Goal: Task Accomplishment & Management: Manage account settings

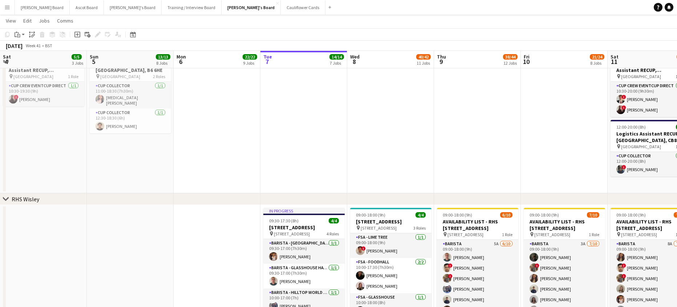
scroll to position [71, 0]
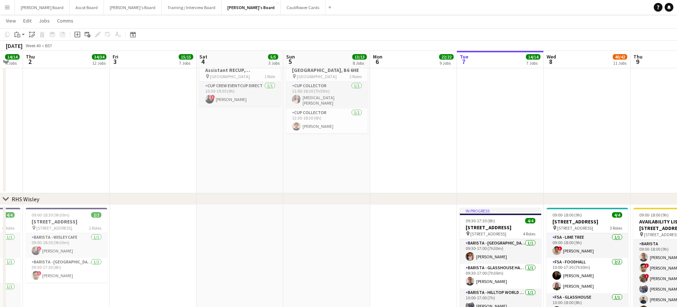
drag, startPoint x: 158, startPoint y: 164, endPoint x: 530, endPoint y: 180, distance: 372.5
drag, startPoint x: 368, startPoint y: 172, endPoint x: 440, endPoint y: 175, distance: 71.6
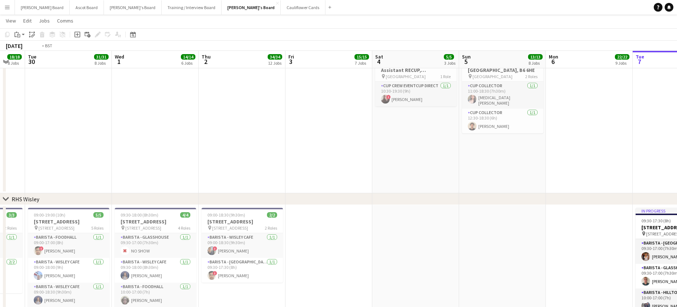
drag, startPoint x: 238, startPoint y: 155, endPoint x: 420, endPoint y: 161, distance: 182.1
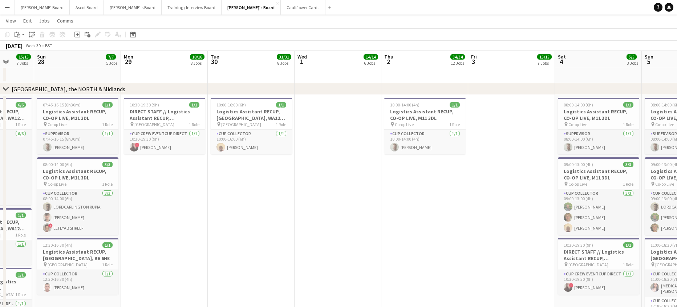
scroll to position [983, 0]
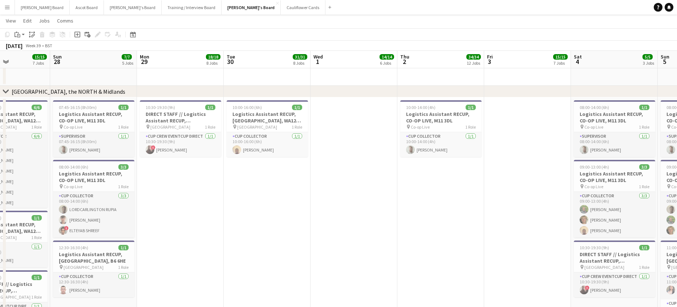
drag, startPoint x: 195, startPoint y: 194, endPoint x: 211, endPoint y: 190, distance: 16.8
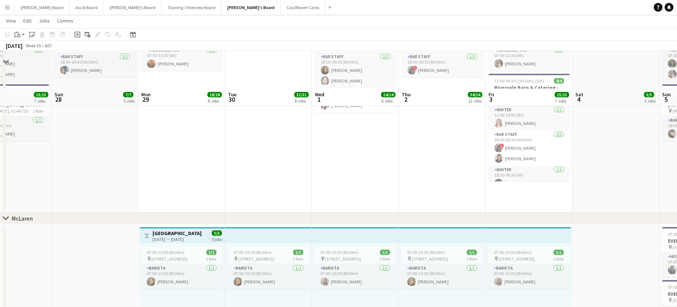
scroll to position [0, 0]
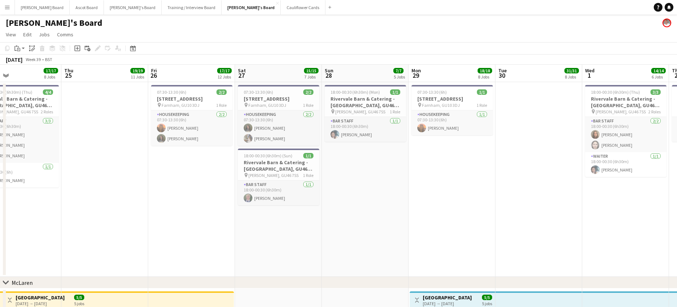
drag, startPoint x: 433, startPoint y: 208, endPoint x: 619, endPoint y: 206, distance: 185.7
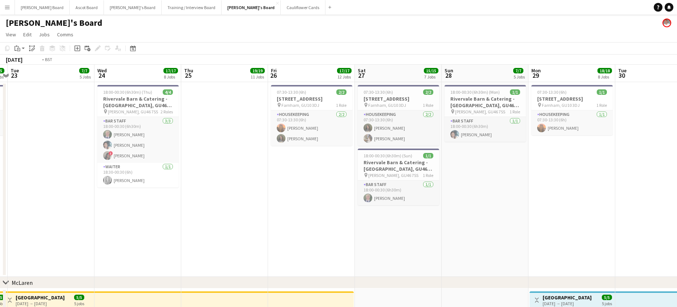
drag, startPoint x: 541, startPoint y: 164, endPoint x: 621, endPoint y: 166, distance: 80.0
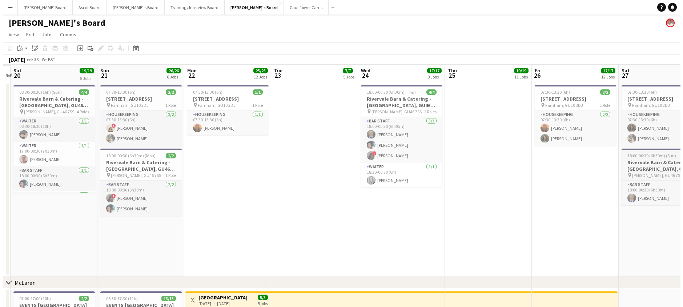
scroll to position [0, 161]
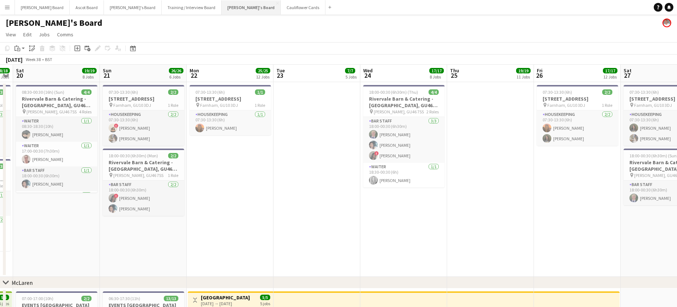
click at [222, 8] on button "Jakub's Board Close" at bounding box center [251, 7] width 59 height 14
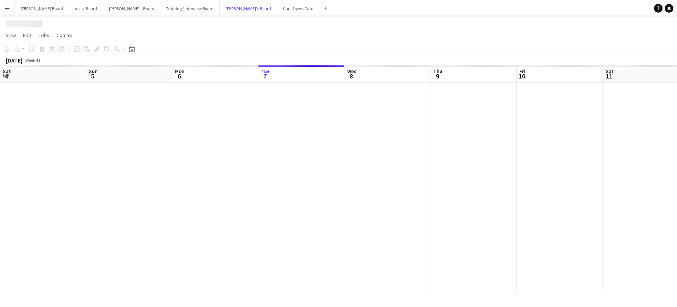
scroll to position [0, 174]
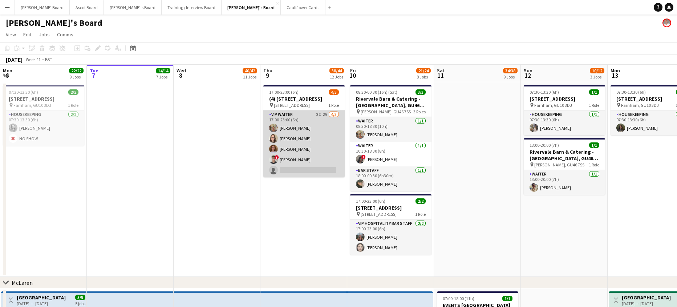
click at [331, 148] on app-card-role "VIP Waiter 3I 2A 4/5 17:00-23:00 (6h) Jacqueline Whitehorn-Scott Hannah Dudley …" at bounding box center [303, 143] width 81 height 67
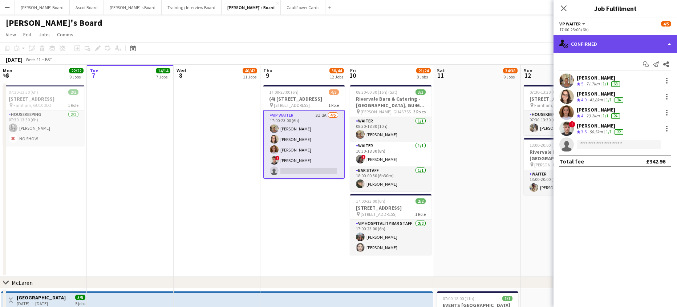
click at [602, 46] on div "single-neutral-actions-check-2 Confirmed" at bounding box center [616, 43] width 124 height 17
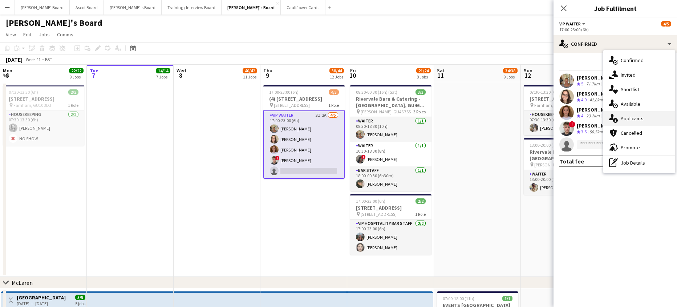
click at [641, 115] on div "single-neutral-actions-information Applicants" at bounding box center [640, 118] width 72 height 15
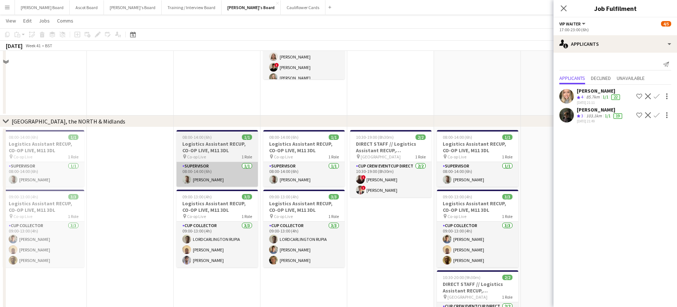
scroll to position [920, 0]
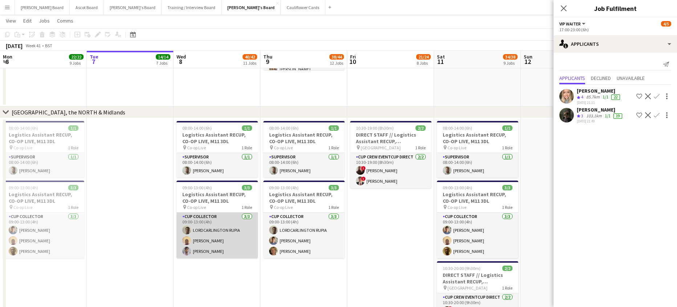
click at [234, 233] on app-card-role "CUP COLLECTOR 3/3 09:00-13:00 (4h) LORDCARLINGTON RUPIA Daniel Agammegwa Eduard…" at bounding box center [217, 236] width 81 height 46
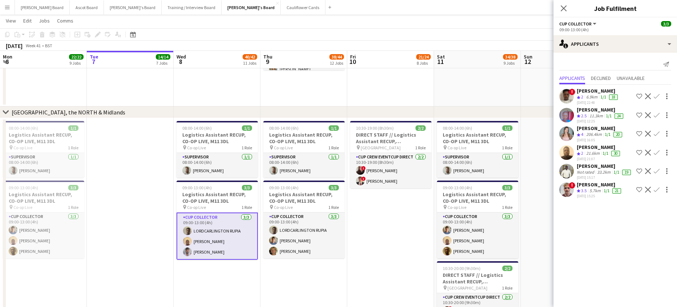
click at [212, 236] on app-card-role "CUP COLLECTOR 3/3 09:00-13:00 (4h) LORDCARLINGTON RUPIA Daniel Agammegwa Eduard…" at bounding box center [217, 236] width 81 height 47
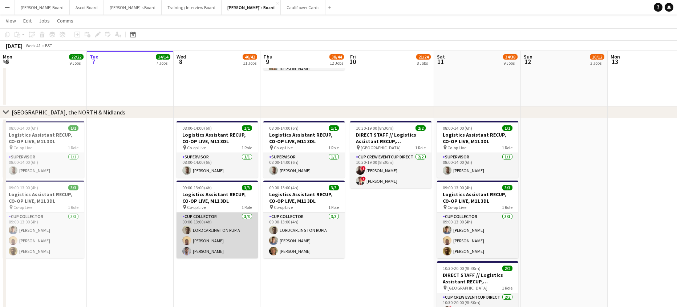
click at [214, 235] on app-card-role "CUP COLLECTOR 3/3 09:00-13:00 (4h) LORDCARLINGTON RUPIA Daniel Agammegwa Eduard…" at bounding box center [217, 236] width 81 height 46
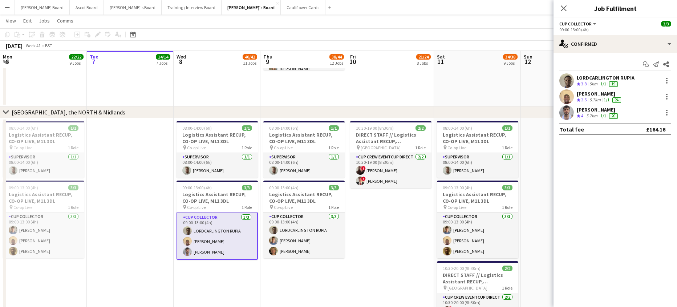
click at [592, 77] on div "LORDCARLINGTON RUPIA" at bounding box center [606, 77] width 58 height 7
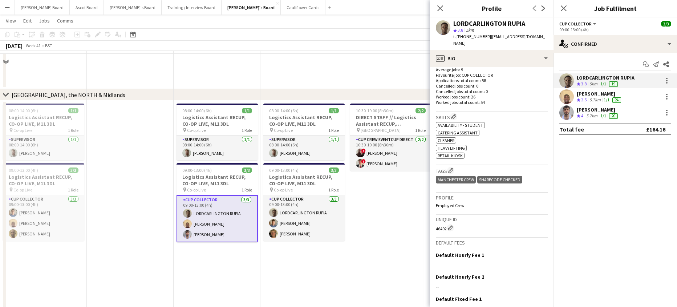
scroll to position [890, 0]
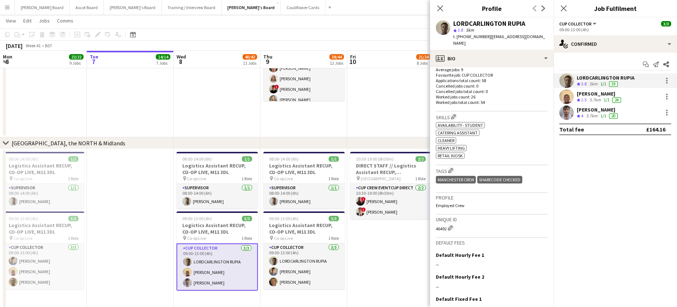
click at [219, 275] on app-card-role "CUP COLLECTOR 3/3 09:00-13:00 (4h) LORDCARLINGTON RUPIA Daniel Agammegwa Eduard…" at bounding box center [217, 266] width 81 height 47
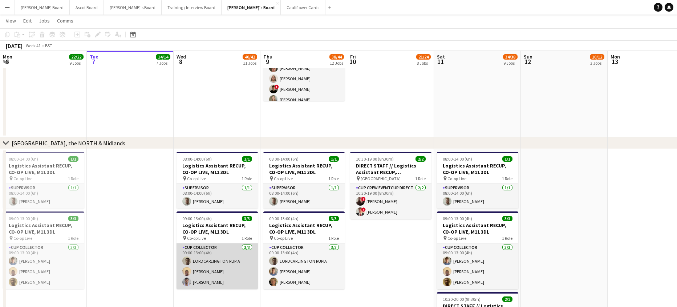
click at [217, 275] on app-card-role "CUP COLLECTOR 3/3 09:00-13:00 (4h) LORDCARLINGTON RUPIA Daniel Agammegwa Eduard…" at bounding box center [217, 266] width 81 height 46
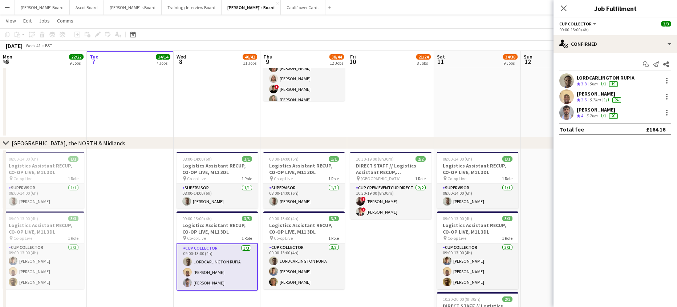
click at [589, 74] on div "LORDCARLINGTON RUPIA" at bounding box center [606, 77] width 58 height 7
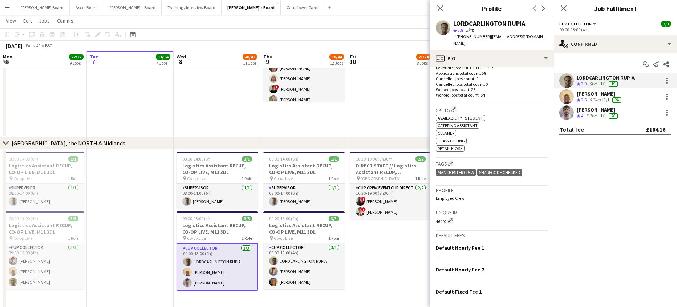
scroll to position [246, 0]
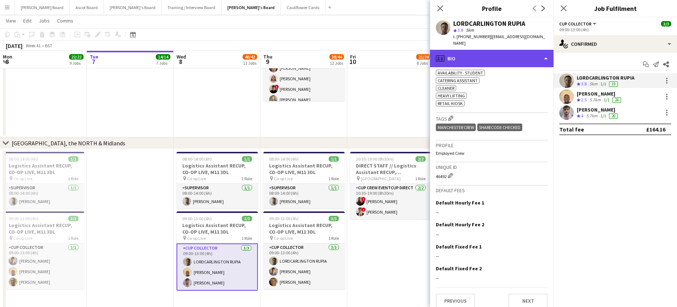
click at [488, 50] on div "profile Bio" at bounding box center [492, 58] width 124 height 17
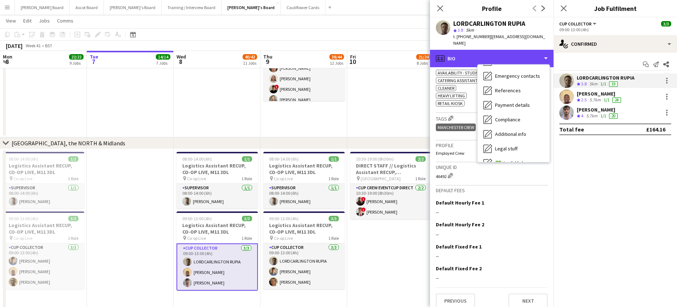
scroll to position [112, 0]
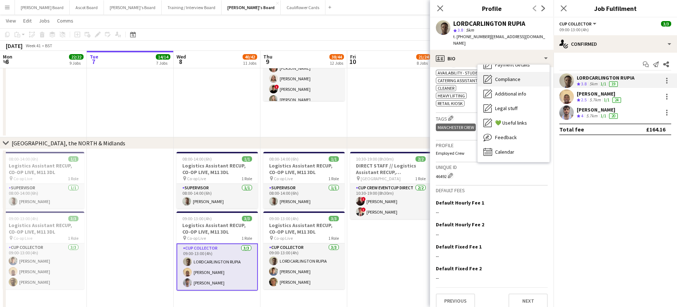
click at [515, 72] on div "Compliance Compliance" at bounding box center [514, 79] width 72 height 15
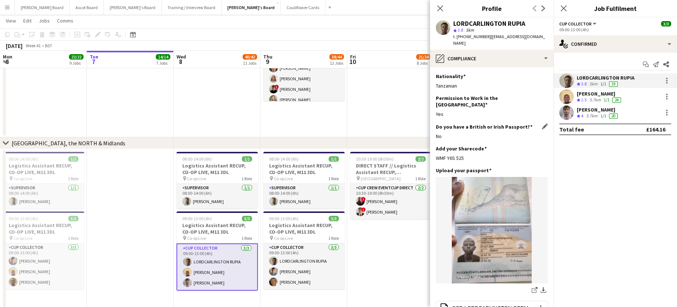
scroll to position [48, 0]
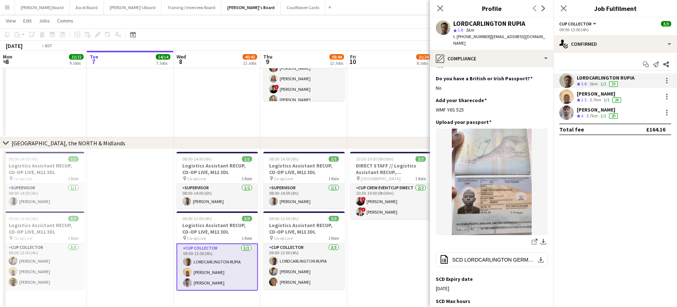
drag, startPoint x: 88, startPoint y: 169, endPoint x: 349, endPoint y: 201, distance: 262.9
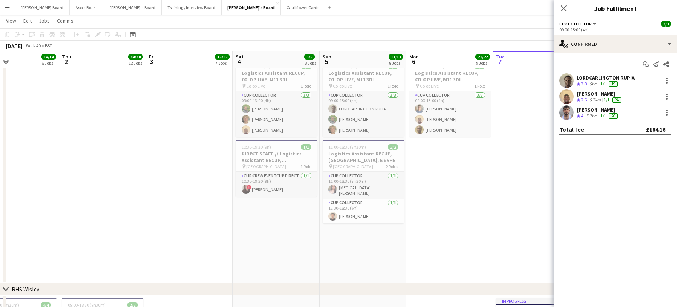
scroll to position [0, 238]
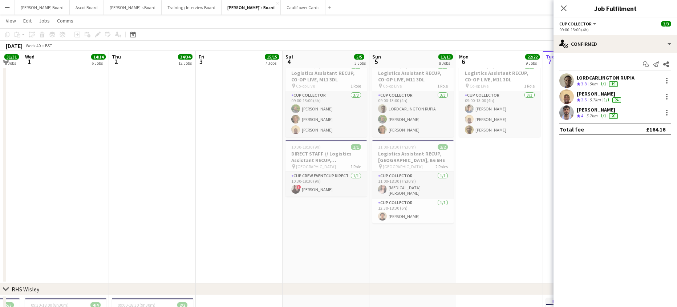
drag, startPoint x: 369, startPoint y: 221, endPoint x: 263, endPoint y: 236, distance: 106.8
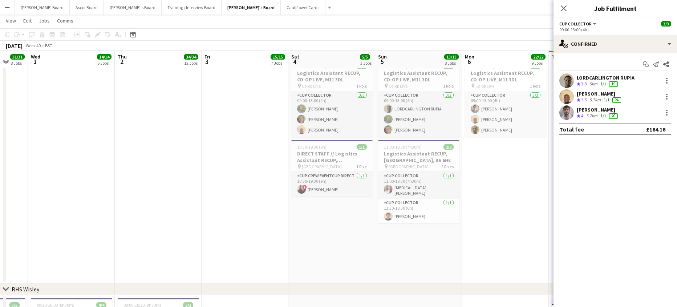
scroll to position [0, 225]
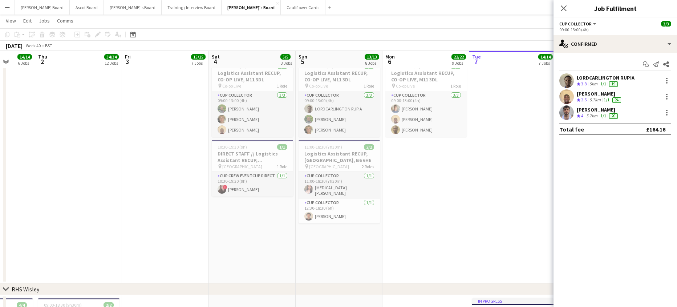
drag, startPoint x: 213, startPoint y: 222, endPoint x: 313, endPoint y: 231, distance: 100.3
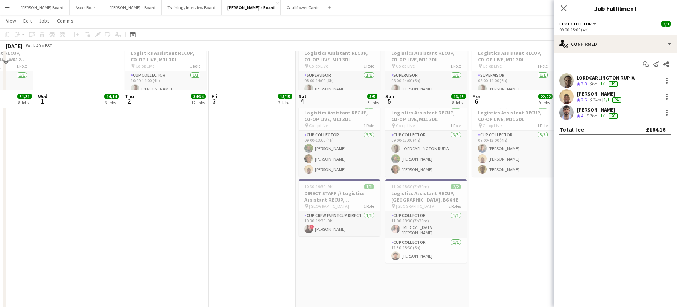
scroll to position [987, 0]
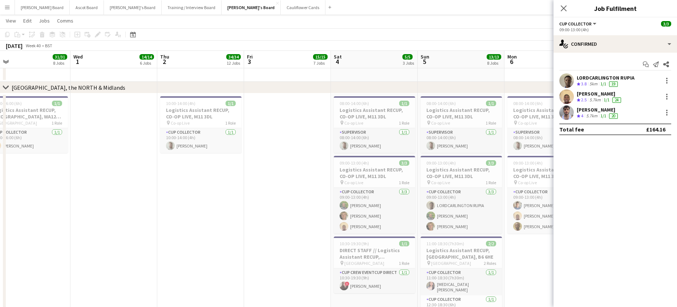
drag, startPoint x: 166, startPoint y: 184, endPoint x: 112, endPoint y: 205, distance: 57.3
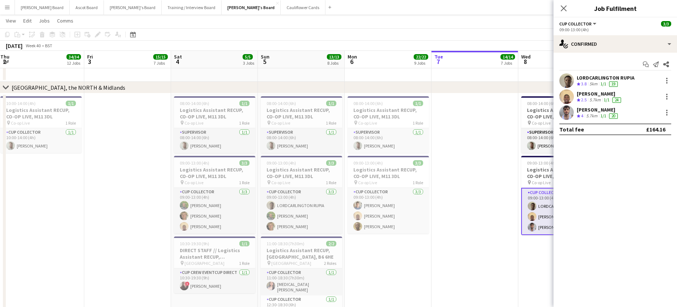
scroll to position [0, 270]
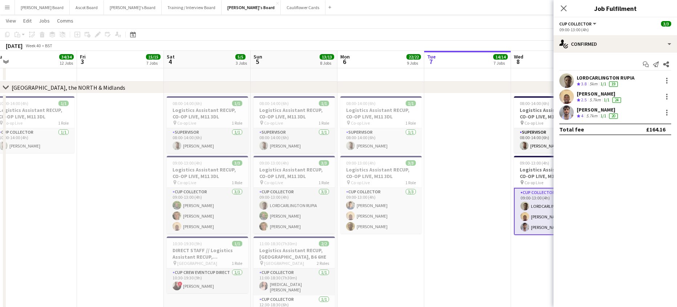
drag, startPoint x: 333, startPoint y: 225, endPoint x: 253, endPoint y: 222, distance: 80.4
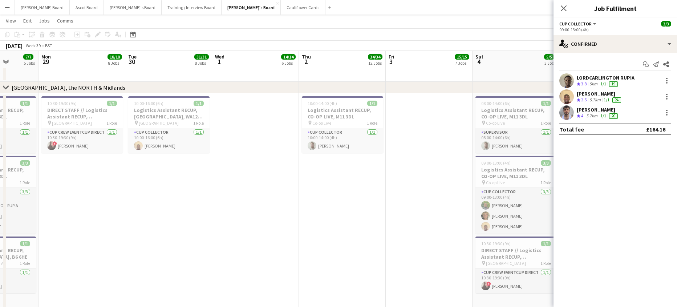
scroll to position [0, 221]
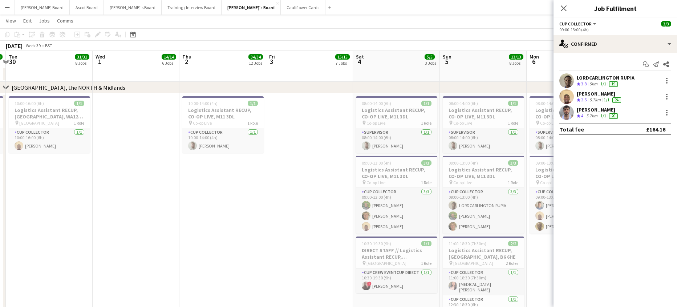
drag, startPoint x: 86, startPoint y: 193, endPoint x: 185, endPoint y: 236, distance: 107.3
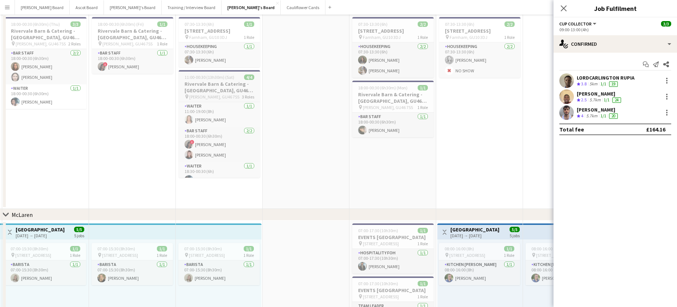
scroll to position [0, 0]
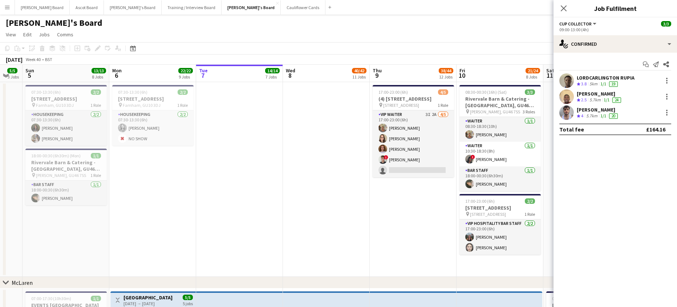
drag, startPoint x: 430, startPoint y: 195, endPoint x: 95, endPoint y: 185, distance: 334.8
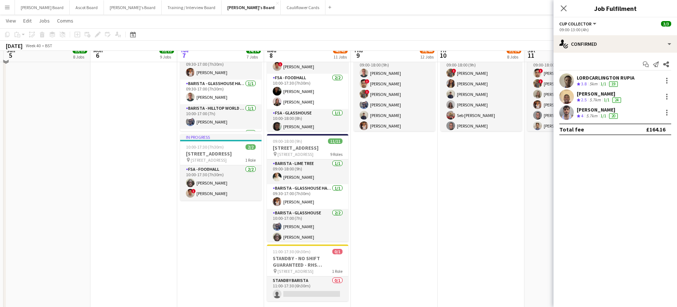
scroll to position [1467, 0]
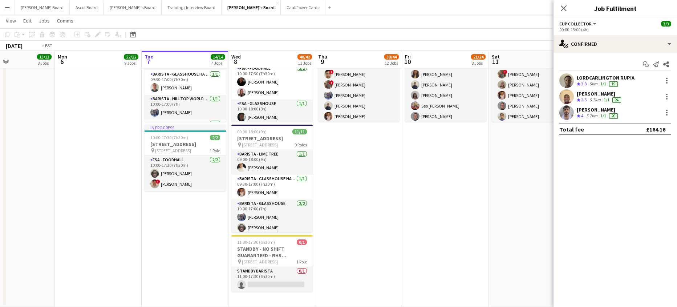
drag, startPoint x: 416, startPoint y: 179, endPoint x: 303, endPoint y: 168, distance: 113.6
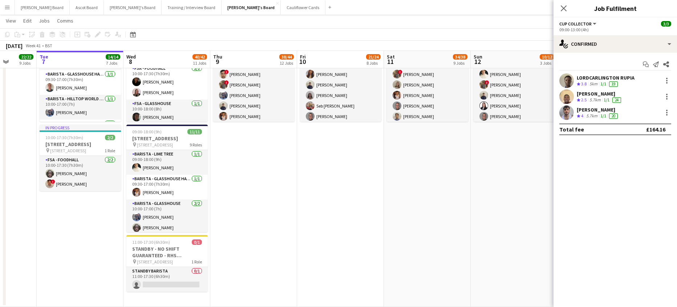
scroll to position [0, 274]
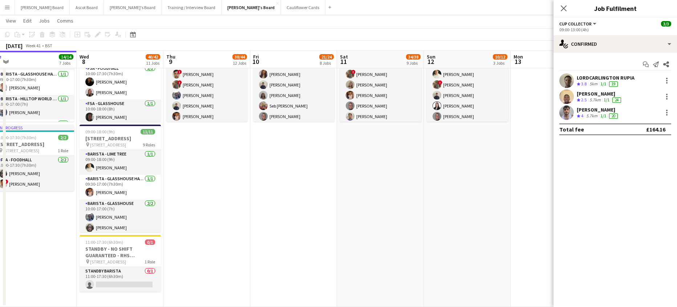
drag, startPoint x: 414, startPoint y: 191, endPoint x: 377, endPoint y: 194, distance: 37.2
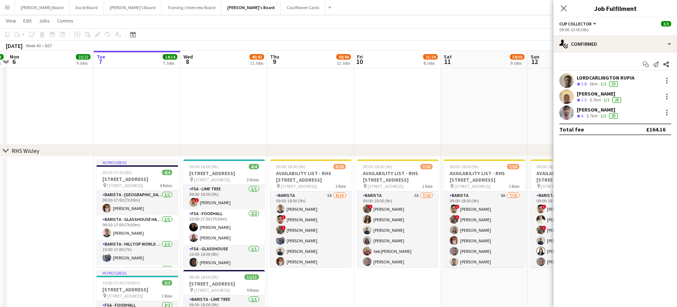
scroll to position [0, 166]
drag, startPoint x: 249, startPoint y: 122, endPoint x: 302, endPoint y: 128, distance: 53.7
drag, startPoint x: 334, startPoint y: 114, endPoint x: 328, endPoint y: 109, distance: 7.2
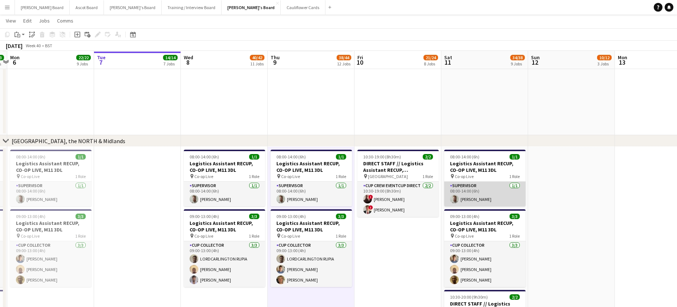
scroll to position [934, 0]
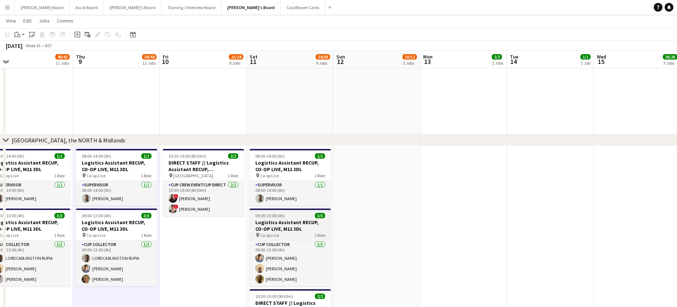
drag, startPoint x: 471, startPoint y: 188, endPoint x: 168, endPoint y: 210, distance: 303.5
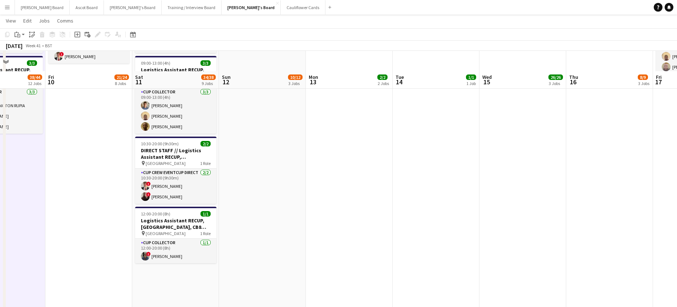
scroll to position [1031, 0]
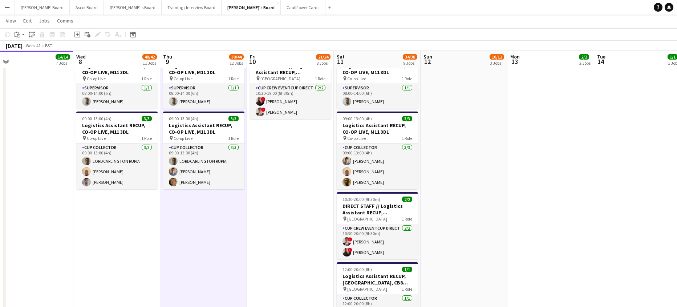
drag, startPoint x: 311, startPoint y: 231, endPoint x: 509, endPoint y: 219, distance: 198.4
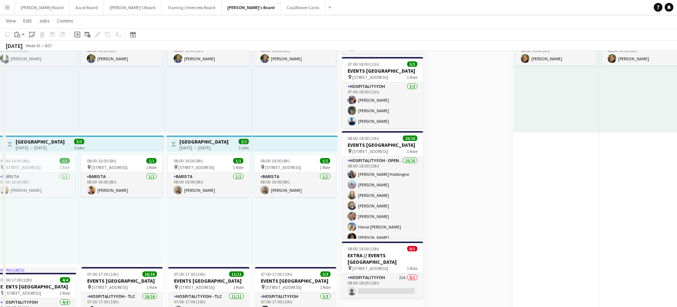
scroll to position [207, 0]
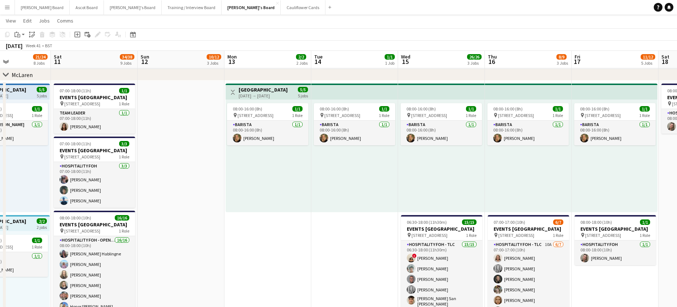
drag, startPoint x: 512, startPoint y: 248, endPoint x: 140, endPoint y: 246, distance: 372.1
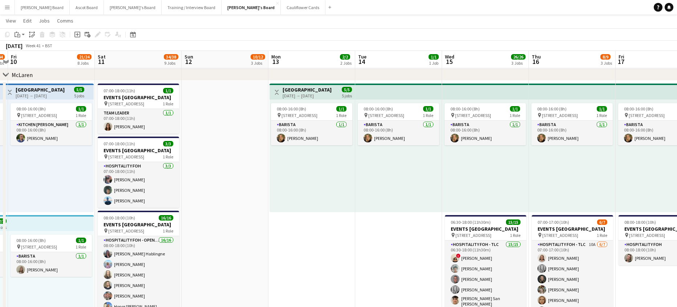
drag, startPoint x: 81, startPoint y: 185, endPoint x: 247, endPoint y: 191, distance: 166.2
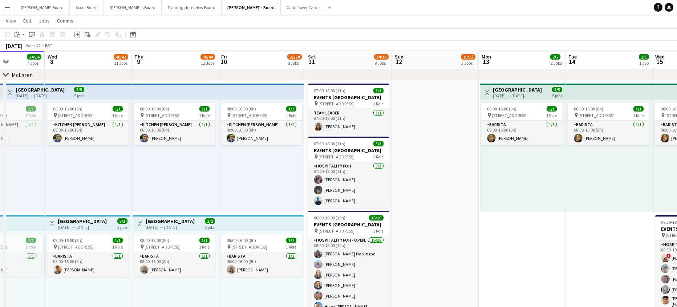
drag, startPoint x: 98, startPoint y: 168, endPoint x: 245, endPoint y: 164, distance: 146.1
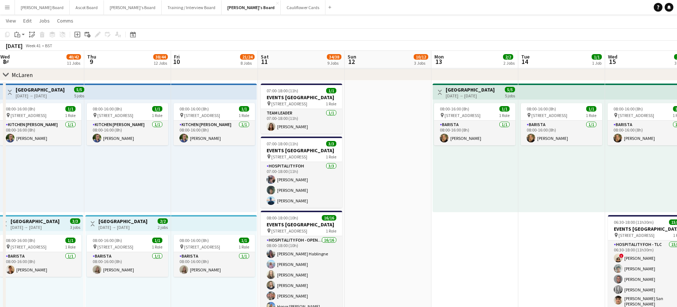
click at [49, 225] on div "[DATE] → [DATE]" at bounding box center [35, 227] width 49 height 5
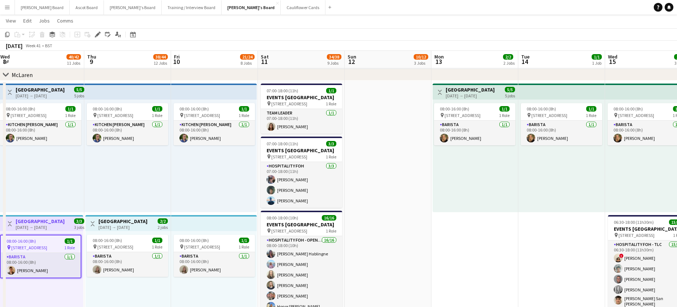
scroll to position [0, 162]
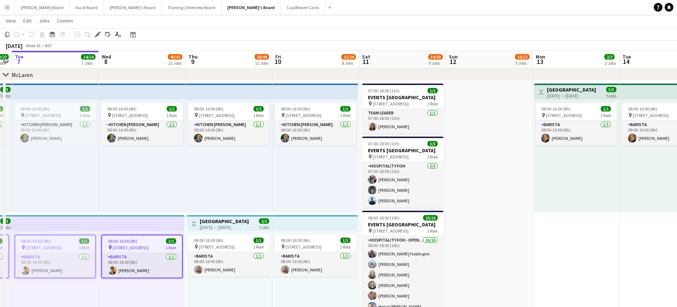
drag, startPoint x: 110, startPoint y: 195, endPoint x: 181, endPoint y: 195, distance: 70.9
click at [5, 36] on icon "Copy" at bounding box center [7, 35] width 6 height 6
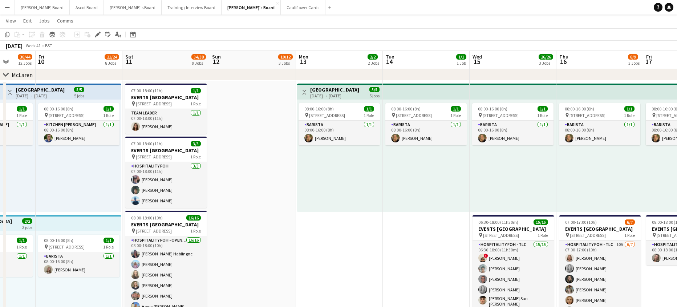
scroll to position [0, 268]
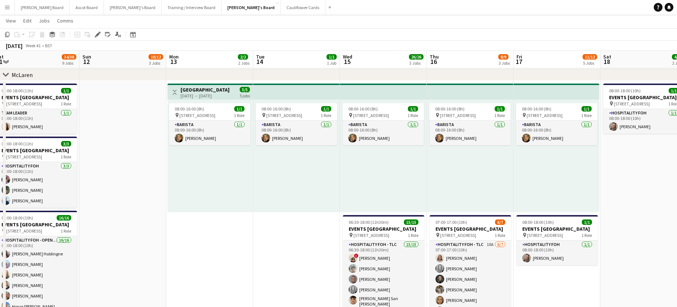
drag, startPoint x: 542, startPoint y: 138, endPoint x: 197, endPoint y: 123, distance: 345.2
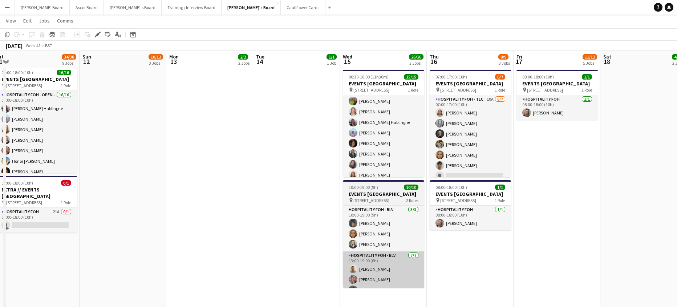
scroll to position [97, 0]
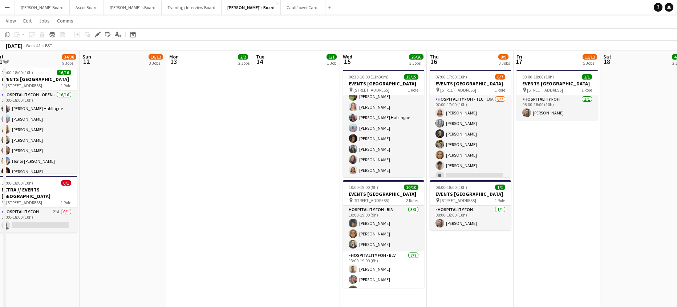
click at [21, 36] on div "Paste" at bounding box center [17, 34] width 9 height 9
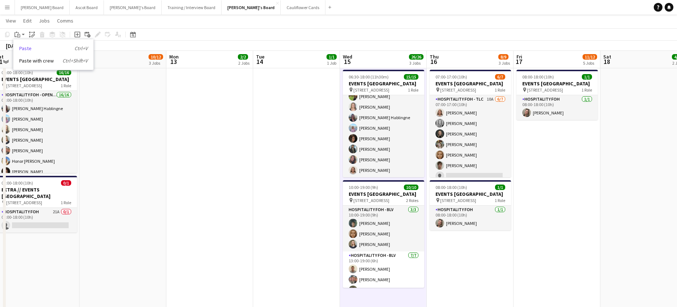
click at [30, 47] on link "Paste Ctrl+V" at bounding box center [53, 48] width 68 height 7
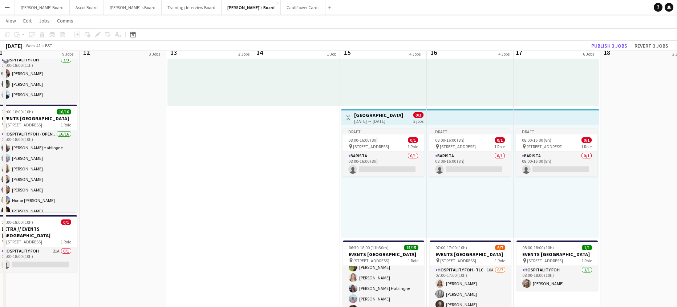
scroll to position [304, 0]
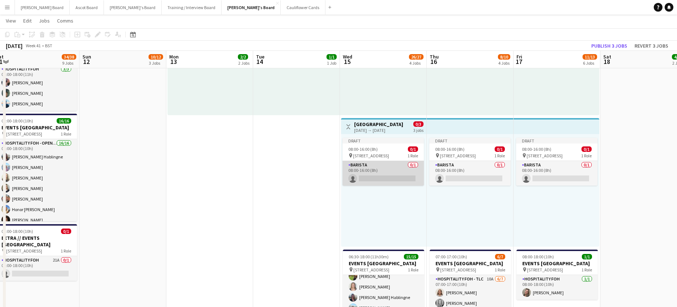
click at [395, 176] on app-card-role "Barista 0/1 08:00-16:00 (8h) single-neutral-actions" at bounding box center [383, 173] width 81 height 25
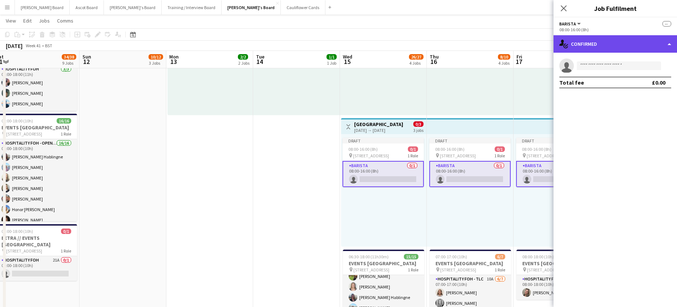
click at [591, 40] on div "single-neutral-actions-check-2 Confirmed" at bounding box center [616, 43] width 124 height 17
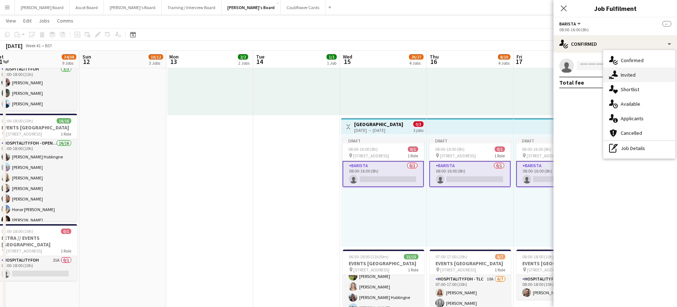
click at [634, 74] on span "Invited" at bounding box center [628, 75] width 15 height 7
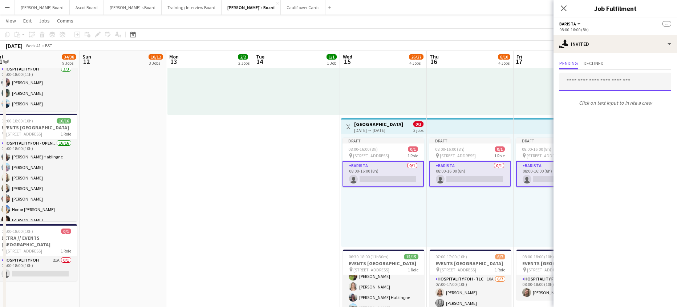
click at [577, 86] on input "text" at bounding box center [616, 82] width 112 height 18
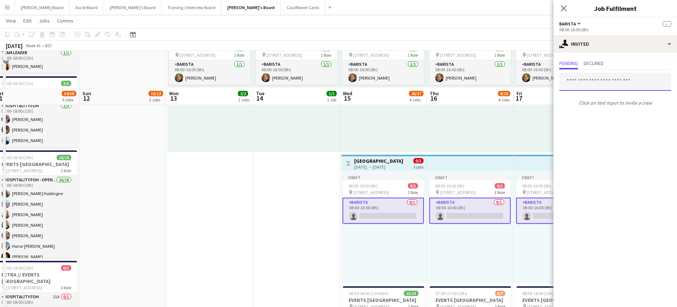
scroll to position [256, 0]
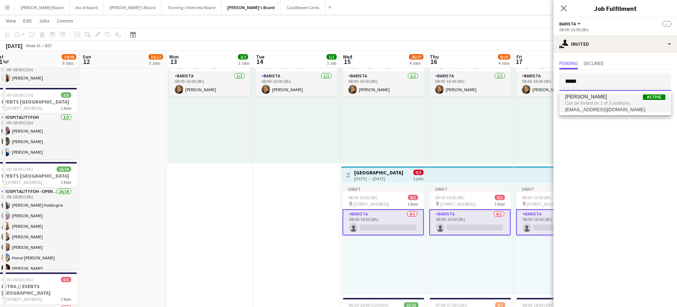
type input "*****"
click at [609, 103] on span "Can be invited on 1 of 3 positions." at bounding box center [615, 103] width 100 height 7
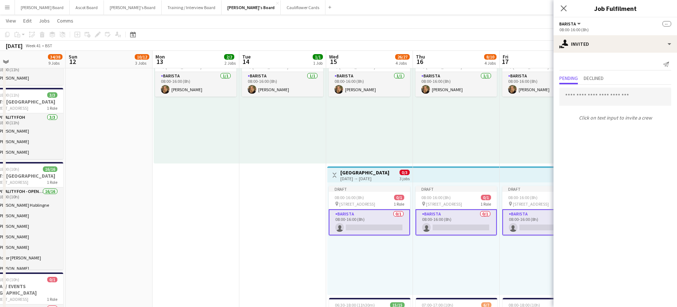
drag, startPoint x: 300, startPoint y: 225, endPoint x: 367, endPoint y: 227, distance: 67.6
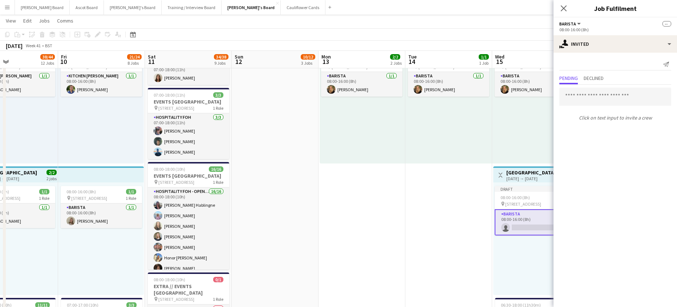
drag, startPoint x: 266, startPoint y: 234, endPoint x: 306, endPoint y: 234, distance: 40.7
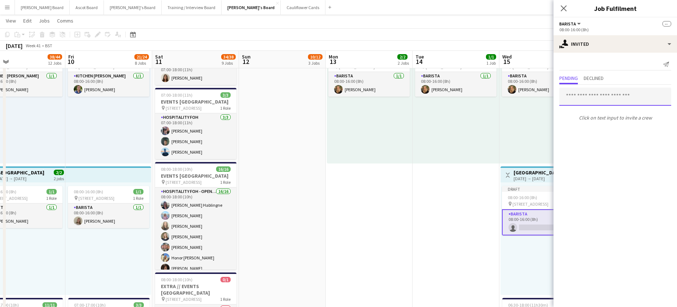
click at [571, 89] on input "text" at bounding box center [616, 97] width 112 height 18
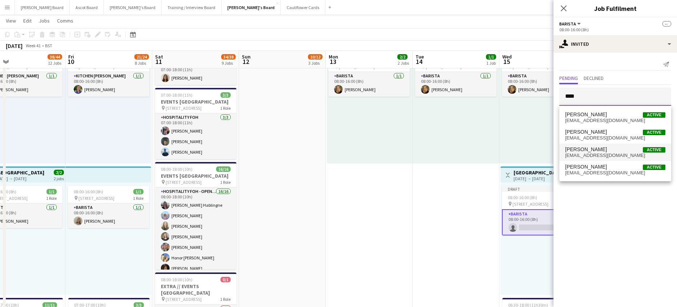
type input "****"
click at [610, 152] on span "Annabel Dougans Active" at bounding box center [615, 149] width 100 height 6
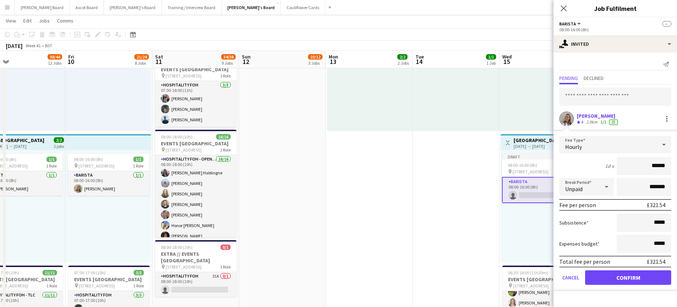
scroll to position [304, 0]
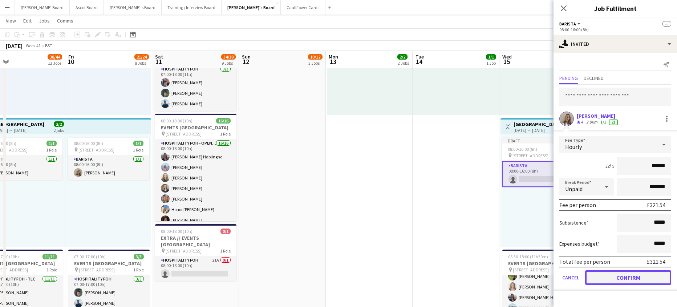
click at [616, 280] on button "Confirm" at bounding box center [628, 277] width 86 height 15
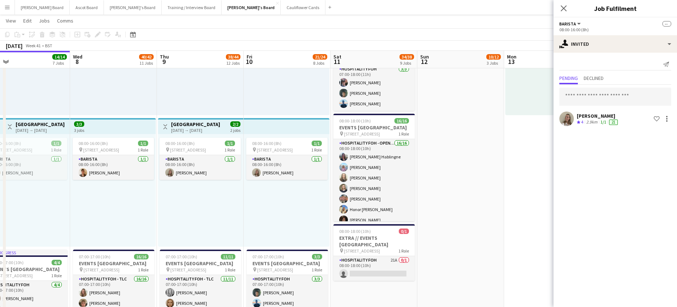
drag, startPoint x: 277, startPoint y: 209, endPoint x: 456, endPoint y: 210, distance: 178.4
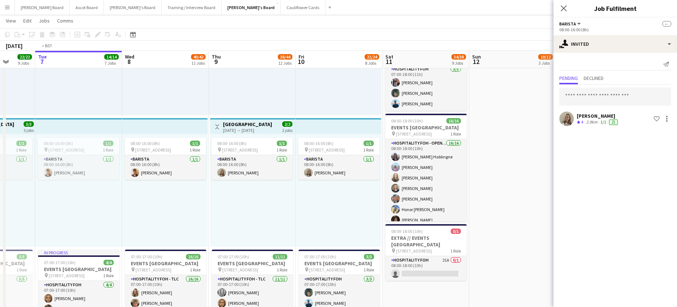
drag, startPoint x: 224, startPoint y: 209, endPoint x: 359, endPoint y: 202, distance: 134.6
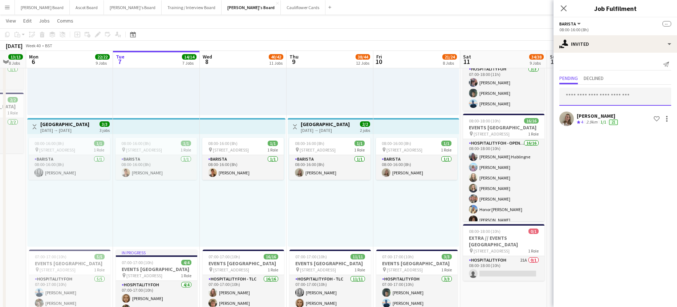
click at [583, 98] on input "text" at bounding box center [616, 97] width 112 height 18
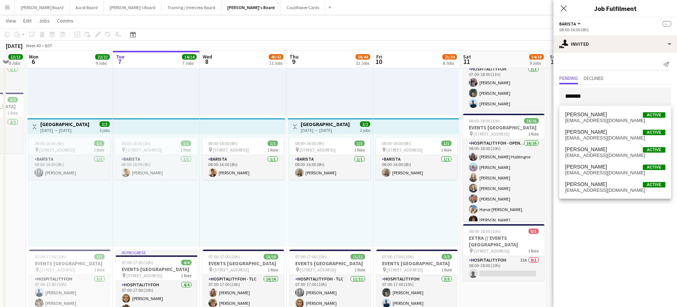
drag, startPoint x: 149, startPoint y: 197, endPoint x: 297, endPoint y: 217, distance: 148.8
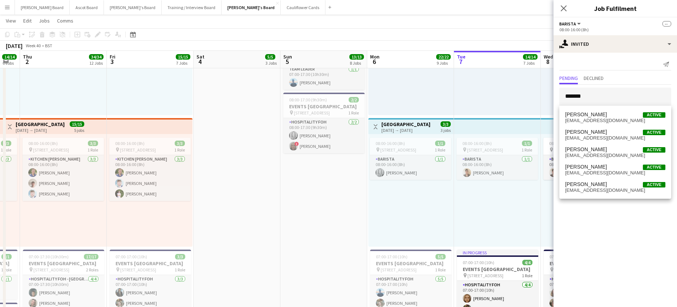
drag, startPoint x: 227, startPoint y: 219, endPoint x: 359, endPoint y: 217, distance: 131.2
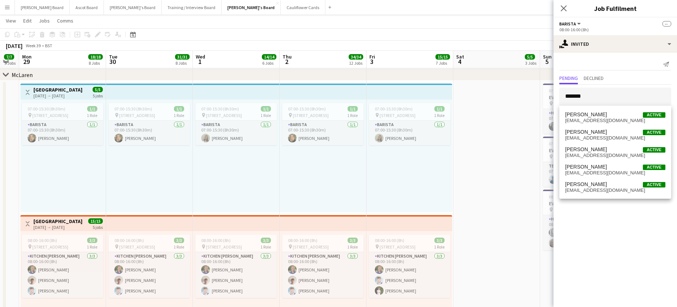
scroll to position [0, 146]
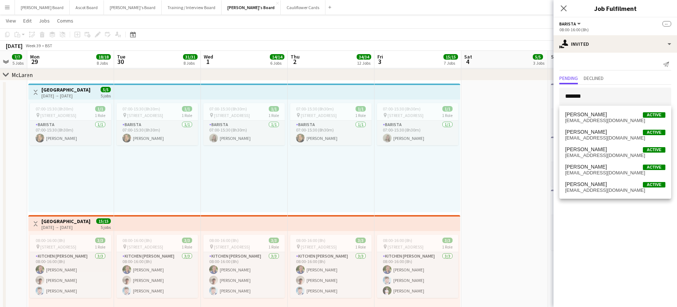
drag, startPoint x: 244, startPoint y: 186, endPoint x: 428, endPoint y: 186, distance: 183.9
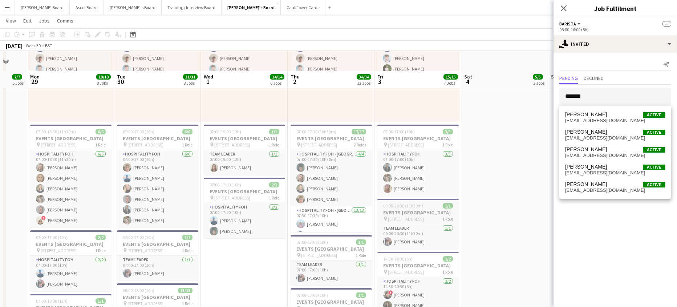
scroll to position [449, 0]
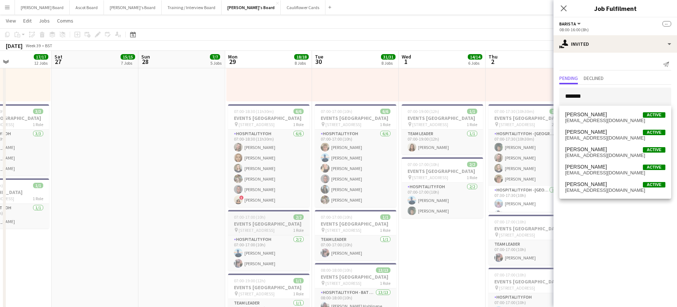
drag, startPoint x: 126, startPoint y: 214, endPoint x: 411, endPoint y: 224, distance: 285.4
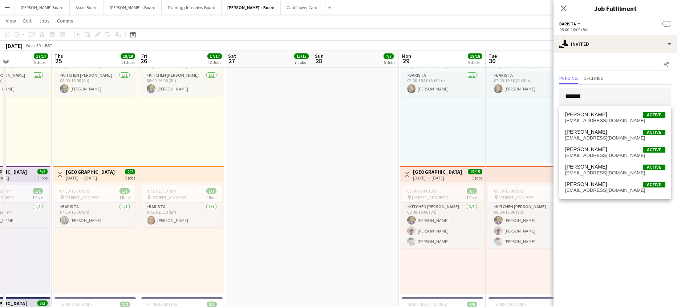
scroll to position [256, 0]
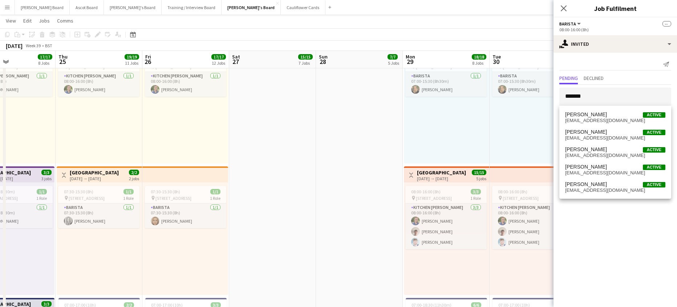
drag, startPoint x: 246, startPoint y: 197, endPoint x: 370, endPoint y: 205, distance: 124.2
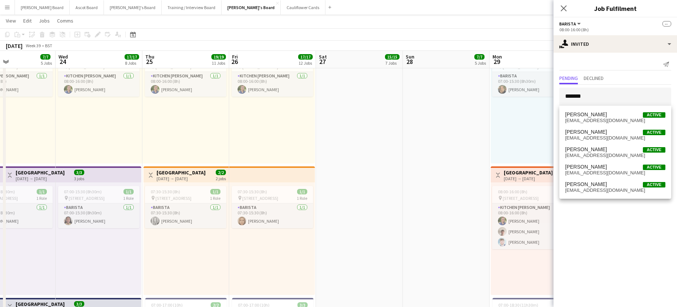
scroll to position [0, 172]
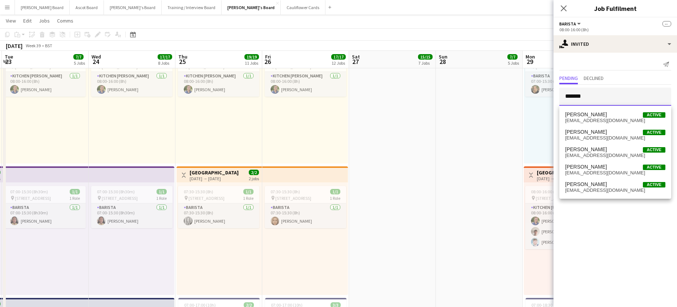
drag, startPoint x: 594, startPoint y: 98, endPoint x: 546, endPoint y: 97, distance: 48.0
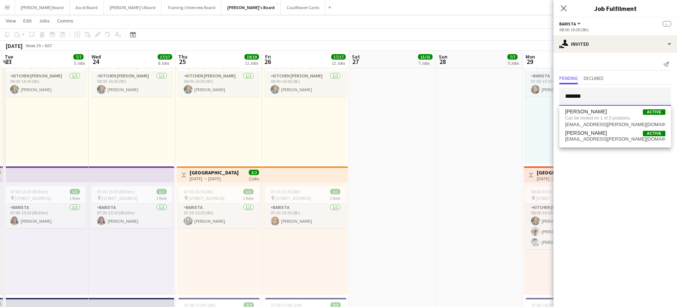
type input "*******"
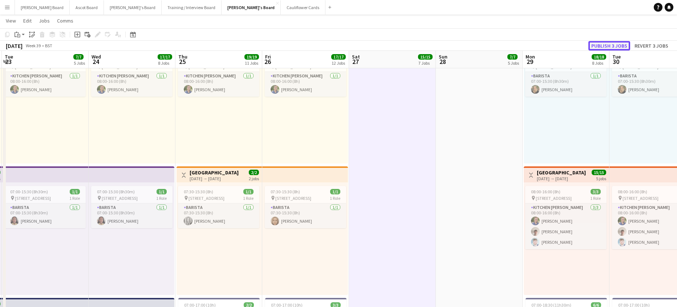
click at [602, 47] on button "Publish 3 jobs" at bounding box center [610, 45] width 42 height 9
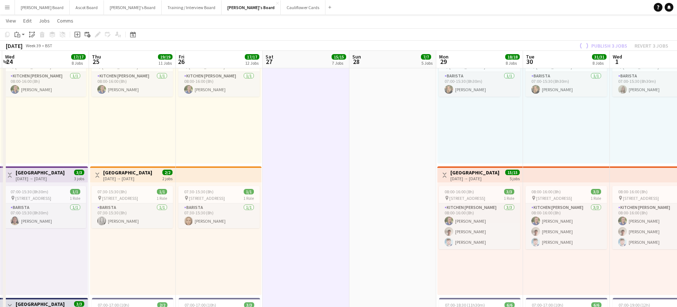
drag, startPoint x: 601, startPoint y: 218, endPoint x: 253, endPoint y: 235, distance: 348.9
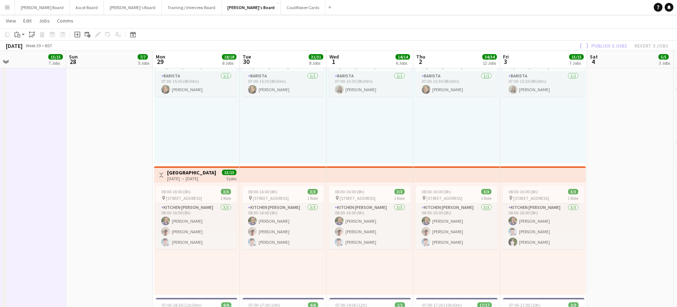
drag, startPoint x: 447, startPoint y: 226, endPoint x: 237, endPoint y: 222, distance: 210.1
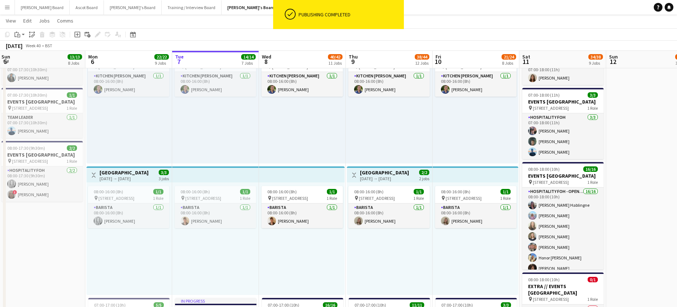
scroll to position [0, 232]
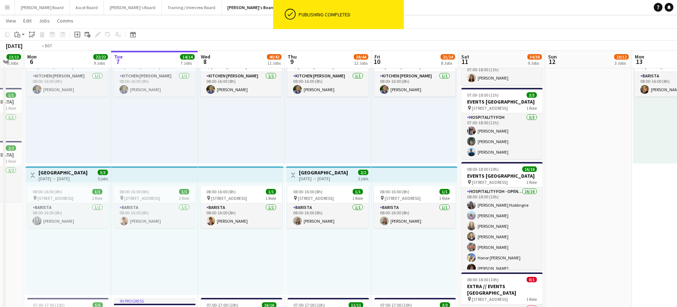
drag, startPoint x: 165, startPoint y: 217, endPoint x: 64, endPoint y: 220, distance: 100.3
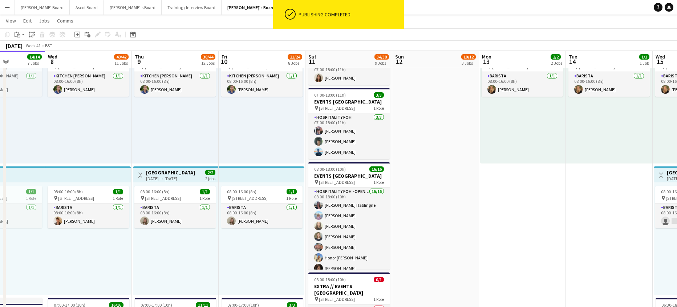
scroll to position [0, 236]
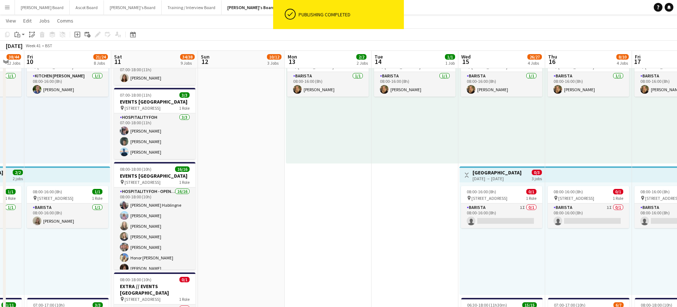
drag, startPoint x: 362, startPoint y: 194, endPoint x: 140, endPoint y: 197, distance: 222.4
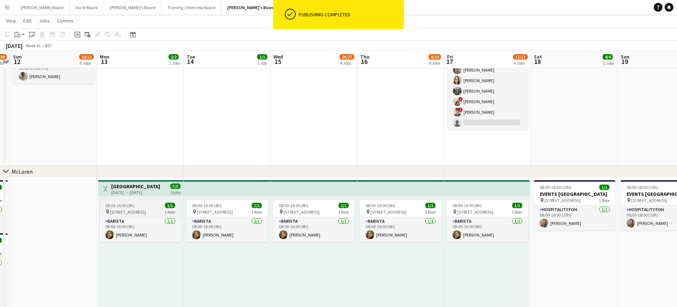
scroll to position [0, 225]
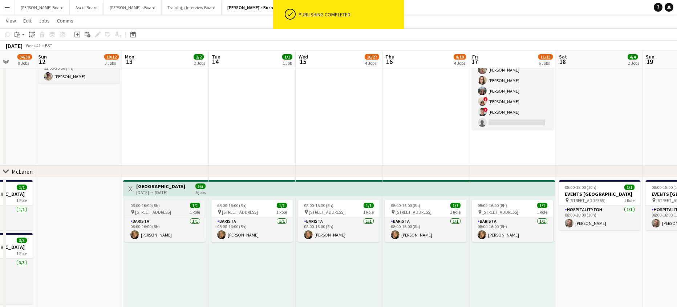
drag, startPoint x: 285, startPoint y: 211, endPoint x: 113, endPoint y: 209, distance: 172.3
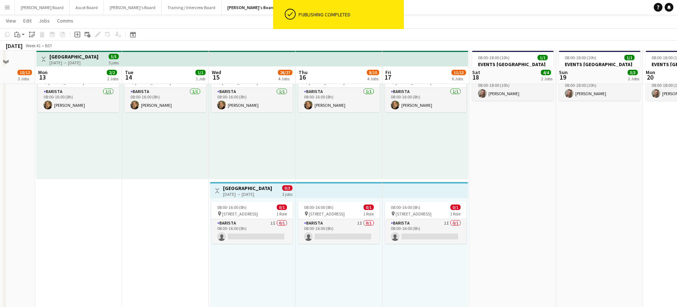
scroll to position [256, 0]
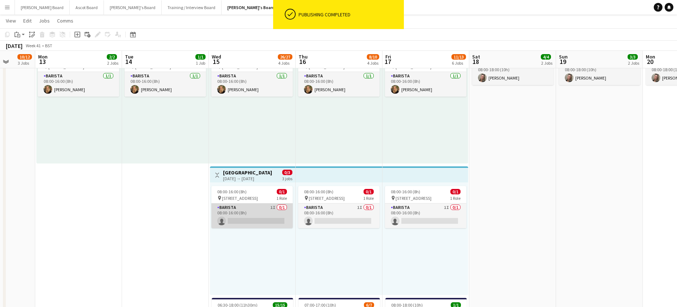
drag, startPoint x: 271, startPoint y: 213, endPoint x: 267, endPoint y: 214, distance: 3.7
click at [271, 214] on app-card-role "Barista 1I 0/1 08:00-16:00 (8h) single-neutral-actions" at bounding box center [251, 215] width 81 height 25
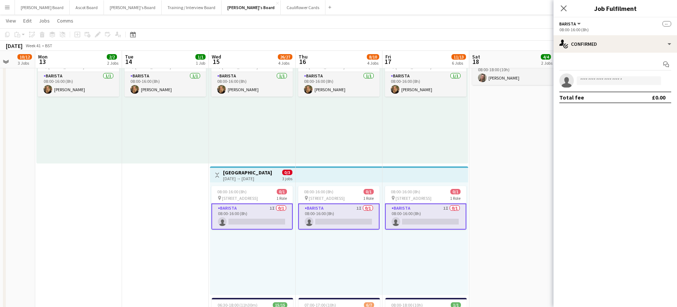
click at [251, 209] on app-card-role "Barista 1I 0/1 08:00-16:00 (8h) single-neutral-actions" at bounding box center [251, 216] width 81 height 26
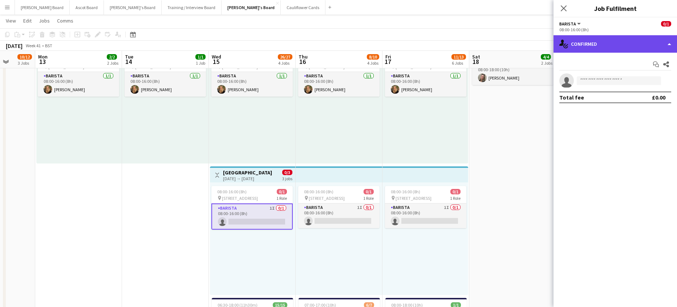
click at [593, 43] on div "single-neutral-actions-check-2 Confirmed" at bounding box center [616, 43] width 124 height 17
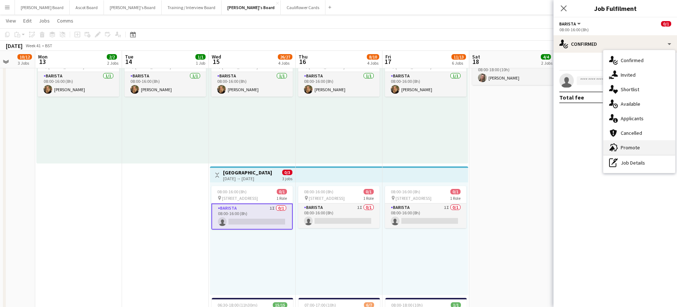
click at [639, 148] on span "Promote" at bounding box center [630, 147] width 19 height 7
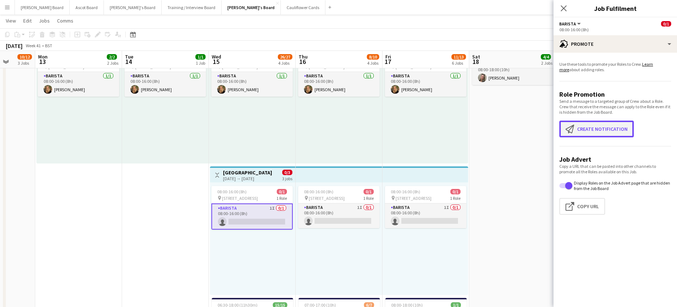
click at [596, 127] on button "Create notification Create notification" at bounding box center [597, 129] width 74 height 17
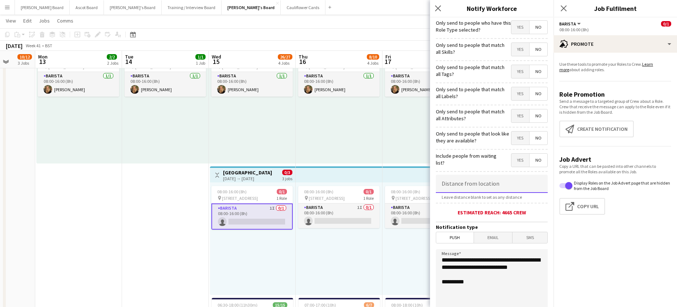
click at [478, 184] on input at bounding box center [492, 184] width 112 height 18
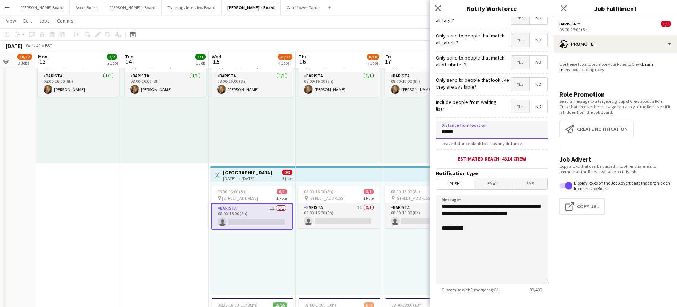
scroll to position [93, 0]
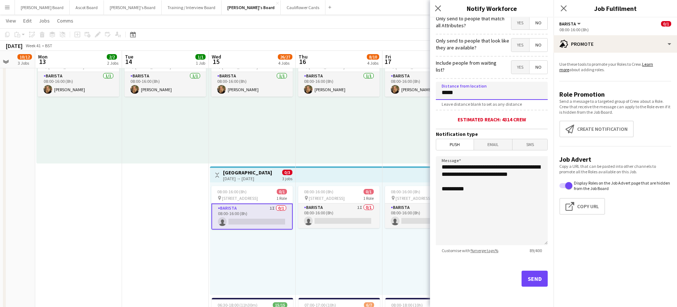
type input "*****"
click at [527, 285] on button "Send" at bounding box center [535, 279] width 26 height 16
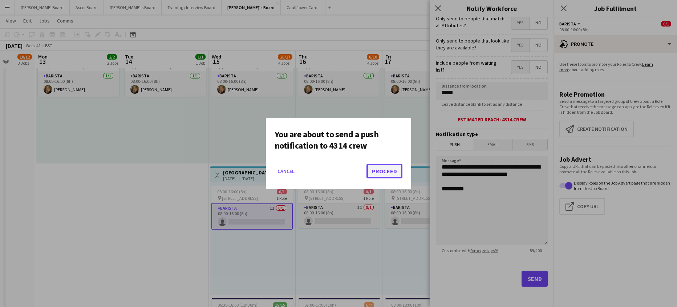
click at [386, 172] on button "Proceed" at bounding box center [385, 171] width 36 height 15
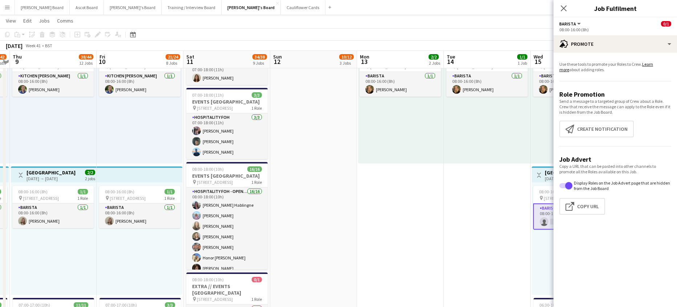
drag, startPoint x: 141, startPoint y: 186, endPoint x: 494, endPoint y: 171, distance: 353.2
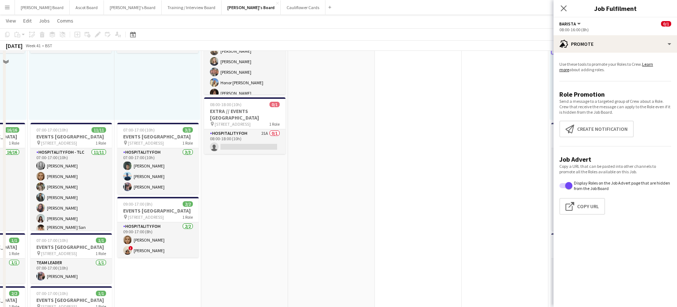
scroll to position [449, 0]
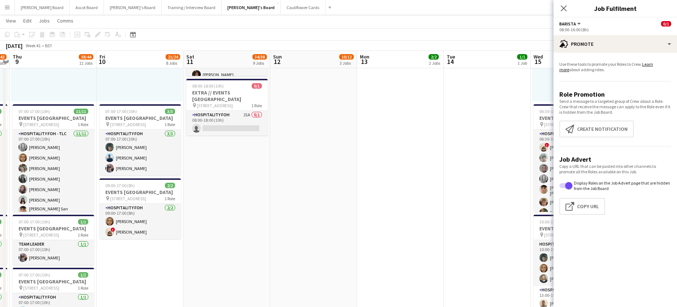
drag, startPoint x: 197, startPoint y: 262, endPoint x: 274, endPoint y: 262, distance: 76.7
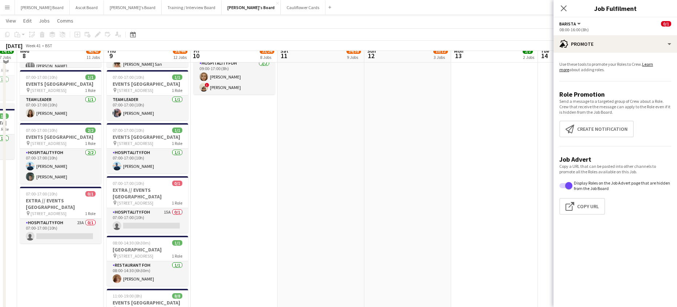
scroll to position [595, 0]
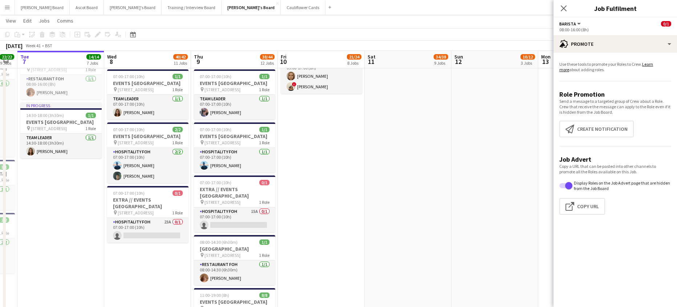
drag, startPoint x: 211, startPoint y: 200, endPoint x: 311, endPoint y: 201, distance: 100.7
click at [314, 201] on app-calendar-viewport "Sun 5 13/13 8 Jobs Mon 6 22/22 9 Jobs Tue 7 14/14 7 Jobs Wed 8 40/42 11 Jobs Th…" at bounding box center [338, 307] width 677 height 1746
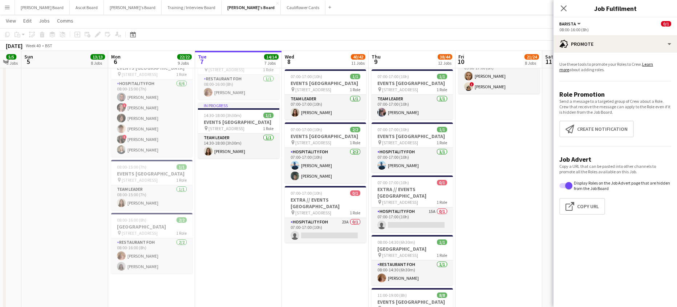
scroll to position [0, 148]
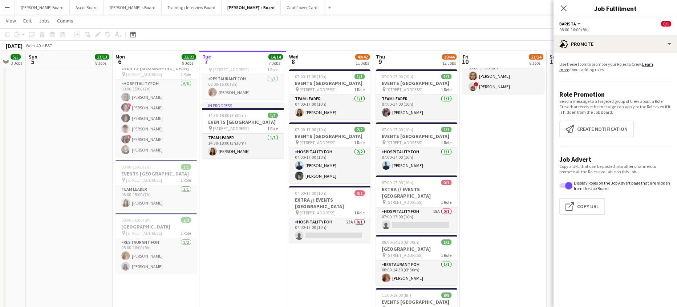
drag, startPoint x: 137, startPoint y: 206, endPoint x: 253, endPoint y: 213, distance: 116.1
click at [253, 218] on app-calendar-viewport "Fri 3 15/15 7 Jobs Sat 4 5/5 3 Jobs Sun 5 13/13 8 Jobs Mon 6 22/22 9 Jobs Tue 7…" at bounding box center [338, 307] width 677 height 1746
click at [222, 72] on span "[STREET_ADDRESS]" at bounding box center [231, 69] width 36 height 5
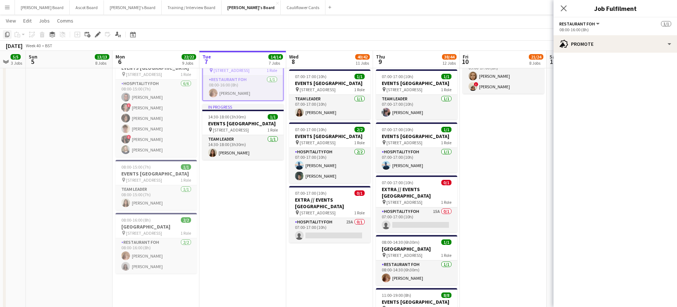
click at [6, 37] on icon at bounding box center [7, 34] width 4 height 5
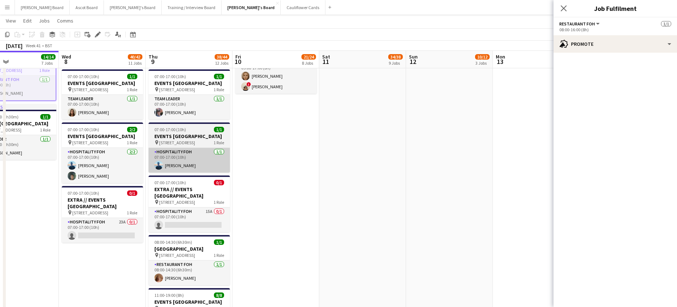
drag, startPoint x: 332, startPoint y: 172, endPoint x: 112, endPoint y: 171, distance: 220.9
click at [65, 165] on app-calendar-viewport "Sat 4 5/5 3 Jobs Sun 5 13/13 8 Jobs Mon 6 22/22 9 Jobs Tue 7 14/14 7 Jobs Wed 8…" at bounding box center [338, 307] width 677 height 1746
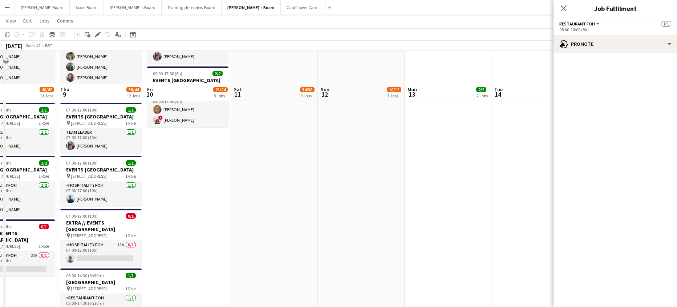
scroll to position [547, 0]
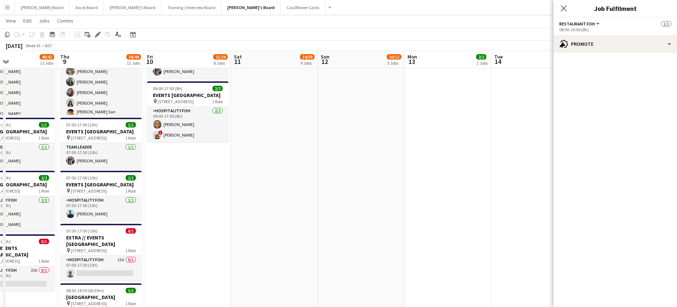
click at [443, 186] on app-date-cell "Toggle View McLaren Technology Centre 13-10-2025 → 17-10-2025 5/5 5 jobs 08:00-…" at bounding box center [448, 131] width 87 height 781
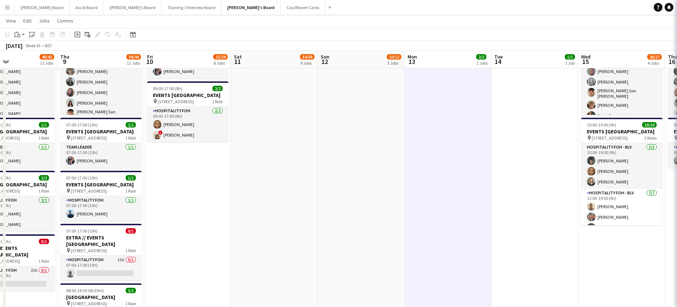
scroll to position [0, 289]
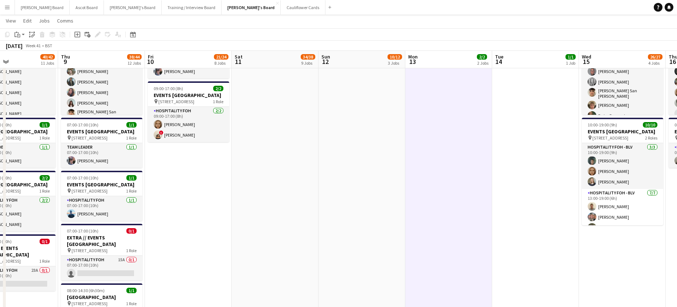
click at [11, 36] on div "Copy Paste Paste Ctrl+V Paste with crew Ctrl+Shift+V Paste linked Job Delete Gr…" at bounding box center [35, 34] width 64 height 9
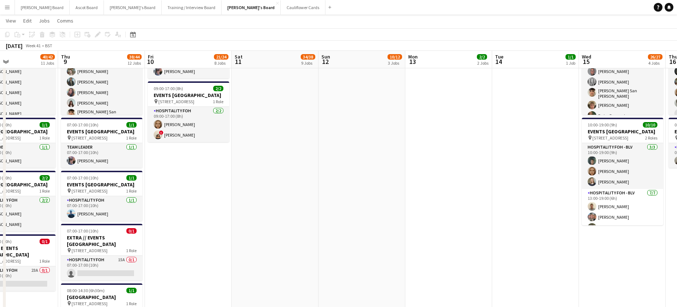
click at [453, 138] on app-date-cell "Toggle View McLaren Technology Centre 13-10-2025 → 17-10-2025 5/5 5 jobs 08:00-…" at bounding box center [449, 131] width 87 height 781
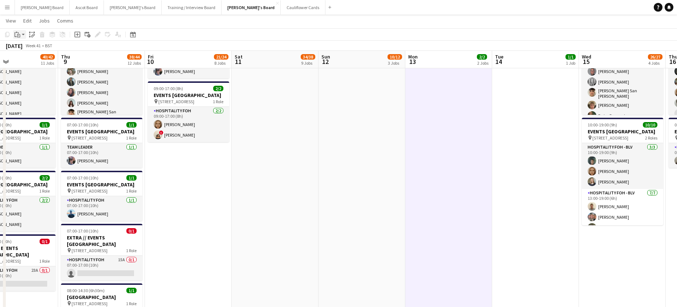
click at [22, 34] on app-action-btn "Paste" at bounding box center [19, 34] width 13 height 9
click at [44, 63] on link "Paste with crew Ctrl+Shift+V" at bounding box center [53, 60] width 68 height 7
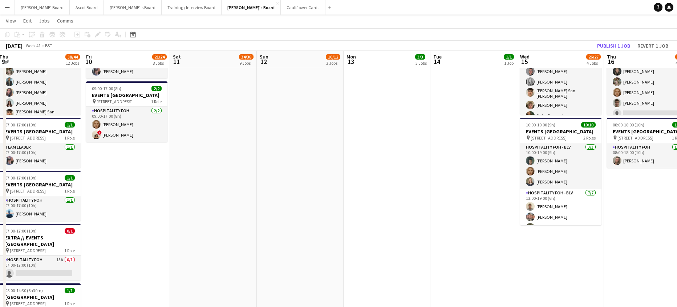
drag, startPoint x: 423, startPoint y: 194, endPoint x: 280, endPoint y: 186, distance: 143.4
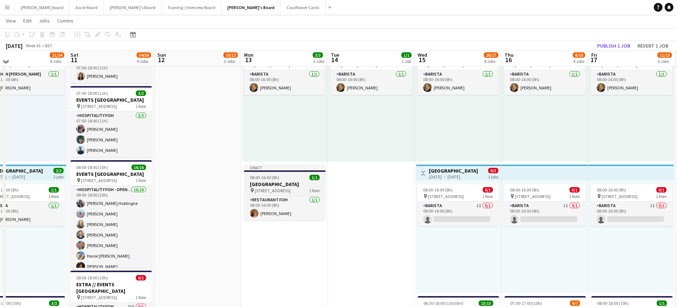
scroll to position [256, 0]
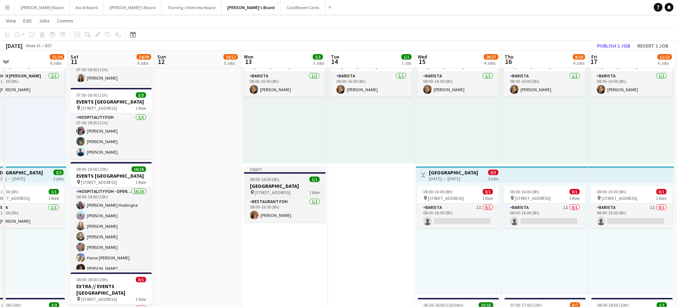
click at [266, 180] on span "08:00-16:00 (8h)" at bounding box center [264, 179] width 29 height 5
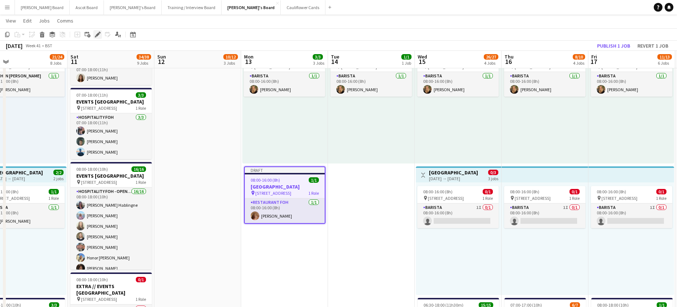
click at [97, 36] on icon at bounding box center [98, 35] width 4 height 4
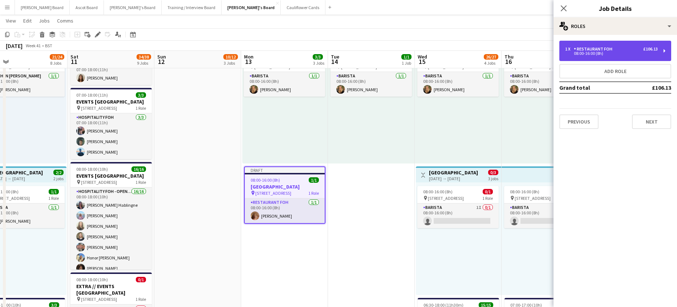
click at [588, 46] on div "1 x Restaurant FOH £106.13 08:00-16:00 (8h)" at bounding box center [616, 51] width 112 height 20
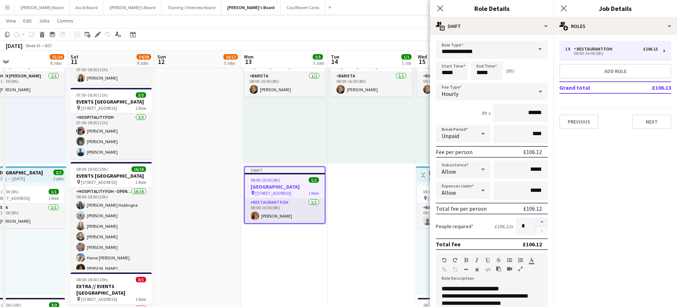
click at [536, 222] on button "button" at bounding box center [542, 221] width 12 height 9
type input "*"
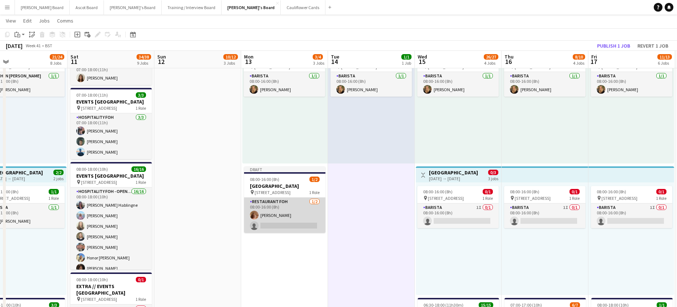
click at [297, 220] on app-card-role "Restaurant FOH 1/2 08:00-16:00 (8h) Ruby Moss single-neutral-actions" at bounding box center [284, 215] width 81 height 35
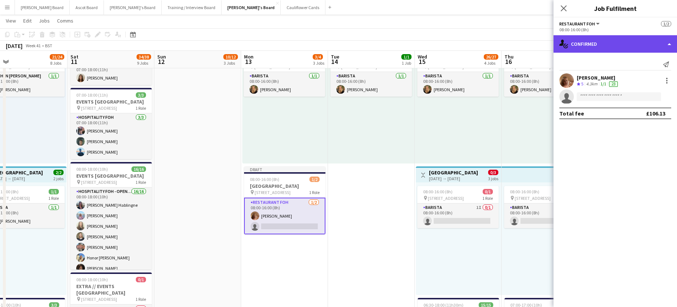
click at [629, 44] on div "single-neutral-actions-check-2 Confirmed" at bounding box center [616, 43] width 124 height 17
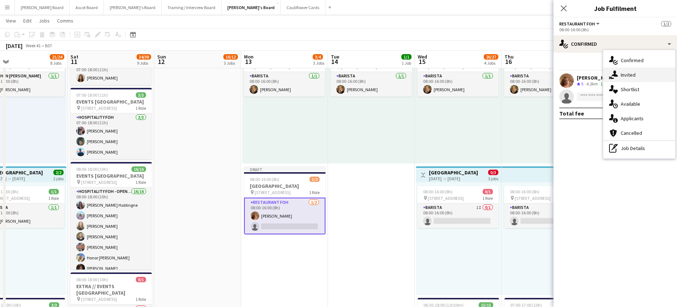
click at [633, 77] on span "Invited" at bounding box center [628, 75] width 15 height 7
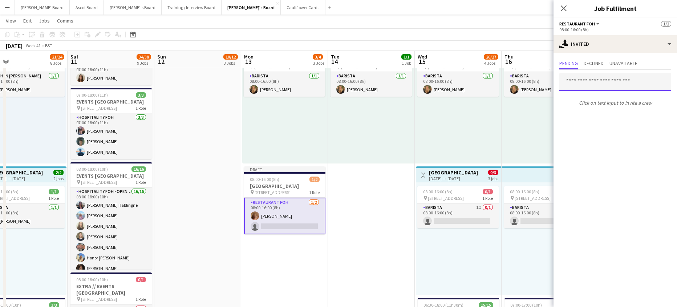
click at [581, 84] on input "text" at bounding box center [616, 82] width 112 height 18
click at [569, 81] on input "*****" at bounding box center [616, 82] width 112 height 18
drag, startPoint x: 581, startPoint y: 84, endPoint x: 573, endPoint y: 85, distance: 8.8
click at [573, 85] on input "******" at bounding box center [616, 82] width 112 height 18
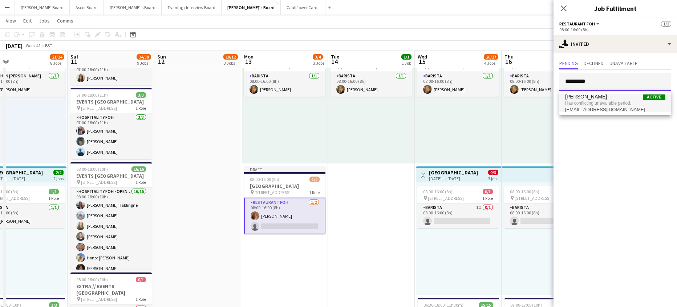
type input "*********"
click at [594, 104] on span "Has conflicting unavailable period." at bounding box center [615, 103] width 100 height 7
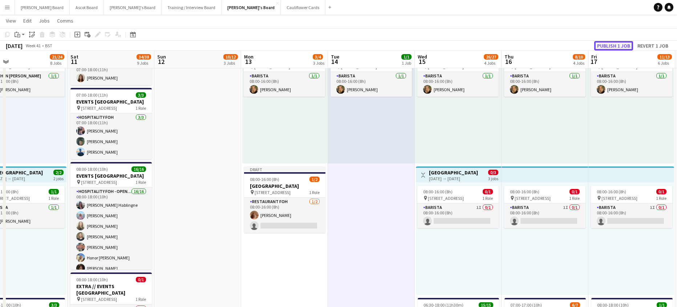
click at [614, 42] on button "Publish 1 job" at bounding box center [613, 45] width 39 height 9
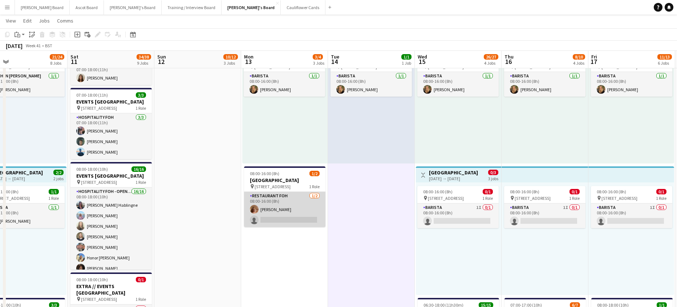
click at [274, 208] on app-card-role "Restaurant FOH 1/2 08:00-16:00 (8h) Ruby Moss single-neutral-actions" at bounding box center [284, 209] width 81 height 35
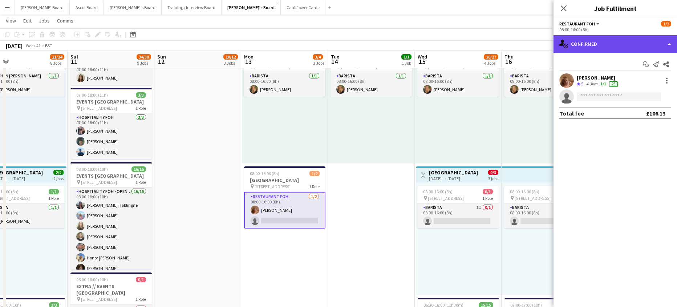
click at [629, 49] on div "single-neutral-actions-check-2 Confirmed" at bounding box center [616, 43] width 124 height 17
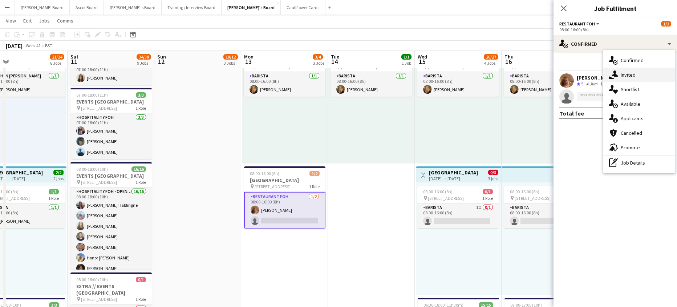
click at [634, 77] on span "Invited" at bounding box center [628, 75] width 15 height 7
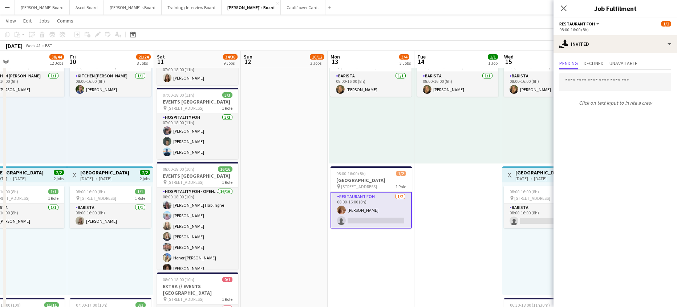
drag, startPoint x: 262, startPoint y: 271, endPoint x: 390, endPoint y: 262, distance: 129.0
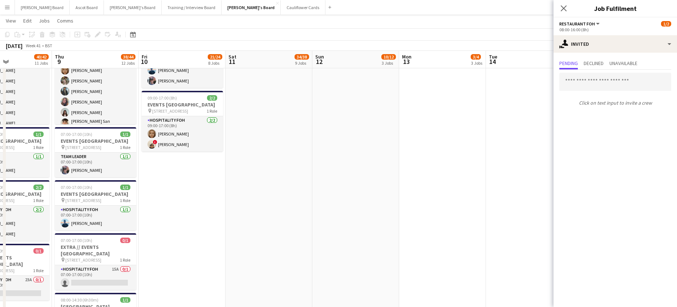
scroll to position [547, 0]
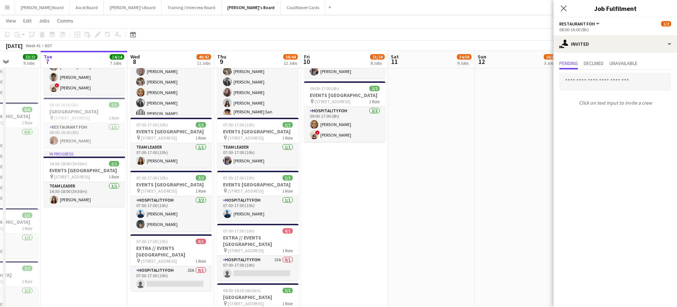
drag, startPoint x: 173, startPoint y: 215, endPoint x: 348, endPoint y: 231, distance: 175.8
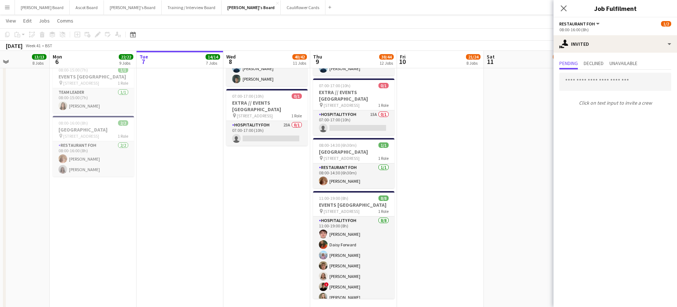
scroll to position [0, 155]
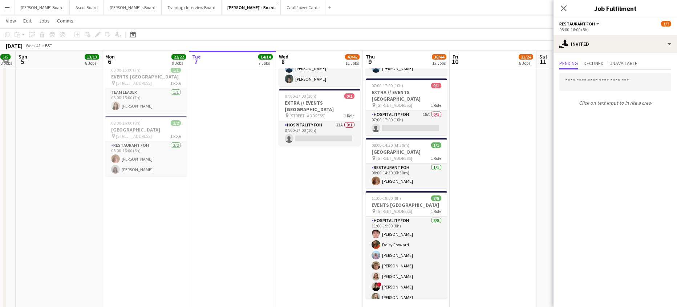
drag, startPoint x: 154, startPoint y: 194, endPoint x: 384, endPoint y: 227, distance: 232.4
click at [383, 227] on app-calendar-viewport "Fri 3 15/15 7 Jobs Sat 4 5/5 3 Jobs Sun 5 13/13 8 Jobs Mon 6 22/22 9 Jobs Tue 7…" at bounding box center [338, 209] width 677 height 1746
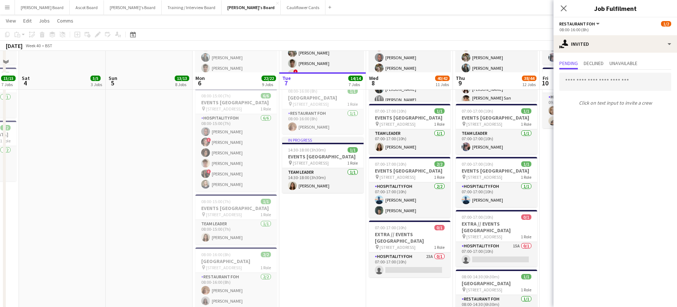
scroll to position [547, 0]
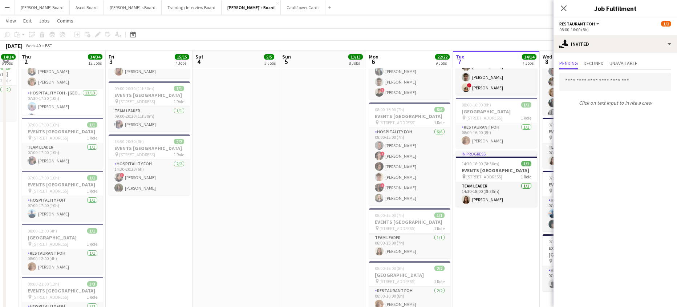
drag, startPoint x: 141, startPoint y: 215, endPoint x: 299, endPoint y: 243, distance: 161.3
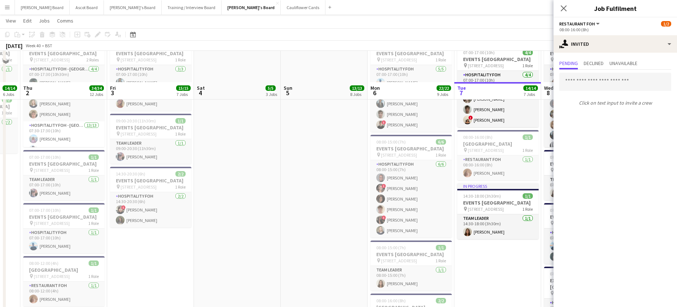
scroll to position [498, 0]
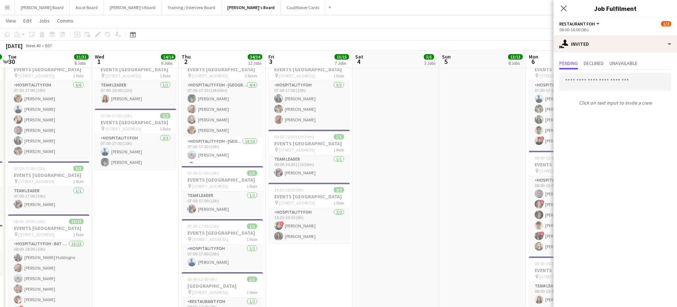
drag, startPoint x: 221, startPoint y: 234, endPoint x: 385, endPoint y: 253, distance: 165.0
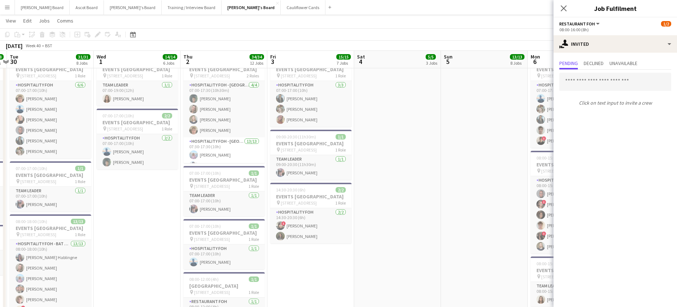
click at [420, 169] on app-date-cell at bounding box center [397, 180] width 87 height 781
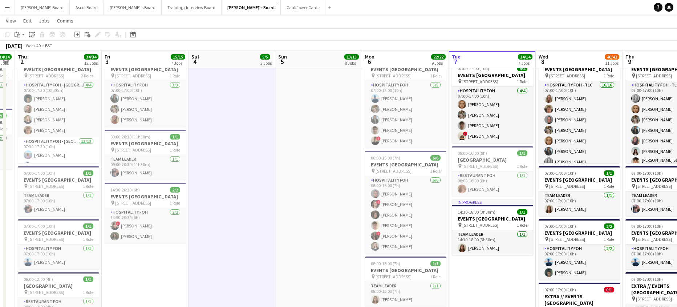
drag, startPoint x: 444, startPoint y: 177, endPoint x: 59, endPoint y: 168, distance: 385.3
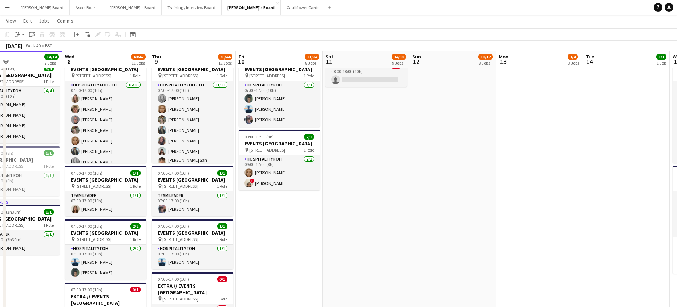
drag, startPoint x: 421, startPoint y: 156, endPoint x: 229, endPoint y: 156, distance: 192.6
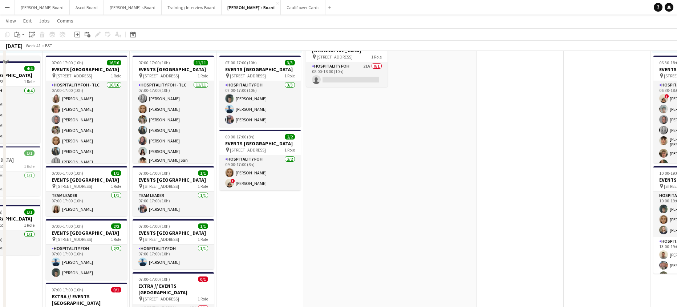
scroll to position [401, 0]
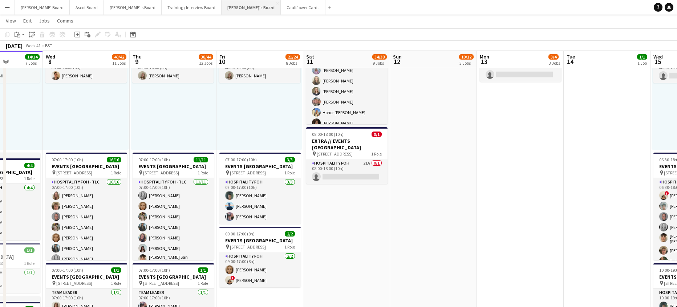
click at [222, 7] on button "Jakub's Board Close" at bounding box center [251, 7] width 59 height 14
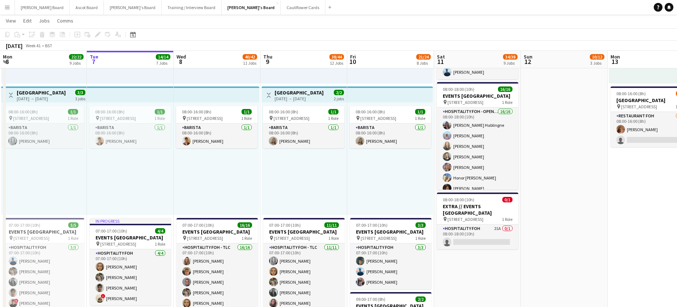
scroll to position [388, 0]
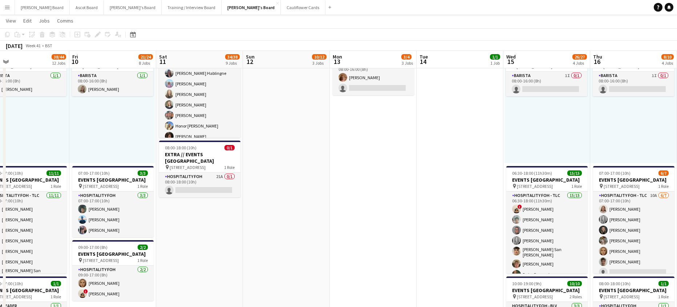
drag, startPoint x: 626, startPoint y: 166, endPoint x: 207, endPoint y: 167, distance: 419.0
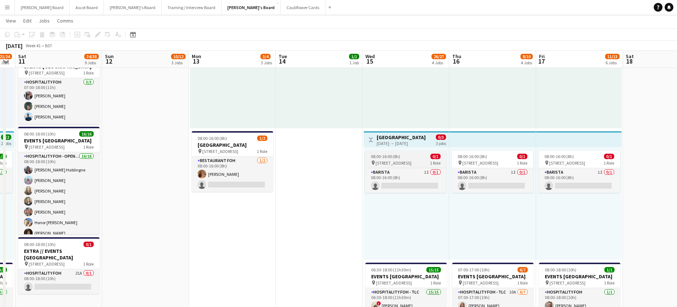
scroll to position [291, 0]
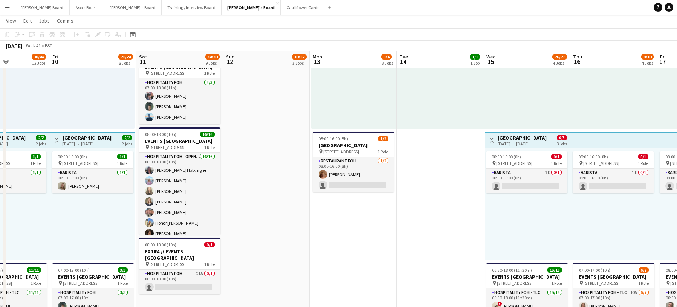
drag, startPoint x: 112, startPoint y: 164, endPoint x: 276, endPoint y: 164, distance: 164.2
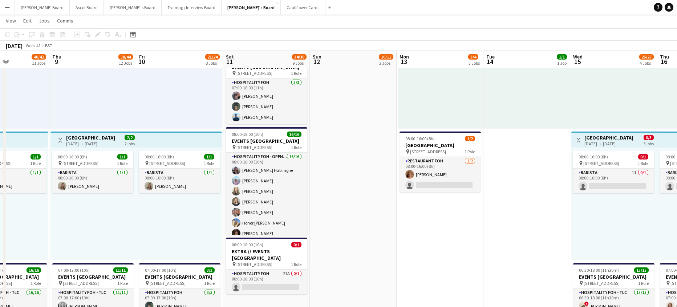
scroll to position [0, 171]
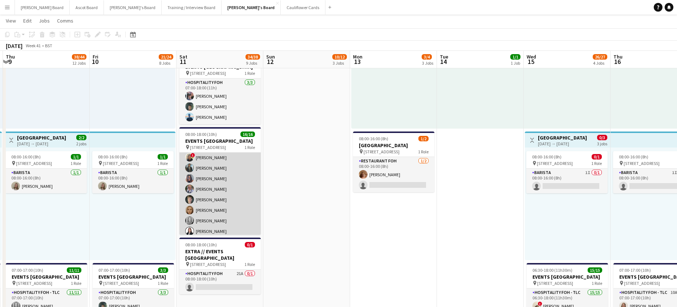
click at [236, 207] on app-card-role "Hospitality FOH - Open Day 16/16 08:00-18:00 (10h) Anett Varasdi Hablingne Lara…" at bounding box center [220, 147] width 81 height 183
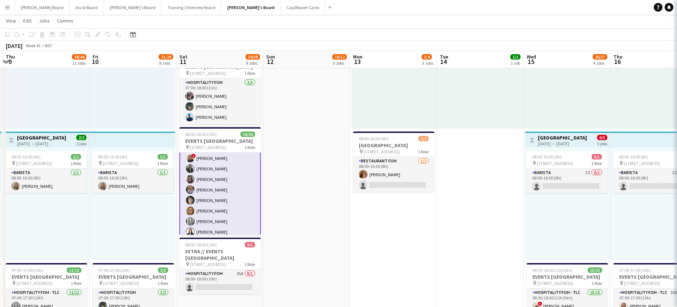
scroll to position [98, 0]
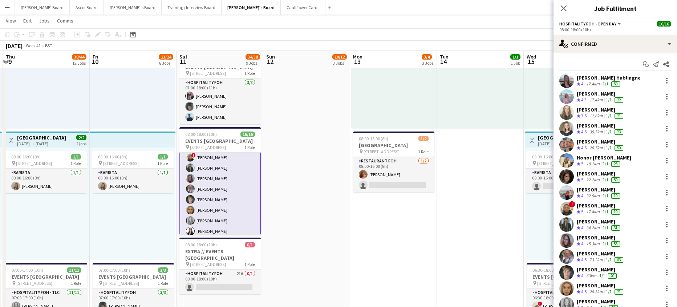
click at [600, 241] on div "15.3km" at bounding box center [593, 244] width 16 height 6
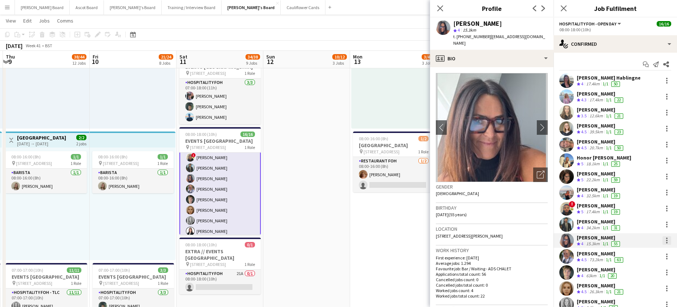
click at [663, 242] on div at bounding box center [667, 240] width 9 height 9
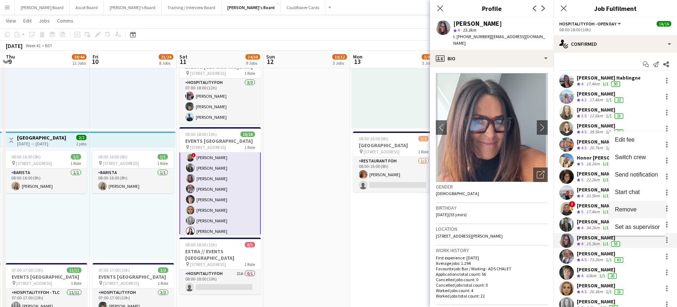
click at [633, 212] on span "Remove" at bounding box center [626, 209] width 22 height 6
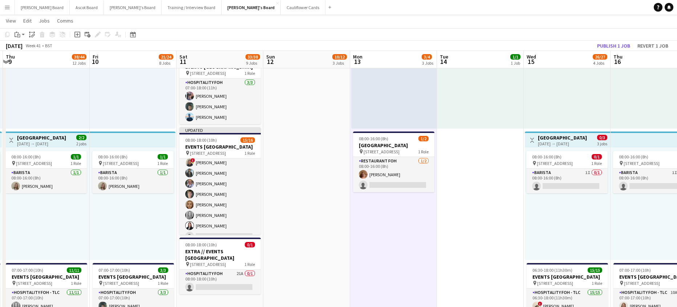
scroll to position [97, 0]
click at [609, 37] on app-toolbar "Copy Paste Paste Ctrl+V Paste with crew Ctrl+Shift+V Paste linked Job Delete Gr…" at bounding box center [338, 34] width 677 height 12
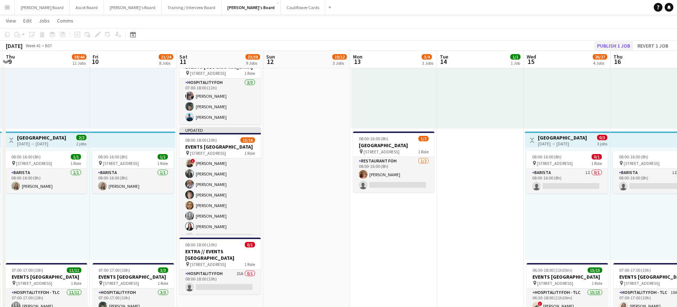
click at [606, 41] on div "Copy Paste Paste Ctrl+V Paste with crew Ctrl+Shift+V Paste linked Job Delete Gr…" at bounding box center [338, 39] width 677 height 23
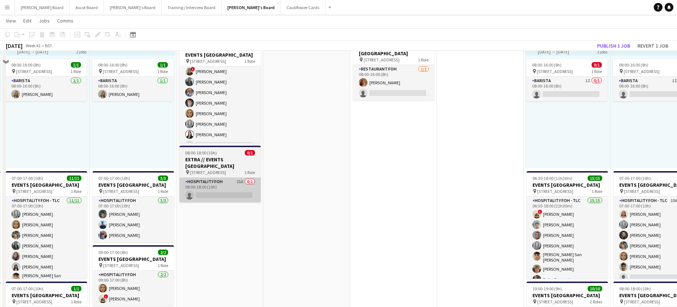
scroll to position [388, 0]
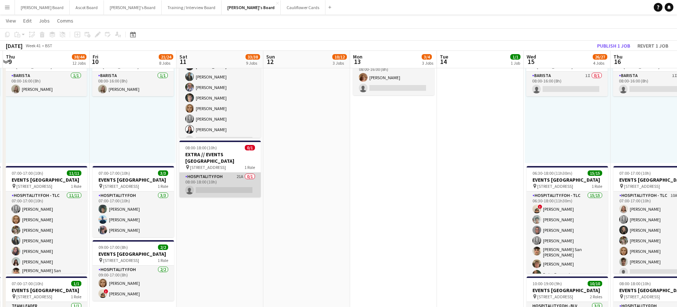
click at [241, 197] on app-card-role "Hospitality FOH 21A 0/1 08:00-18:00 (10h) single-neutral-actions" at bounding box center [220, 185] width 81 height 25
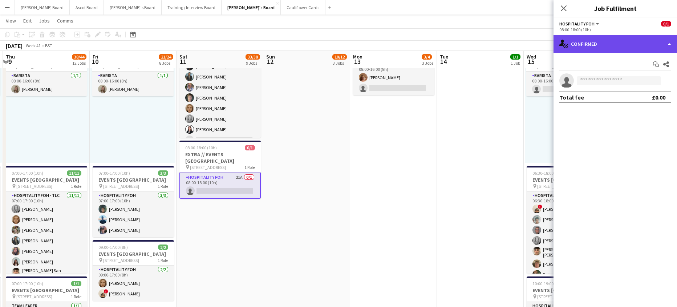
click at [601, 40] on div "single-neutral-actions-check-2 Confirmed" at bounding box center [616, 43] width 124 height 17
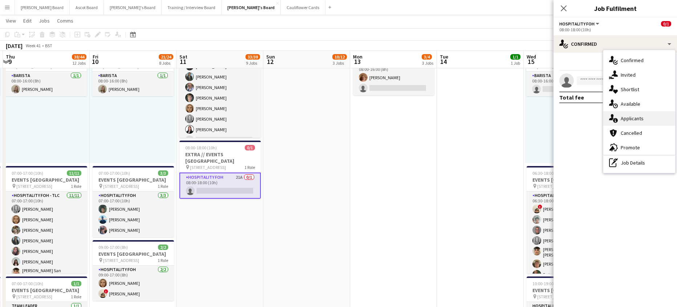
click at [649, 117] on div "single-neutral-actions-information Applicants" at bounding box center [640, 118] width 72 height 15
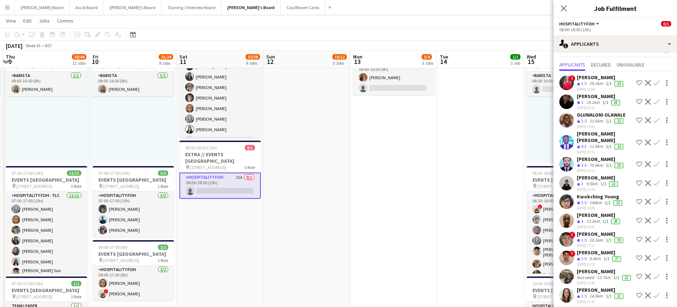
scroll to position [0, 0]
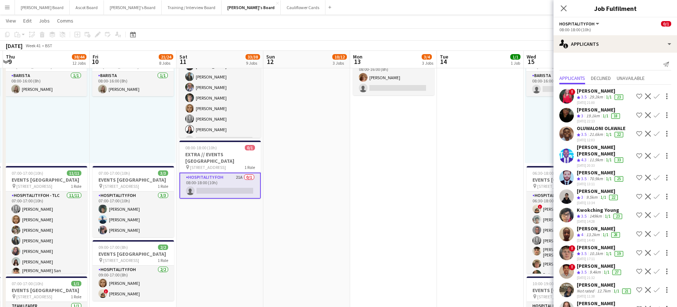
click at [219, 128] on app-card-role "Hospitality FOH - Open Day 7I 35A 15/16 08:00-18:00 (10h) Anett Varasdi Habling…" at bounding box center [220, 55] width 81 height 183
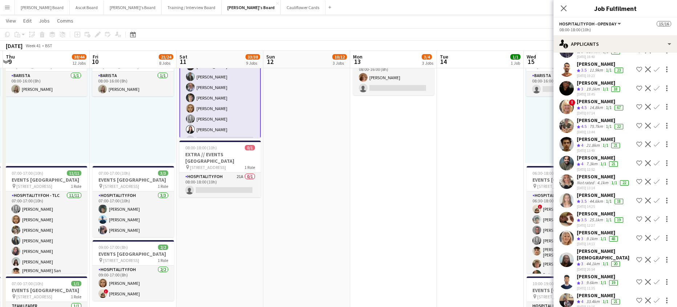
scroll to position [116, 0]
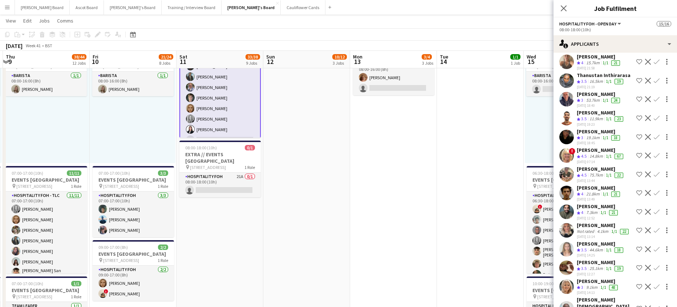
click at [585, 203] on div "Rehan Banga" at bounding box center [598, 206] width 43 height 7
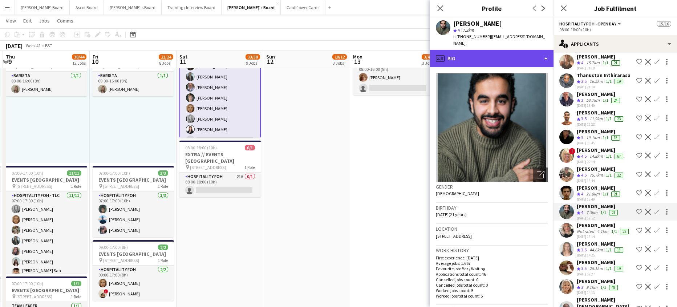
click at [487, 54] on div "profile Bio" at bounding box center [492, 58] width 124 height 17
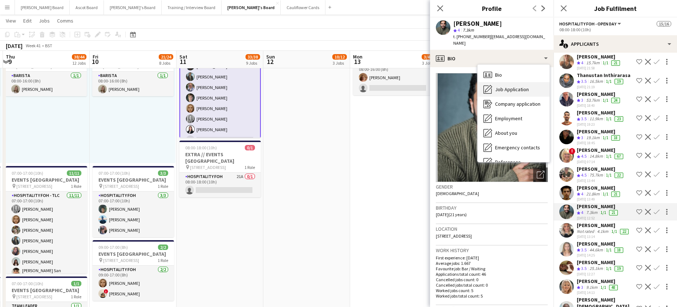
click at [507, 86] on span "Job Application" at bounding box center [512, 89] width 34 height 7
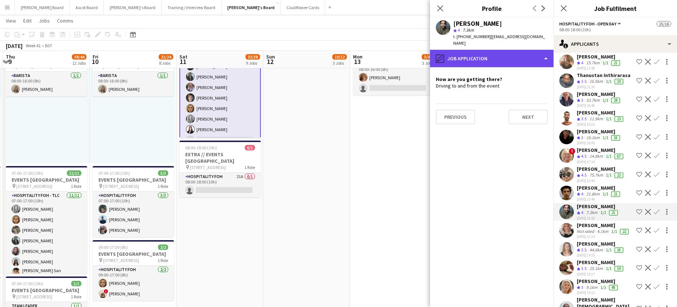
click at [497, 58] on div "pencil4 Job Application" at bounding box center [492, 58] width 124 height 17
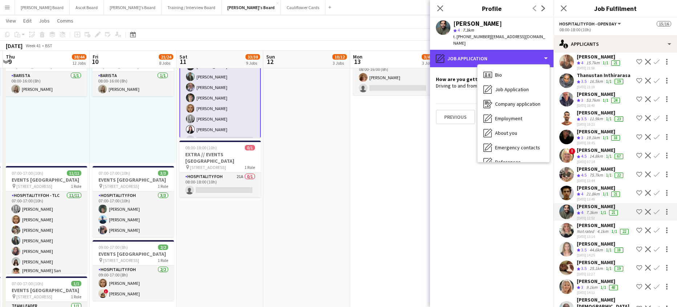
scroll to position [97, 0]
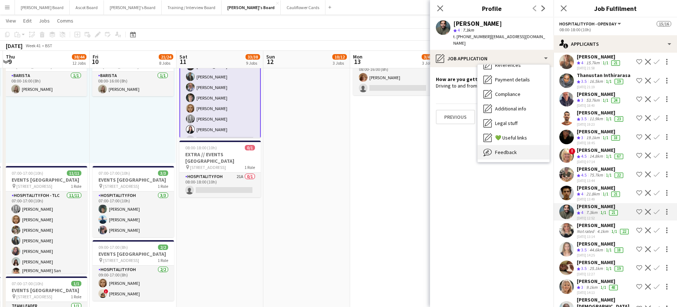
click at [517, 145] on div "Feedback Feedback" at bounding box center [514, 152] width 72 height 15
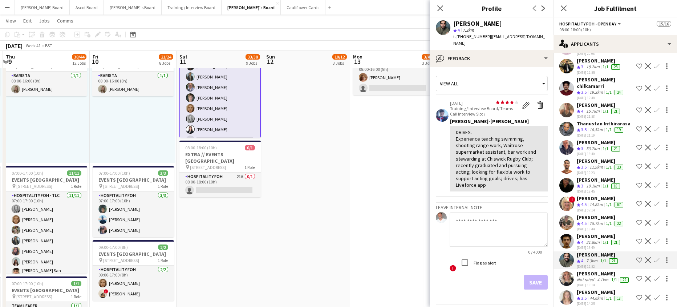
scroll to position [19, 0]
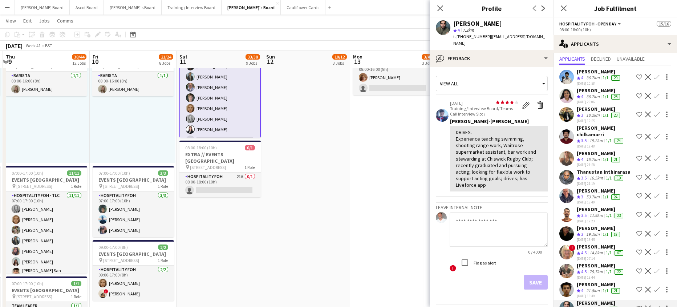
click at [312, 191] on app-date-cell at bounding box center [306, 269] width 87 height 739
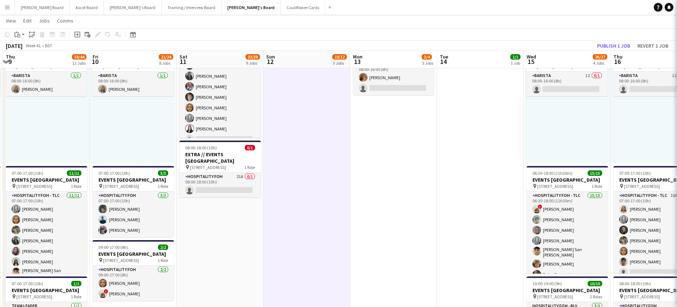
scroll to position [97, 0]
click at [622, 43] on button "Publish 1 job" at bounding box center [613, 45] width 39 height 9
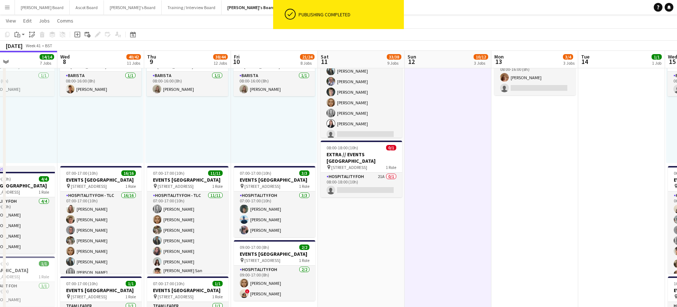
drag, startPoint x: 251, startPoint y: 266, endPoint x: 383, endPoint y: 236, distance: 135.4
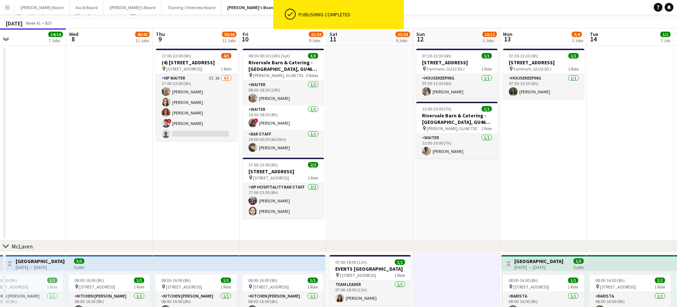
scroll to position [0, 0]
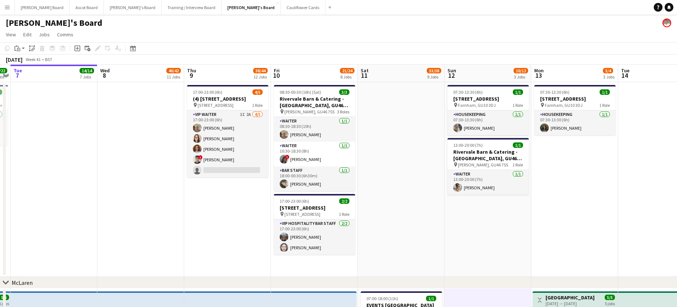
drag, startPoint x: 186, startPoint y: 228, endPoint x: 241, endPoint y: 241, distance: 56.3
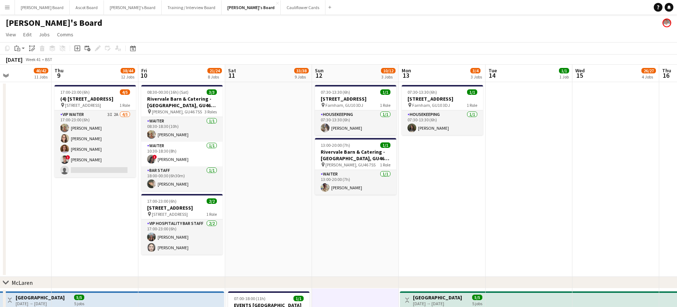
drag, startPoint x: 557, startPoint y: 204, endPoint x: 326, endPoint y: 245, distance: 234.3
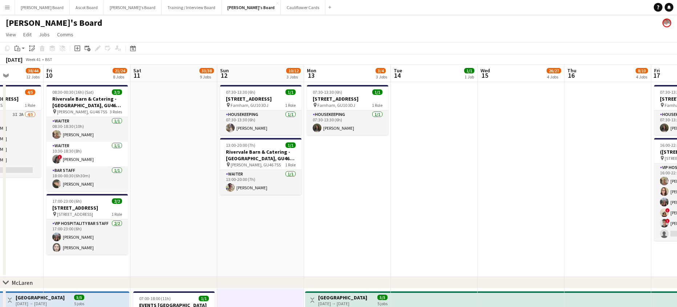
drag, startPoint x: 381, startPoint y: 225, endPoint x: 316, endPoint y: 222, distance: 64.7
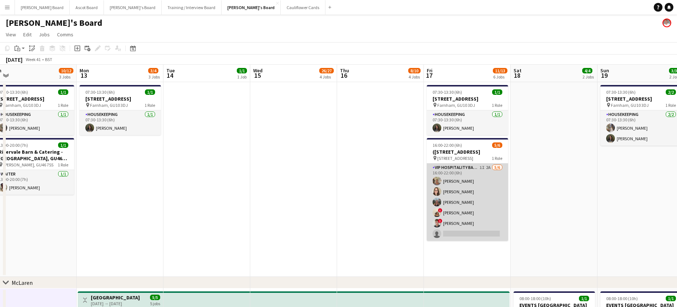
click at [472, 199] on app-card-role "VIP Hospitality Bar Staff 1I 2A 5/6 16:00-22:00 (6h) Jacqueline Whitehorn-Scott…" at bounding box center [467, 202] width 81 height 77
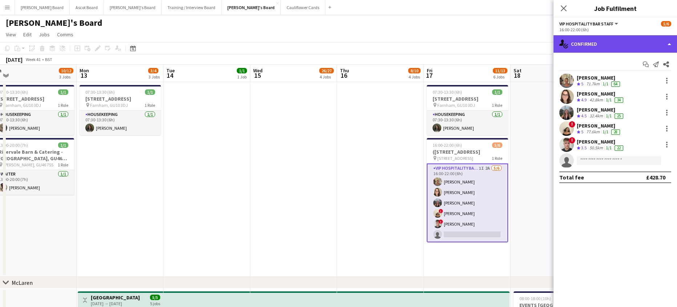
click at [595, 42] on div "single-neutral-actions-check-2 Confirmed" at bounding box center [616, 43] width 124 height 17
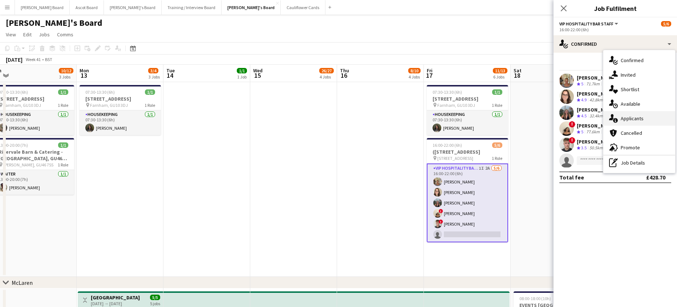
click at [639, 116] on span "Applicants" at bounding box center [632, 118] width 23 height 7
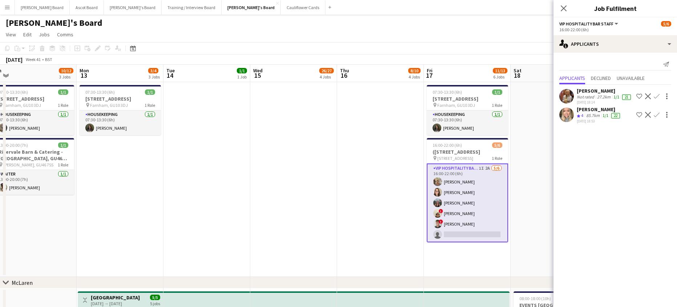
click at [589, 96] on div "Not rated" at bounding box center [586, 97] width 19 height 6
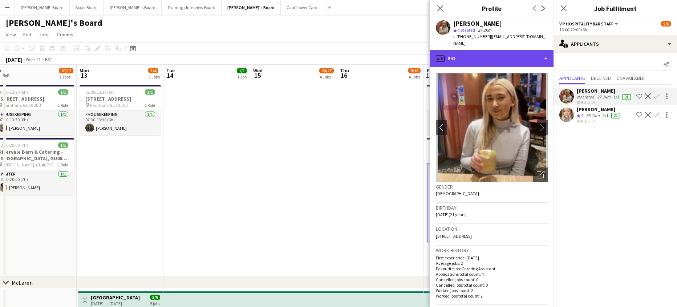
drag, startPoint x: 466, startPoint y: 52, endPoint x: 477, endPoint y: 61, distance: 14.5
click at [466, 52] on div "profile Bio" at bounding box center [492, 58] width 124 height 17
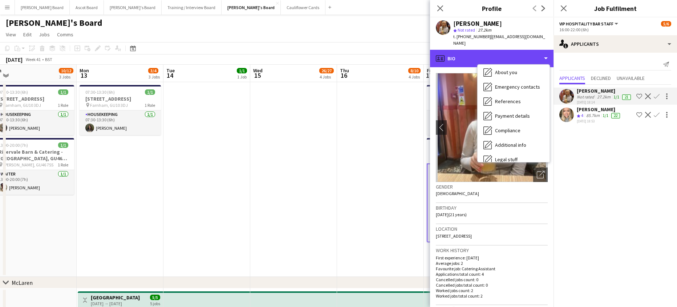
scroll to position [112, 0]
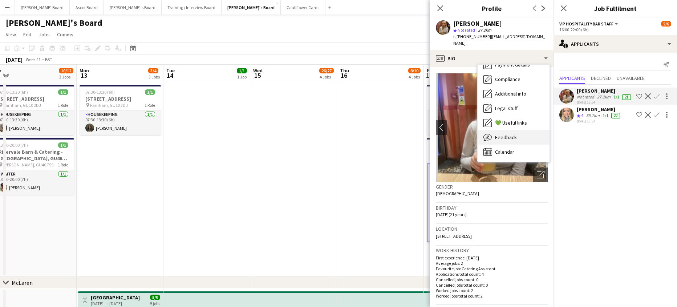
click at [522, 130] on div "Feedback Feedback" at bounding box center [514, 137] width 72 height 15
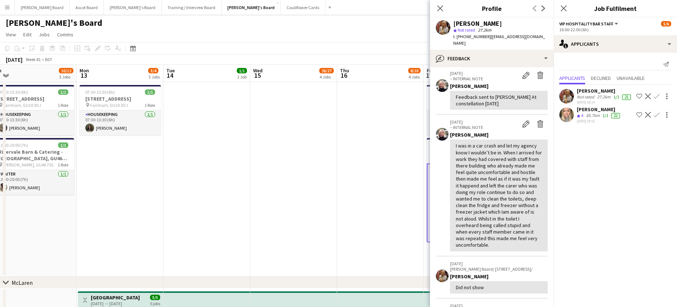
scroll to position [0, 0]
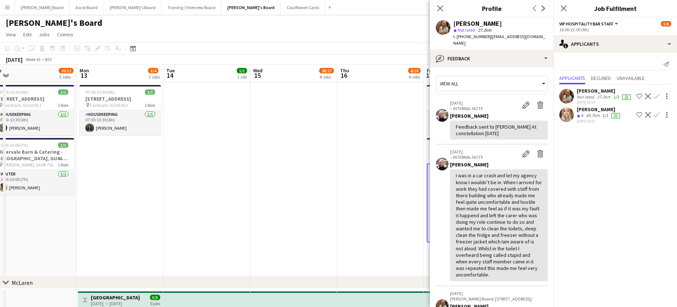
click at [237, 150] on app-date-cell at bounding box center [207, 179] width 87 height 195
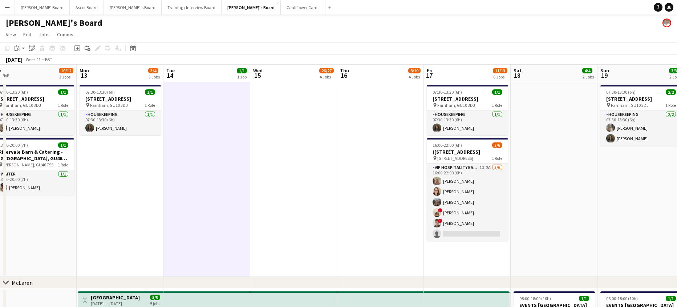
drag, startPoint x: 389, startPoint y: 161, endPoint x: 553, endPoint y: 145, distance: 164.6
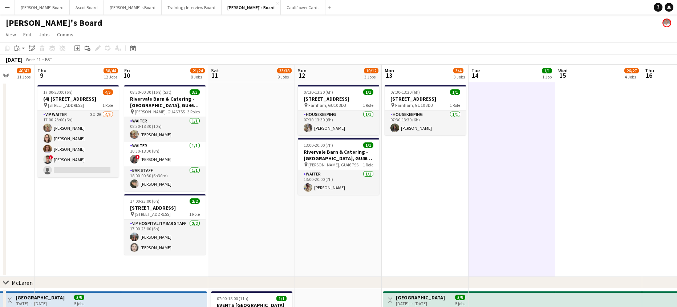
drag, startPoint x: 308, startPoint y: 222, endPoint x: 388, endPoint y: 220, distance: 80.7
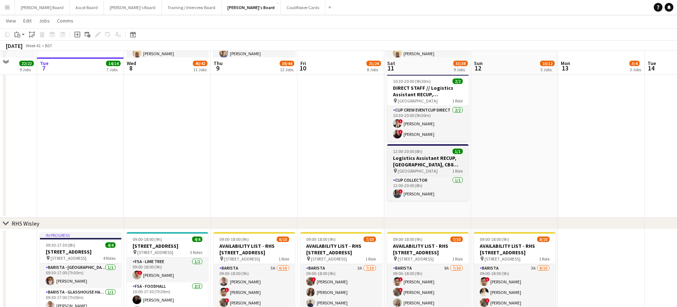
scroll to position [1114, 0]
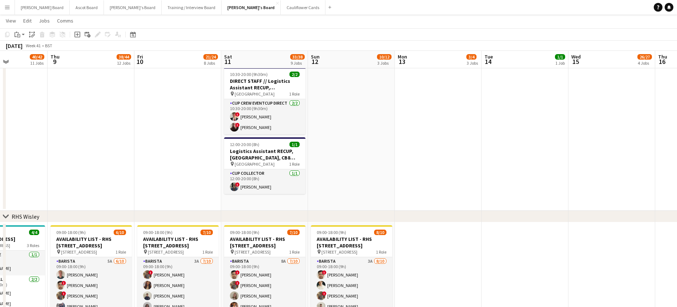
drag, startPoint x: 526, startPoint y: 158, endPoint x: 368, endPoint y: 180, distance: 159.6
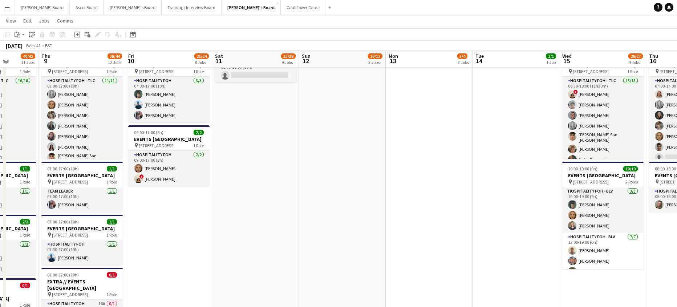
scroll to position [502, 0]
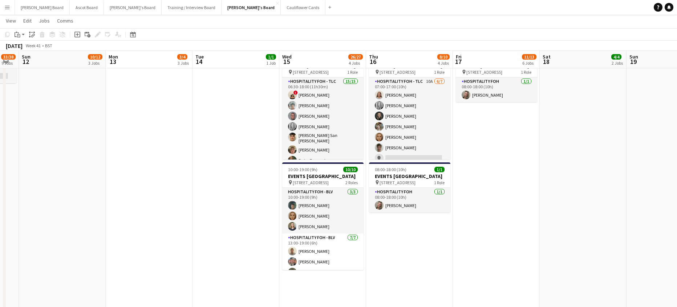
drag, startPoint x: 511, startPoint y: 191, endPoint x: 247, endPoint y: 187, distance: 263.1
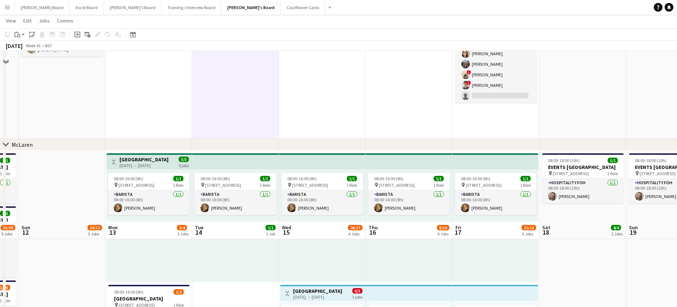
scroll to position [0, 0]
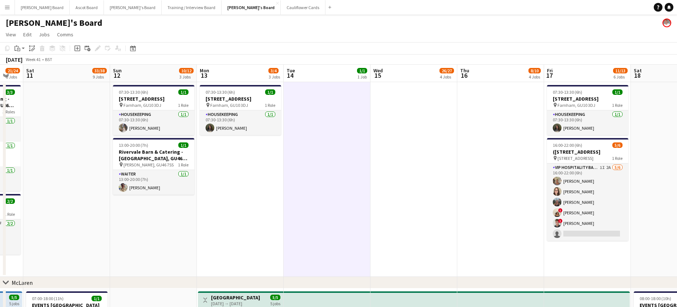
drag, startPoint x: 352, startPoint y: 203, endPoint x: 367, endPoint y: 203, distance: 14.9
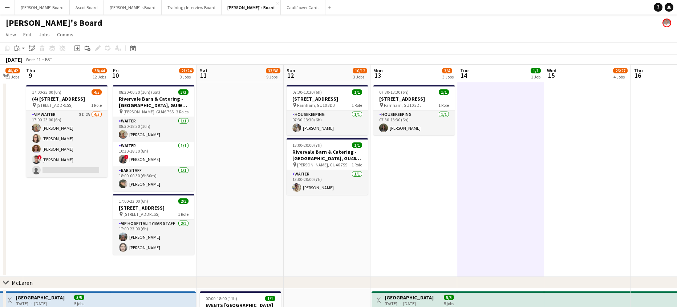
scroll to position [0, 230]
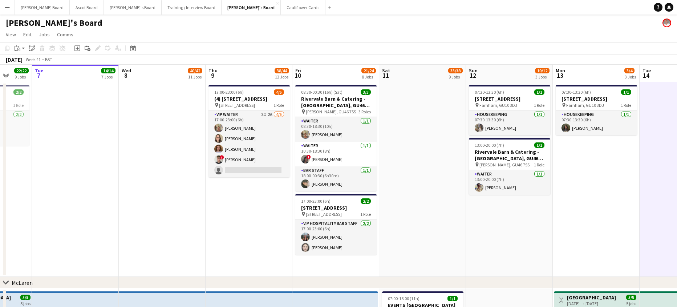
drag, startPoint x: 315, startPoint y: 191, endPoint x: 540, endPoint y: 203, distance: 225.6
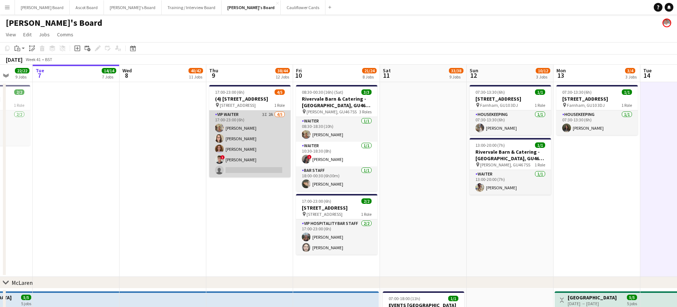
click at [249, 161] on app-card-role "VIP Waiter 3I 2A 4/5 17:00-23:00 (6h) Jacqueline Whitehorn-Scott Hannah Dudley …" at bounding box center [249, 143] width 81 height 67
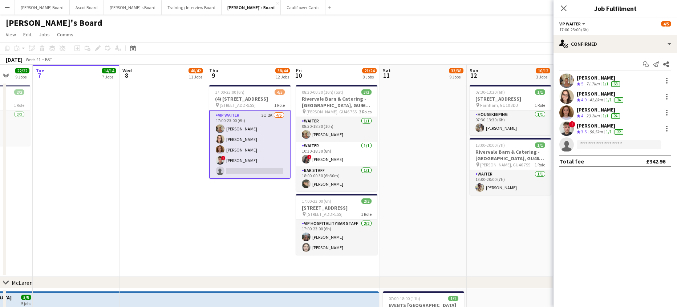
click at [586, 125] on div "[PERSON_NAME]" at bounding box center [601, 125] width 48 height 7
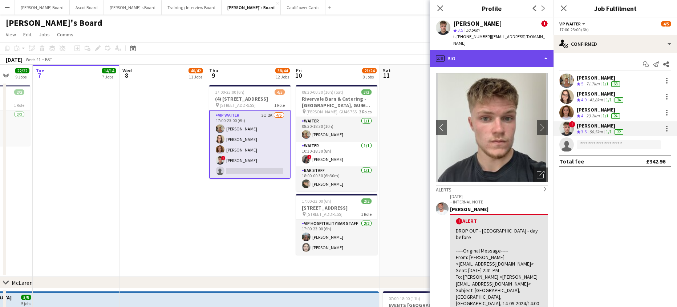
click at [499, 52] on div "profile Bio" at bounding box center [492, 58] width 124 height 17
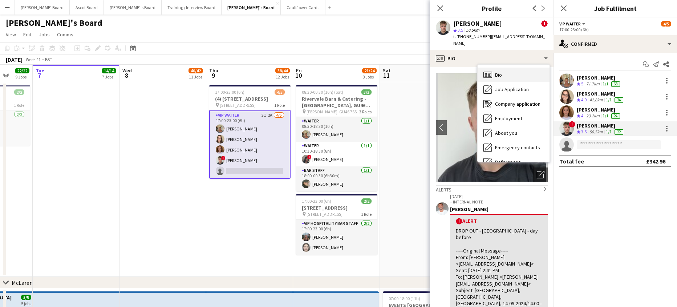
click at [515, 71] on div "Bio Bio" at bounding box center [514, 75] width 72 height 15
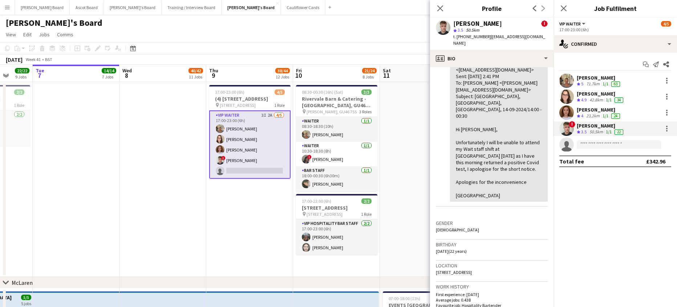
scroll to position [194, 0]
click at [586, 138] on app-invite-slot "single-neutral-actions" at bounding box center [616, 144] width 124 height 15
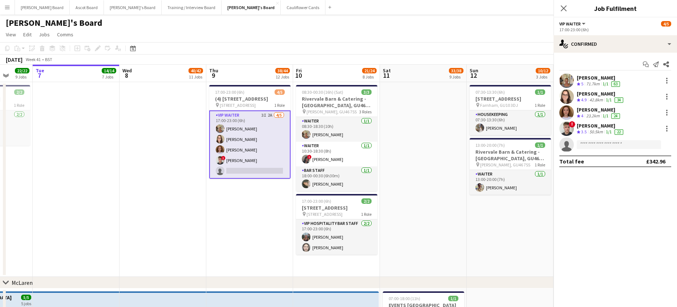
click at [584, 134] on span "3.5" at bounding box center [583, 131] width 5 height 5
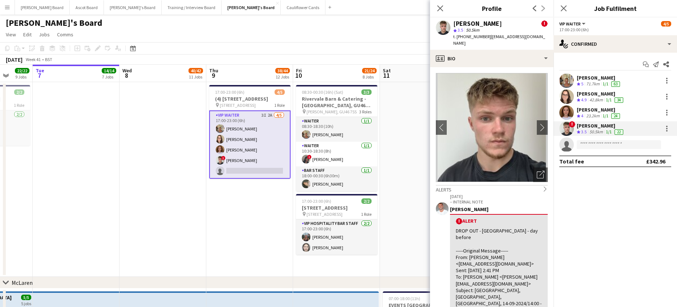
click at [210, 203] on app-date-cell "17:00-23:00 (6h) 4/5 (4) Salisbury Cathedral, Salisbury, Wiltshire, SP1 2EF pin…" at bounding box center [249, 179] width 87 height 195
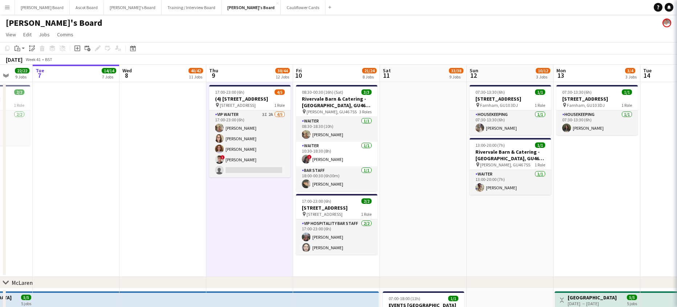
scroll to position [0, 227]
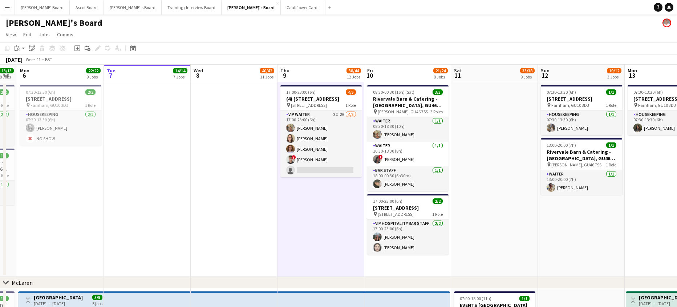
drag, startPoint x: 180, startPoint y: 199, endPoint x: 308, endPoint y: 218, distance: 128.8
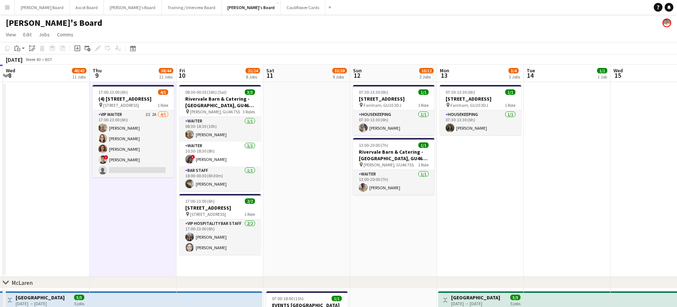
drag, startPoint x: 416, startPoint y: 205, endPoint x: 318, endPoint y: 219, distance: 99.5
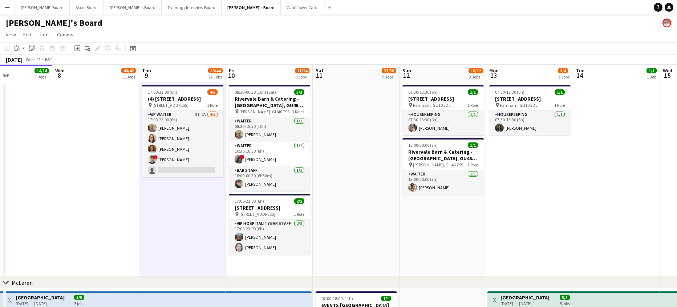
drag, startPoint x: 340, startPoint y: 220, endPoint x: 415, endPoint y: 222, distance: 75.3
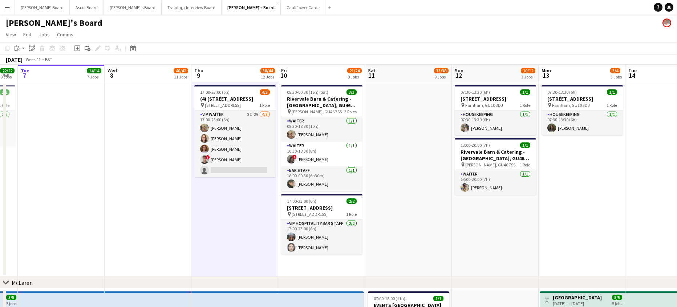
drag, startPoint x: 175, startPoint y: 177, endPoint x: 203, endPoint y: 178, distance: 28.0
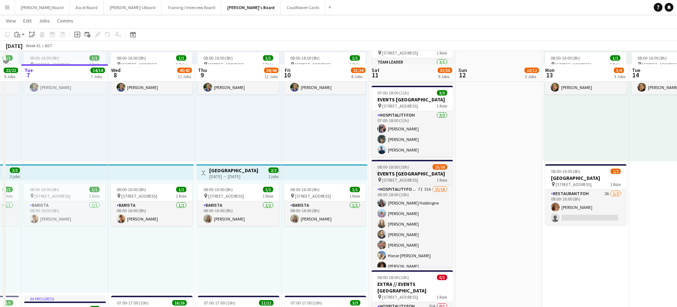
scroll to position [253, 0]
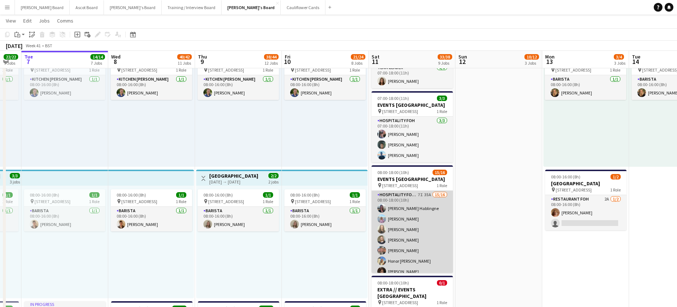
click at [425, 242] on app-card-role "Hospitality FOH - Open Day 7I 35A 15/16 08:00-18:00 (10h) Anett Varasdi Habling…" at bounding box center [412, 282] width 81 height 183
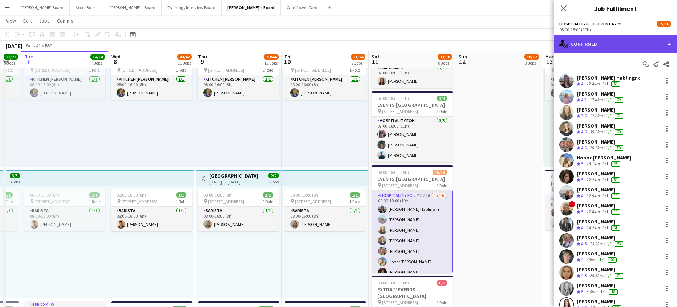
click at [600, 46] on div "single-neutral-actions-check-2 Confirmed" at bounding box center [616, 43] width 124 height 17
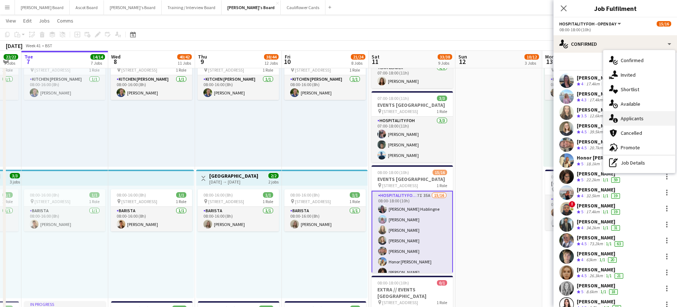
click at [641, 123] on div "single-neutral-actions-information Applicants" at bounding box center [640, 118] width 72 height 15
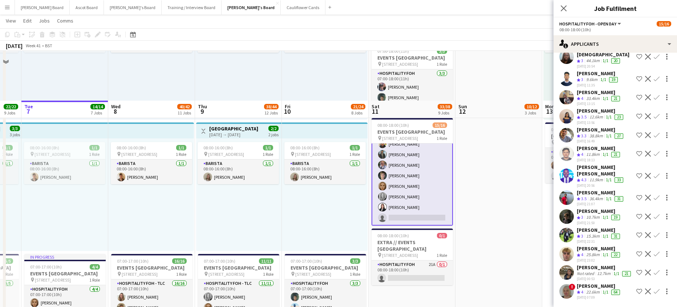
scroll to position [350, 0]
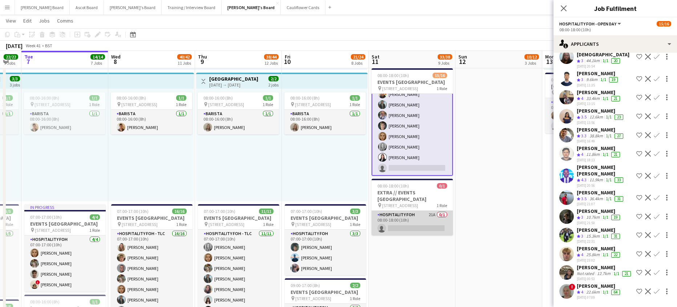
click at [406, 233] on app-card-role "Hospitality FOH 21A 0/1 08:00-18:00 (10h) single-neutral-actions" at bounding box center [412, 223] width 81 height 25
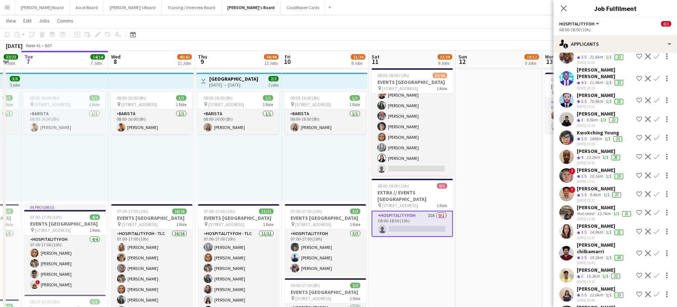
scroll to position [129, 0]
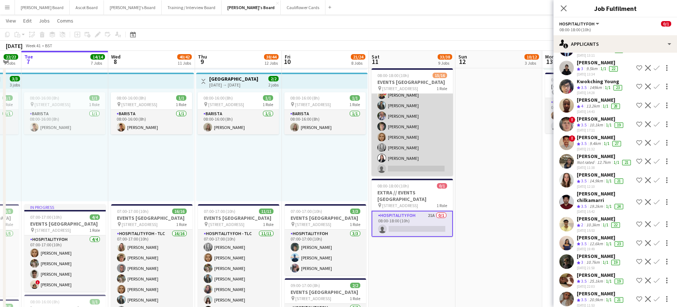
click at [402, 176] on app-card-role "Hospitality FOH - Open Day 7I 35A 15/16 08:00-18:00 (10h) Anett Varasdi Habling…" at bounding box center [412, 84] width 81 height 183
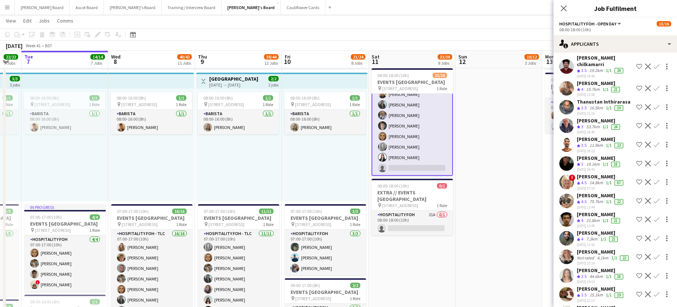
scroll to position [97, 0]
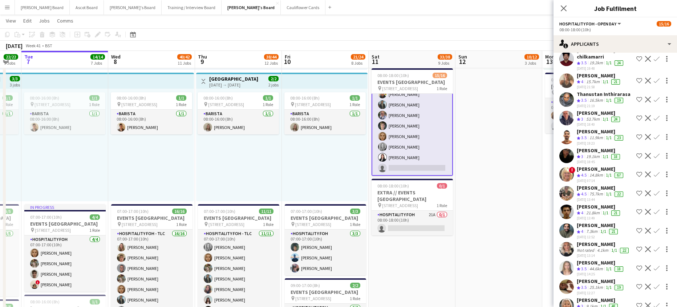
click at [593, 191] on div "75.7km" at bounding box center [596, 194] width 16 height 6
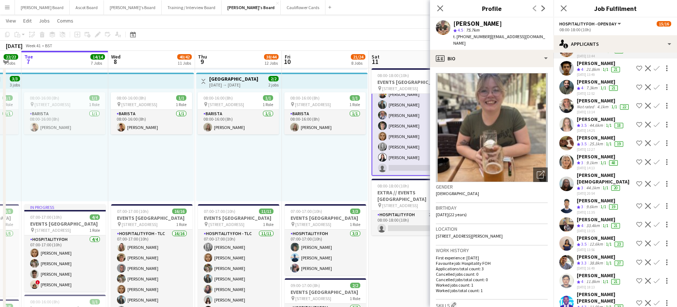
scroll to position [242, 0]
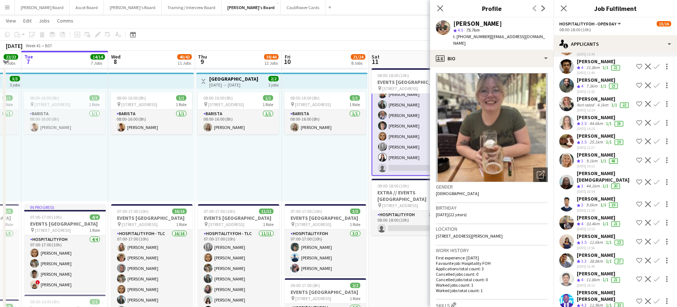
click at [592, 221] on div "33.4km" at bounding box center [593, 224] width 16 height 6
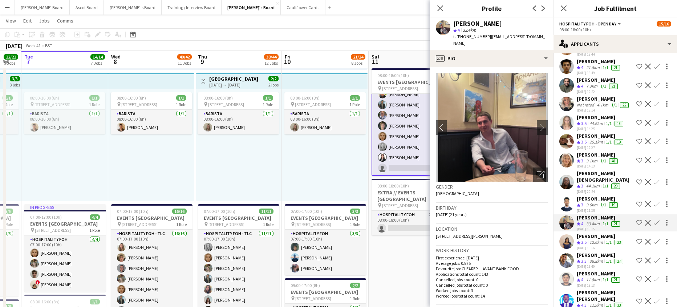
click at [605, 246] on div "25-09-2025 13:56" at bounding box center [601, 248] width 48 height 5
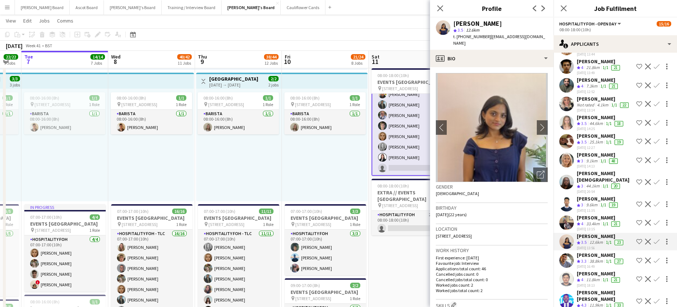
click at [601, 258] on div "38.8km" at bounding box center [596, 261] width 16 height 6
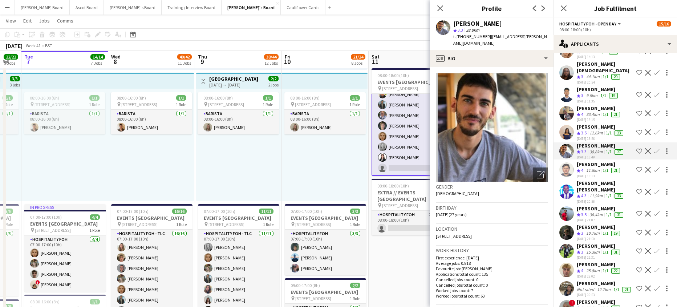
scroll to position [358, 0]
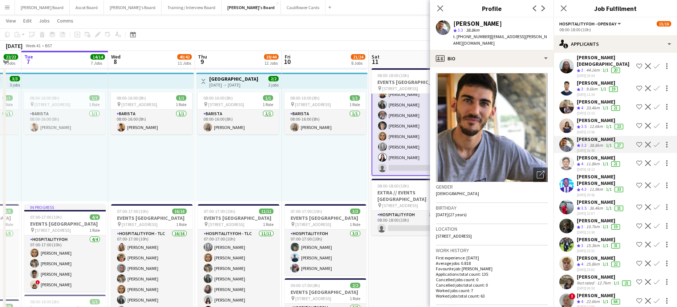
click at [315, 160] on div "08:00-16:00 (8h) 1/1 pin Woking, GU21 4YH 1 Role Barista 1/1 08:00-16:00 (8h) A…" at bounding box center [325, 145] width 86 height 113
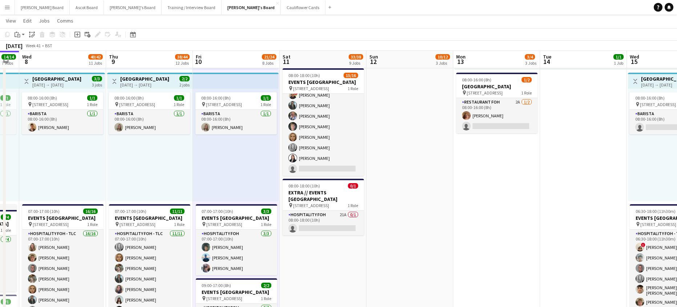
scroll to position [0, 303]
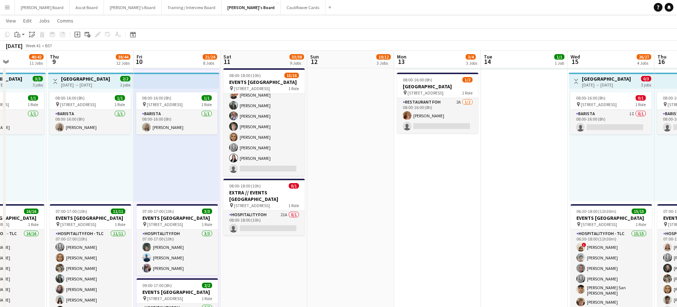
drag, startPoint x: 633, startPoint y: 225, endPoint x: 480, endPoint y: 241, distance: 153.8
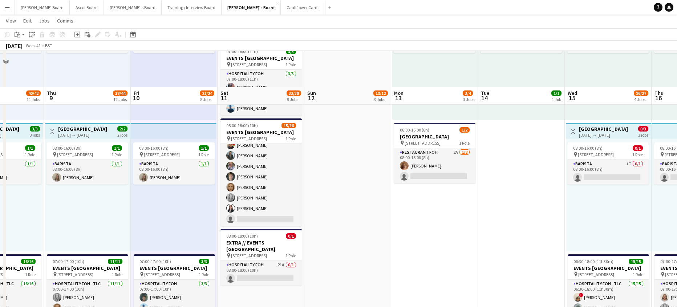
scroll to position [253, 0]
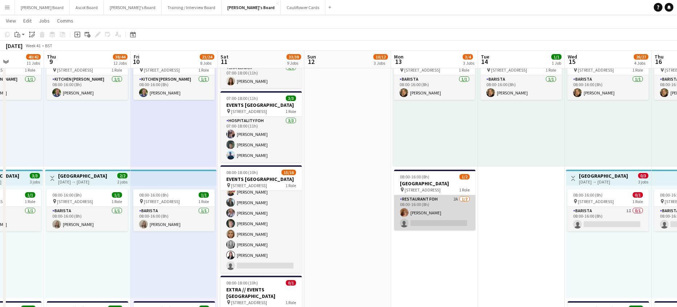
click at [453, 220] on app-card-role "Restaurant FOH 2A 1/2 08:00-16:00 (8h) Ruby Moss single-neutral-actions" at bounding box center [434, 212] width 81 height 35
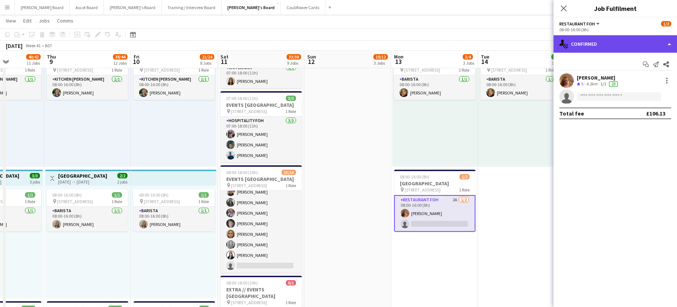
click at [622, 43] on div "single-neutral-actions-check-2 Confirmed" at bounding box center [616, 43] width 124 height 17
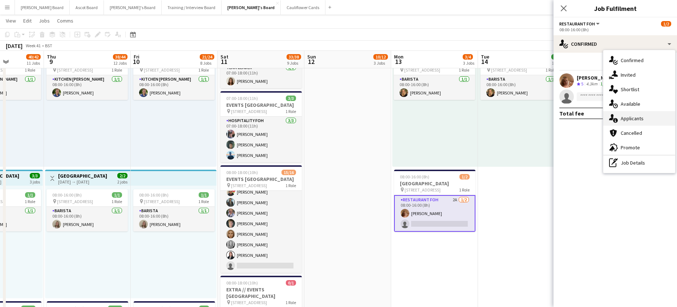
click at [636, 123] on div "single-neutral-actions-information Applicants" at bounding box center [640, 118] width 72 height 15
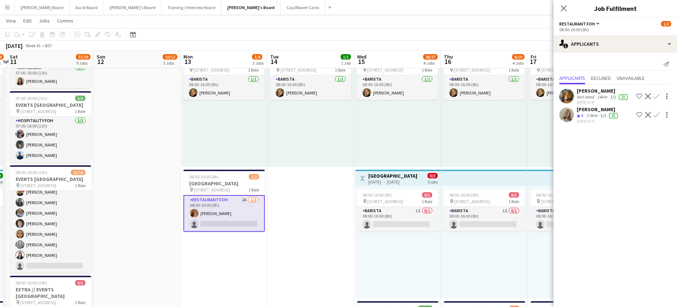
drag, startPoint x: 531, startPoint y: 220, endPoint x: 310, endPoint y: 250, distance: 222.6
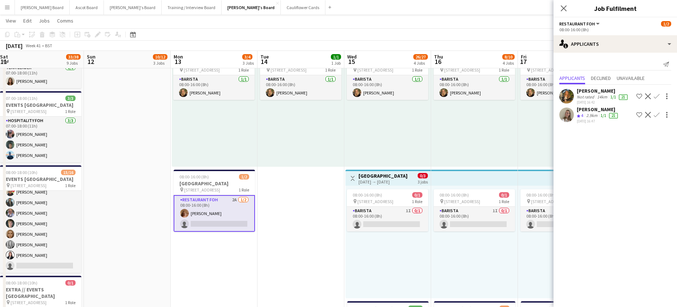
click at [578, 93] on div "[PERSON_NAME]" at bounding box center [603, 91] width 52 height 7
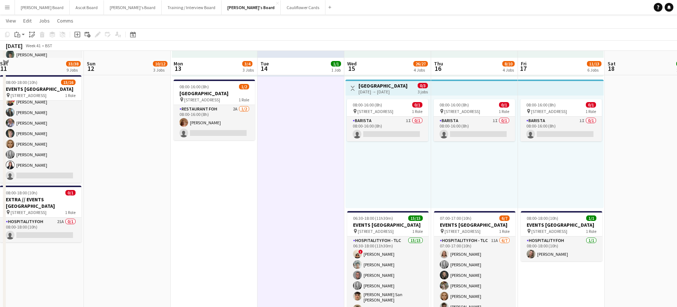
scroll to position [350, 0]
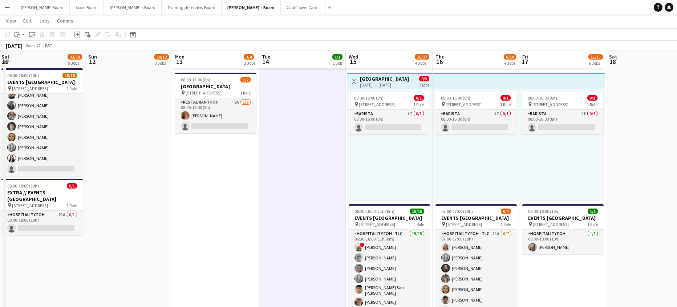
drag, startPoint x: 497, startPoint y: 184, endPoint x: 437, endPoint y: 186, distance: 59.6
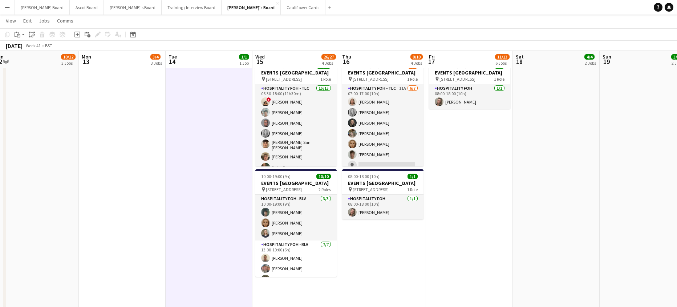
scroll to position [0, 211]
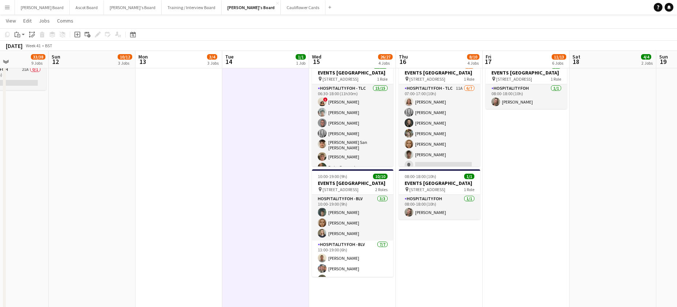
drag, startPoint x: 145, startPoint y: 181, endPoint x: 201, endPoint y: 192, distance: 57.7
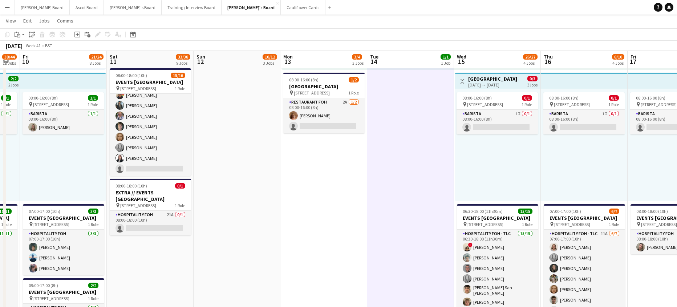
scroll to position [0, 209]
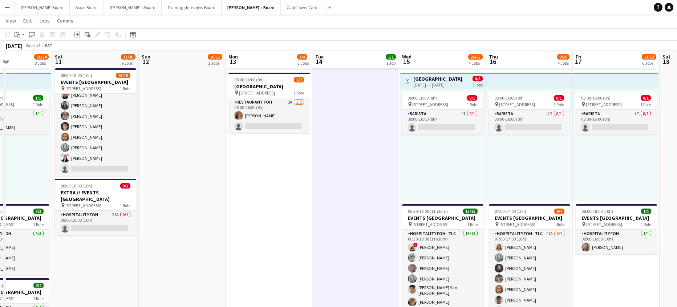
drag, startPoint x: 339, startPoint y: 229, endPoint x: 371, endPoint y: 229, distance: 32.0
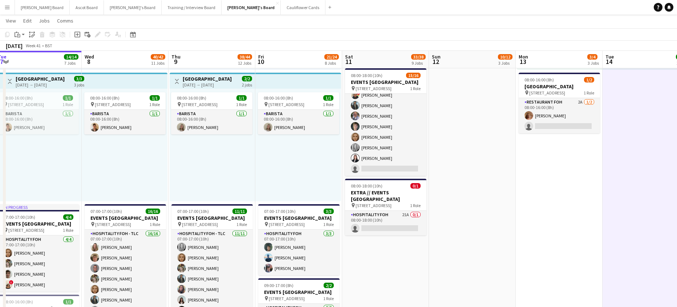
drag, startPoint x: 205, startPoint y: 214, endPoint x: 420, endPoint y: 230, distance: 216.1
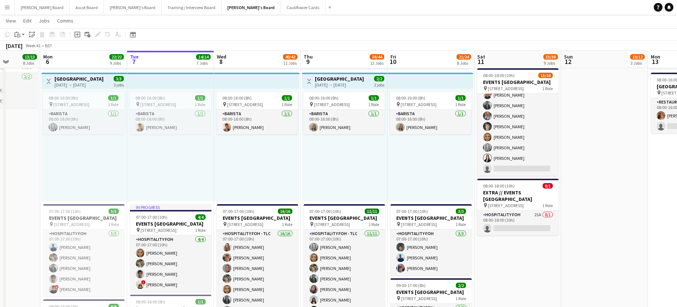
drag, startPoint x: 181, startPoint y: 197, endPoint x: 289, endPoint y: 197, distance: 107.2
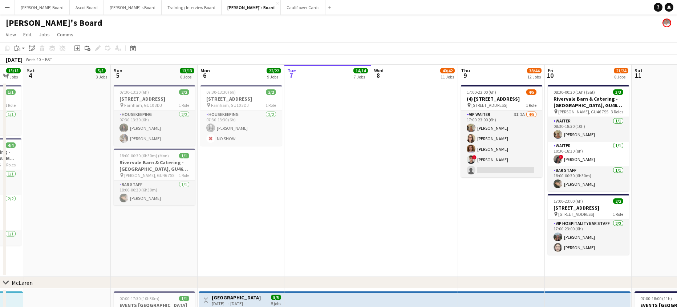
scroll to position [0, 191]
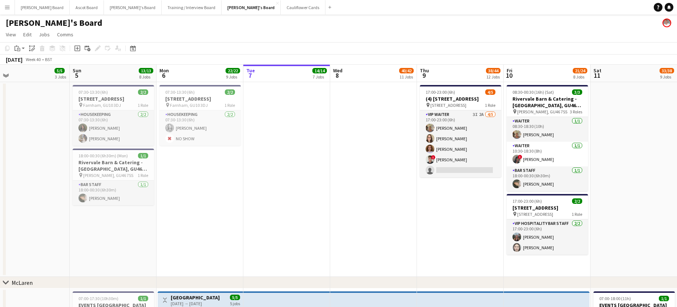
drag, startPoint x: 274, startPoint y: 220, endPoint x: 389, endPoint y: 227, distance: 115.8
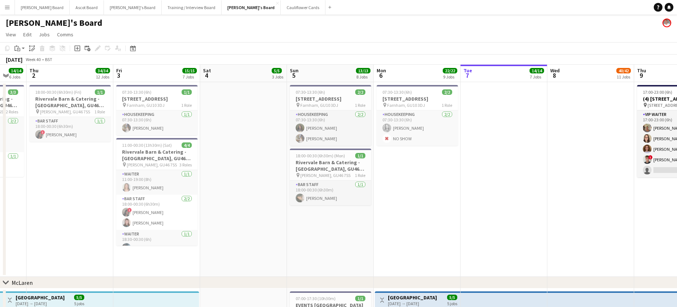
drag, startPoint x: 199, startPoint y: 228, endPoint x: 408, endPoint y: 256, distance: 211.1
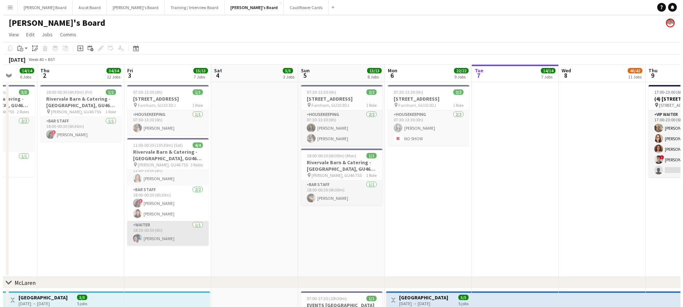
scroll to position [0, 0]
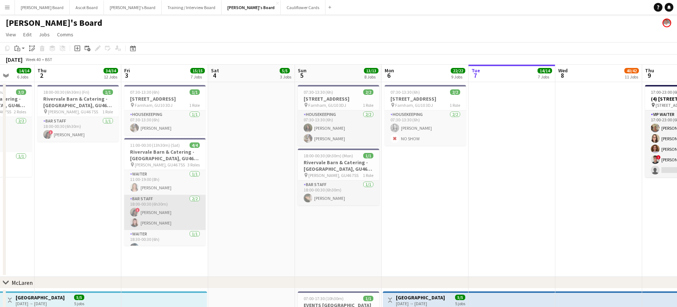
click at [170, 195] on app-card-role "BAR STAFF 2/2 18:00-00:30 (6h30m) ! Aneisha Richardson Rebecca Lovell" at bounding box center [164, 212] width 81 height 35
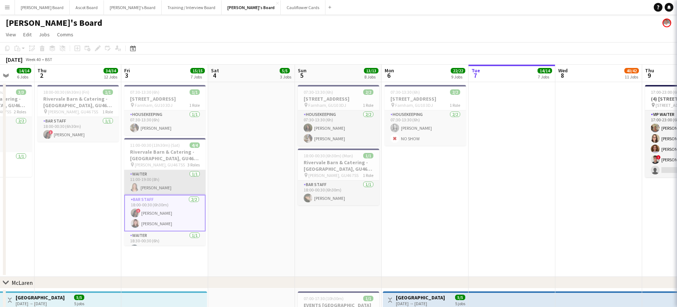
click at [174, 176] on app-card-role "Waiter 1/1 11:00-19:00 (8h) Alice Appleyard" at bounding box center [164, 182] width 81 height 25
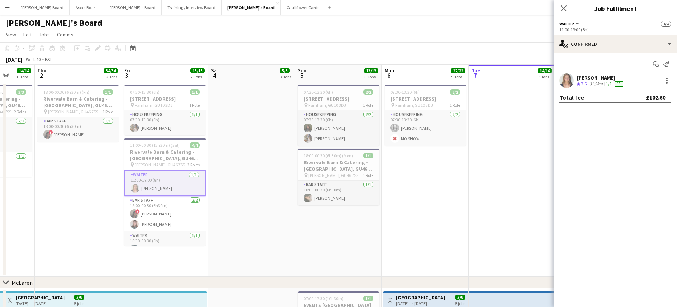
click at [592, 80] on div "[PERSON_NAME]" at bounding box center [601, 77] width 48 height 7
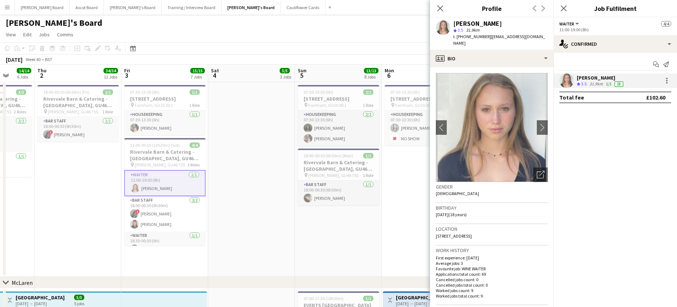
click at [250, 190] on app-date-cell at bounding box center [251, 179] width 87 height 195
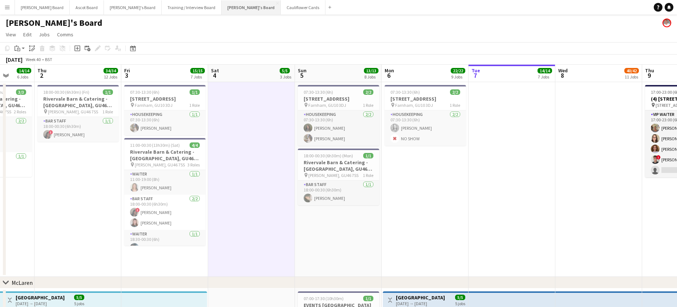
click at [222, 12] on button "Jakub's Board Close" at bounding box center [251, 7] width 59 height 14
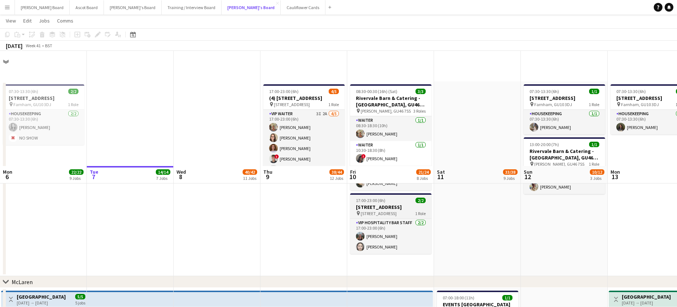
scroll to position [339, 0]
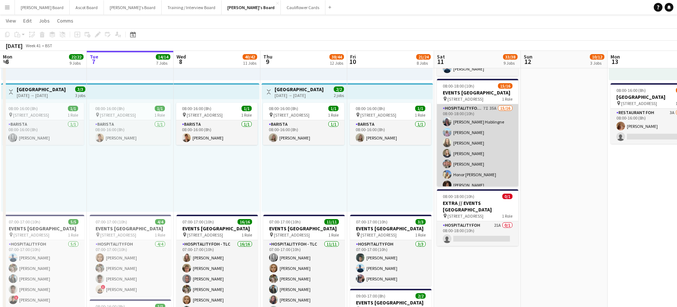
click at [497, 174] on app-card-role "Hospitality FOH - Open Day 7I 35A 15/16 08:00-18:00 (10h) Anett Varasdi Habling…" at bounding box center [477, 195] width 81 height 183
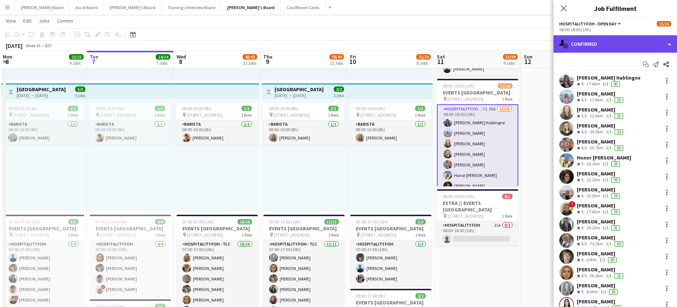
click at [610, 38] on div "single-neutral-actions-check-2 Confirmed" at bounding box center [616, 43] width 124 height 17
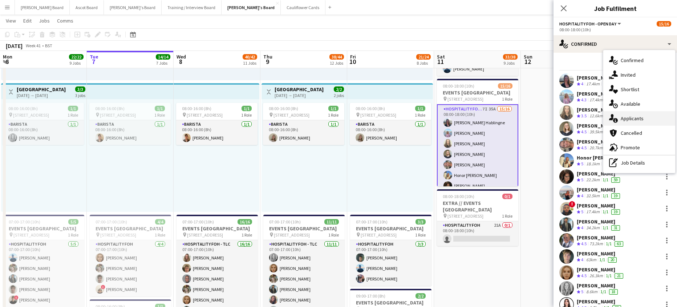
click at [636, 121] on span "Applicants" at bounding box center [632, 118] width 23 height 7
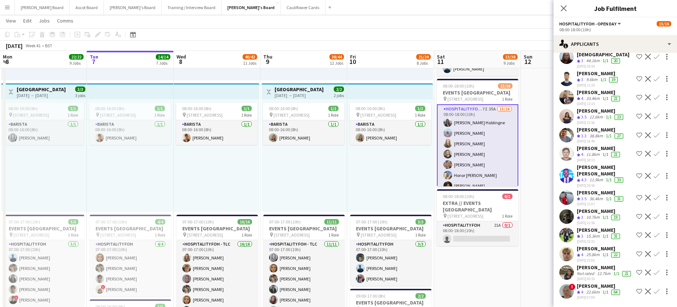
scroll to position [431, 0]
click at [374, 169] on div "08:00-16:00 (8h) 1/1 pin Woking, GU21 4YH 1 Role Barista 1/1 08:00-16:00 (8h) A…" at bounding box center [390, 155] width 86 height 113
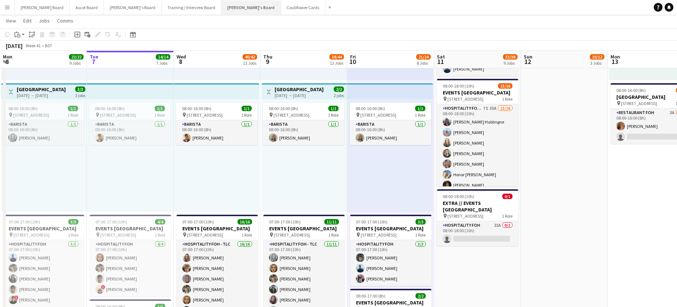
click at [222, 5] on button "Jakub's Board Close" at bounding box center [251, 7] width 59 height 14
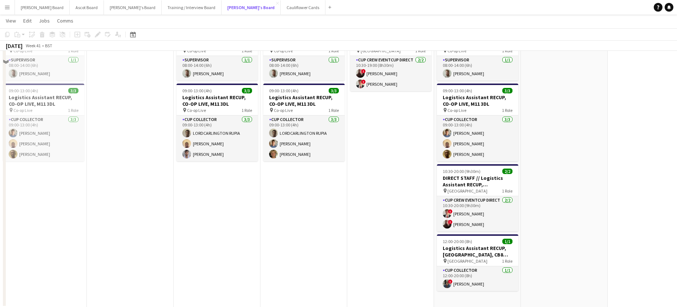
scroll to position [969, 0]
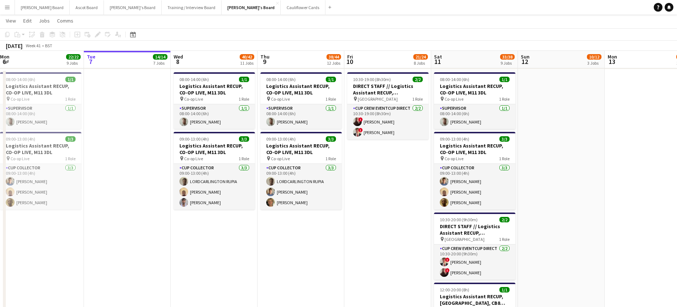
drag, startPoint x: 195, startPoint y: 216, endPoint x: 383, endPoint y: 227, distance: 187.8
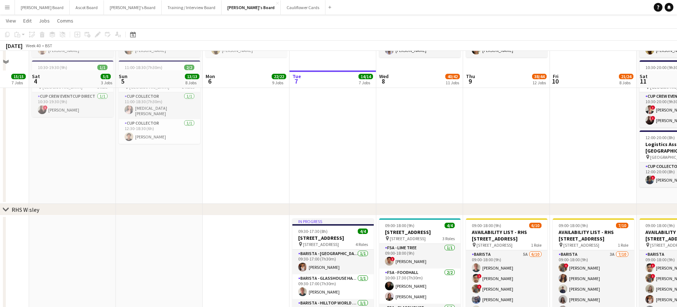
scroll to position [1211, 0]
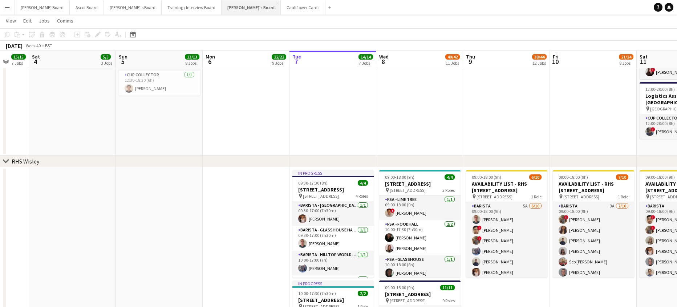
click at [222, 7] on button "Jakub's Board Close" at bounding box center [251, 7] width 59 height 14
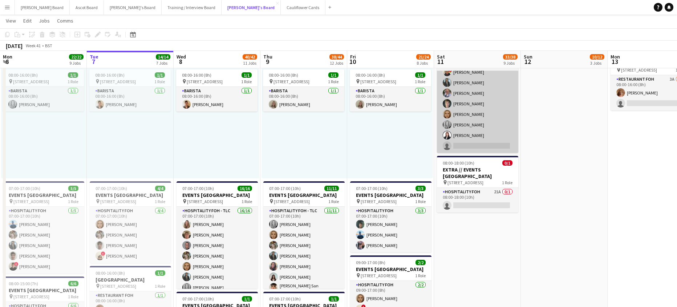
scroll to position [388, 0]
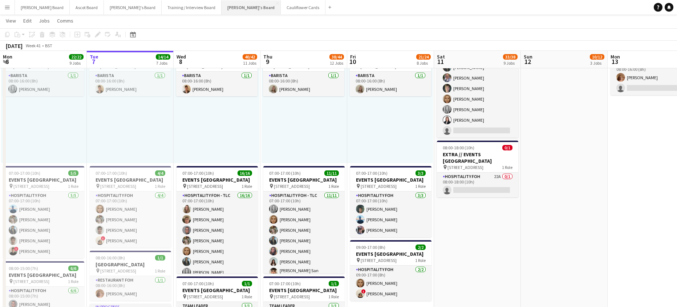
click at [222, 0] on button "Jakub's Board Close" at bounding box center [251, 7] width 59 height 14
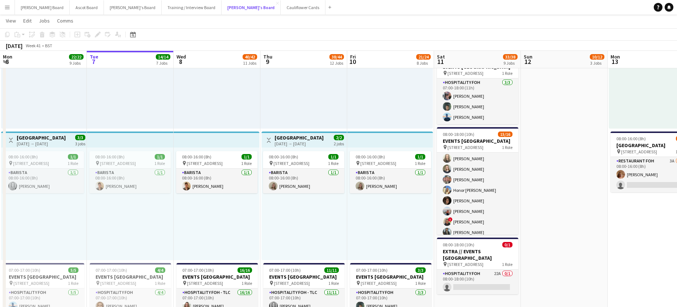
scroll to position [97, 0]
drag, startPoint x: 500, startPoint y: 199, endPoint x: 561, endPoint y: 134, distance: 88.9
click at [500, 199] on app-card-role "Hospitality FOH - Open Day 7I 35A 15/16 08:00-18:00 (10h) Anett Varasdi Habling…" at bounding box center [477, 147] width 81 height 183
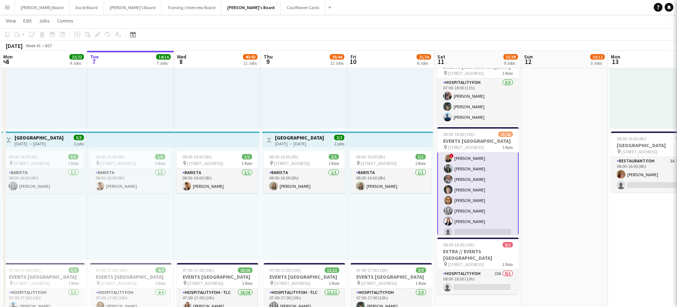
scroll to position [98, 0]
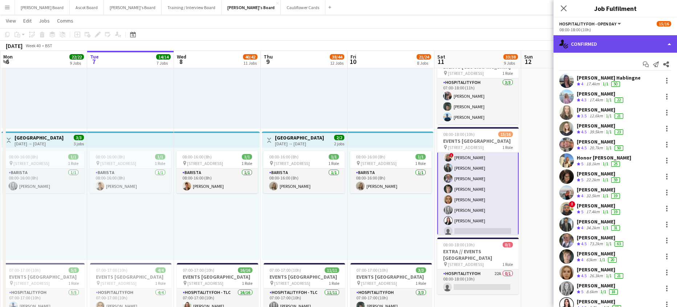
click at [608, 51] on div "single-neutral-actions-check-2 Confirmed" at bounding box center [616, 43] width 124 height 17
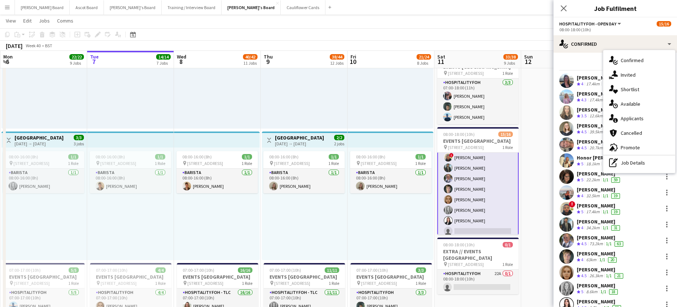
click at [636, 121] on span "Applicants" at bounding box center [632, 118] width 23 height 7
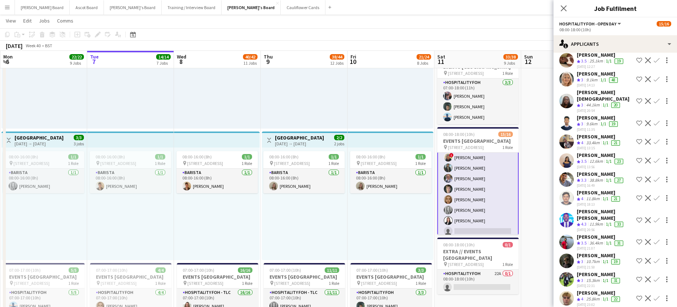
scroll to position [388, 0]
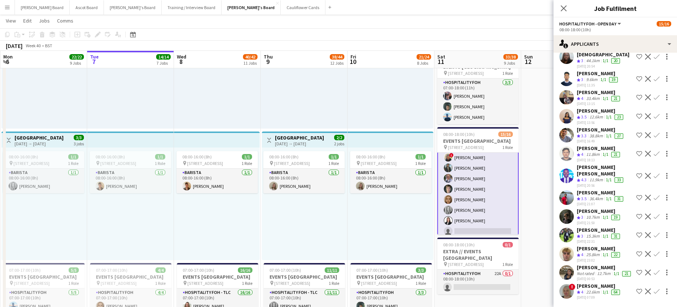
click at [403, 225] on div "08:00-16:00 (8h) 1/1 pin Woking, GU21 4YH 1 Role Barista 1/1 08:00-16:00 (8h) A…" at bounding box center [391, 204] width 86 height 113
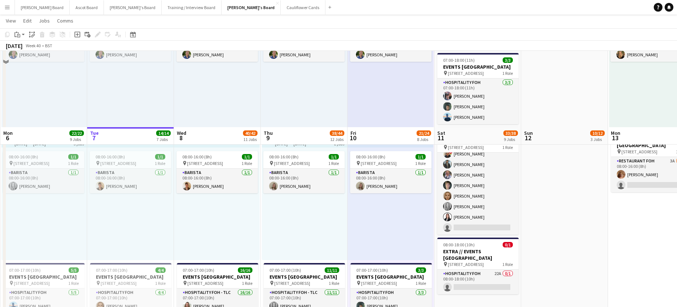
scroll to position [436, 0]
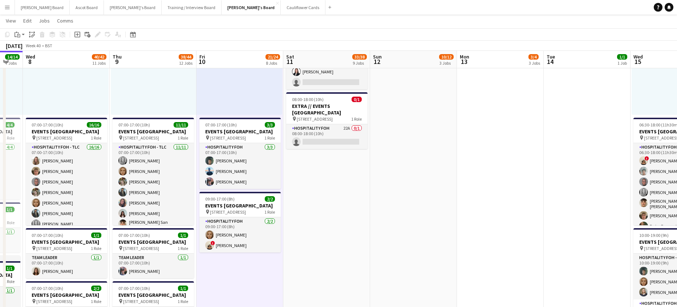
drag, startPoint x: 605, startPoint y: 190, endPoint x: 308, endPoint y: 207, distance: 298.1
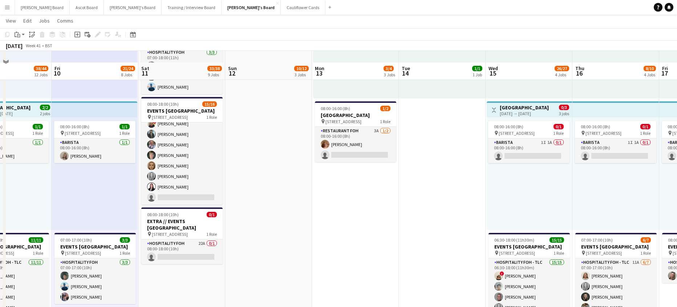
scroll to position [291, 0]
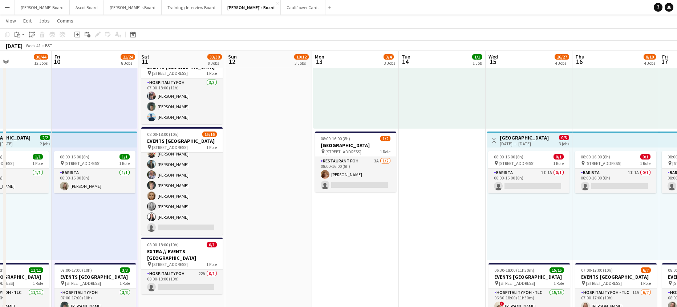
drag, startPoint x: 368, startPoint y: 235, endPoint x: 363, endPoint y: 233, distance: 5.5
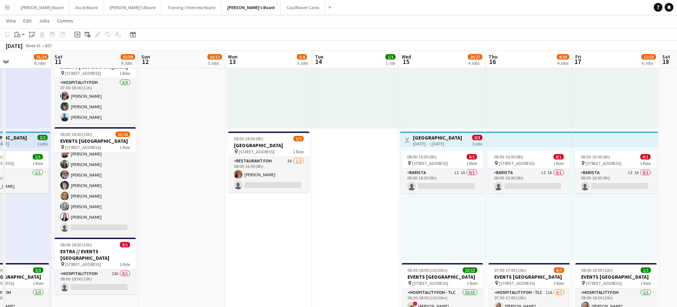
scroll to position [0, 285]
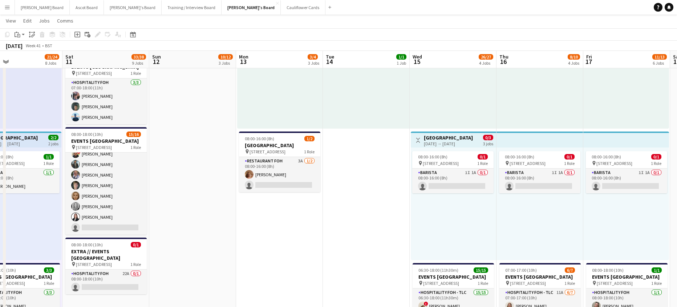
click at [289, 174] on app-card-role "Restaurant FOH 3A 1/2 08:00-16:00 (8h) Ruby Moss single-neutral-actions" at bounding box center [279, 174] width 81 height 35
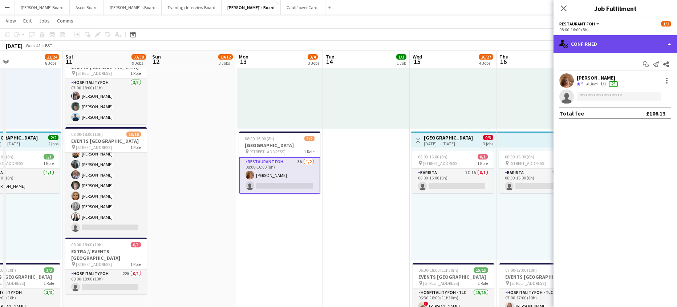
click at [572, 49] on div "single-neutral-actions-check-2 Confirmed" at bounding box center [616, 43] width 124 height 17
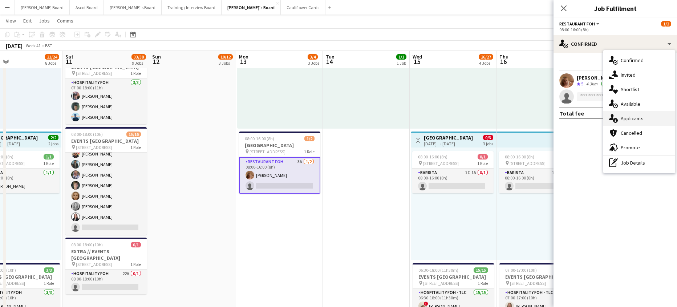
click at [626, 115] on div "single-neutral-actions-information Applicants" at bounding box center [640, 118] width 72 height 15
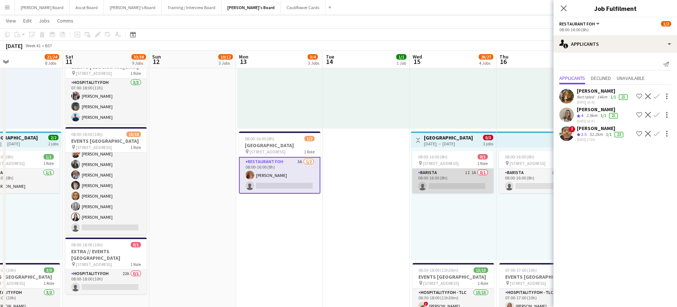
click at [467, 183] on app-card-role "Barista 1I 1A 0/1 08:00-16:00 (8h) single-neutral-actions" at bounding box center [452, 181] width 81 height 25
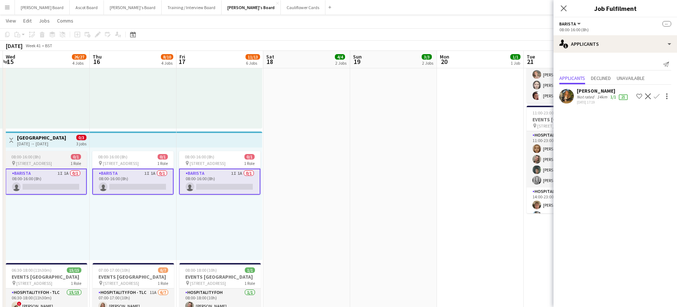
scroll to position [0, 217]
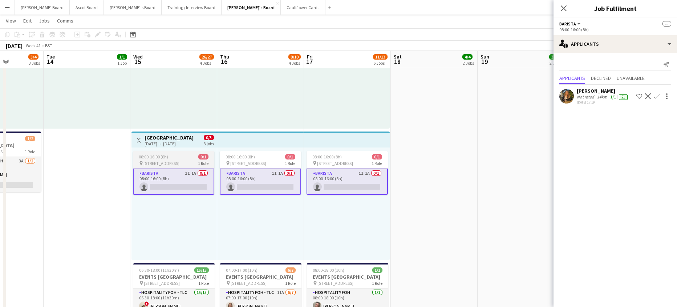
drag, startPoint x: 479, startPoint y: 221, endPoint x: 201, endPoint y: 181, distance: 280.7
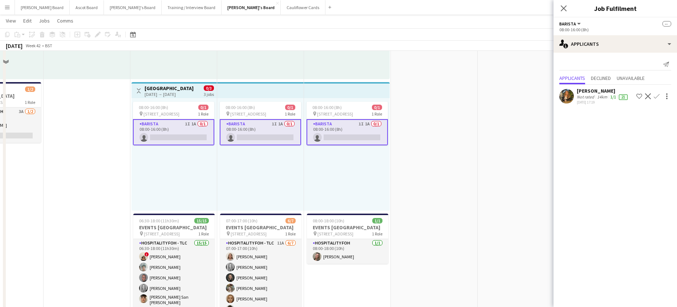
scroll to position [436, 0]
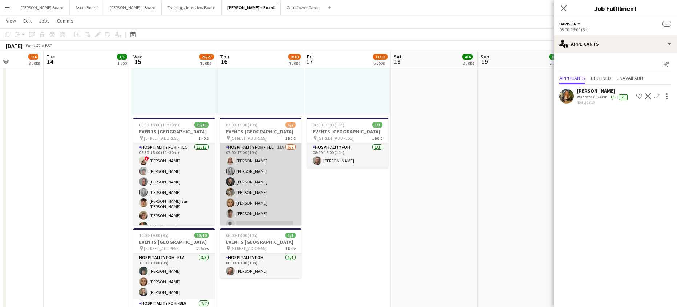
click at [276, 185] on app-card-role "Hospitality FOH - TLC 11A 6/7 07:00-17:00 (10h) Charlotte Dix Madeleine Balle R…" at bounding box center [260, 187] width 81 height 88
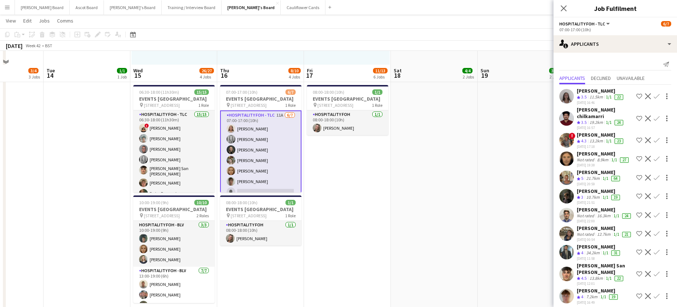
scroll to position [484, 0]
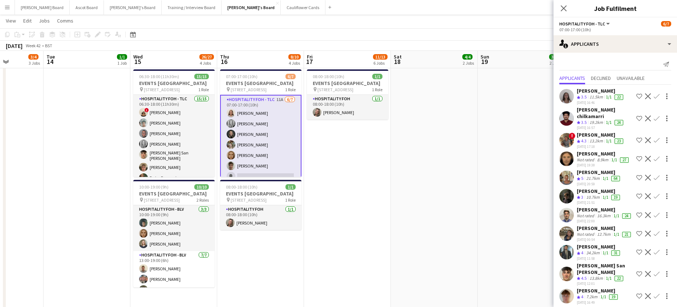
click at [657, 249] on button "Confirm" at bounding box center [657, 252] width 9 height 9
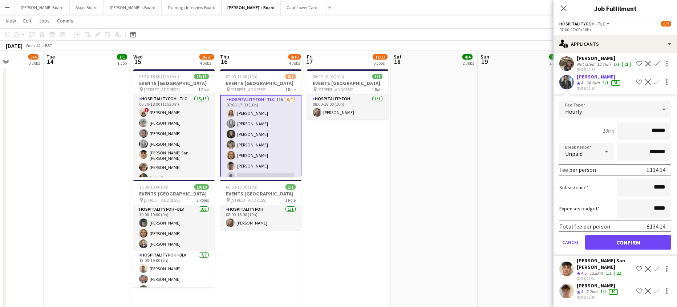
scroll to position [185, 0]
click at [604, 242] on button "Confirm" at bounding box center [628, 242] width 86 height 15
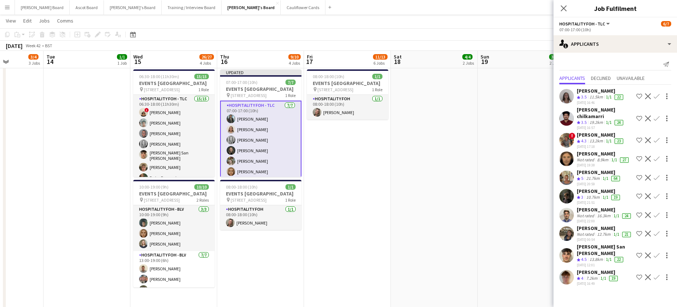
scroll to position [0, 0]
click at [455, 205] on app-date-cell "08:00-18:00 (10h) 1/1 EVENTS McLaren Technology Centre pin Woking, GU21 4YH 1 R…" at bounding box center [434, 172] width 87 height 739
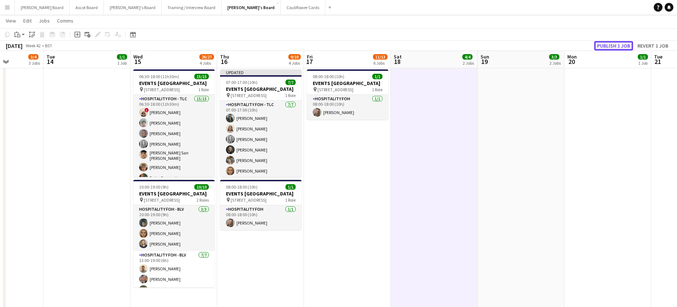
click at [619, 50] on button "Publish 1 job" at bounding box center [613, 45] width 39 height 9
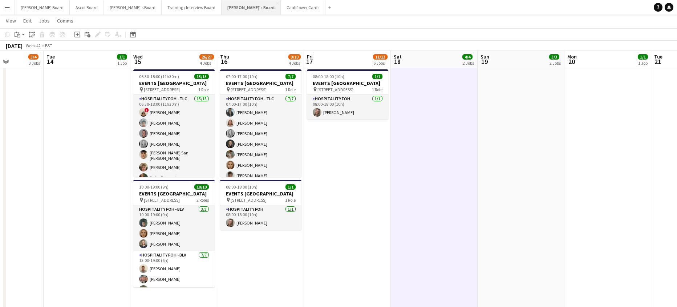
click at [222, 7] on button "Jakub's Board Close" at bounding box center [251, 7] width 59 height 14
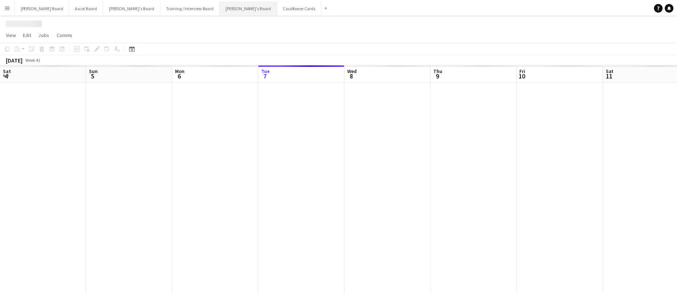
scroll to position [0, 174]
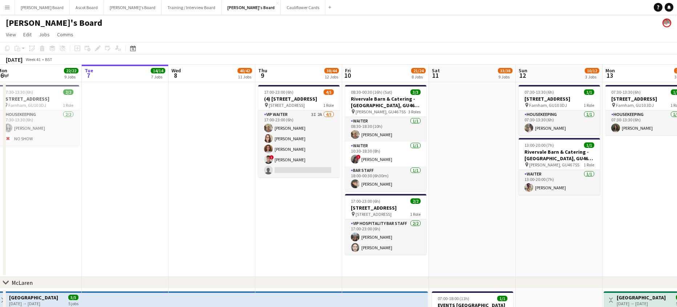
drag, startPoint x: 262, startPoint y: 215, endPoint x: 335, endPoint y: 206, distance: 73.6
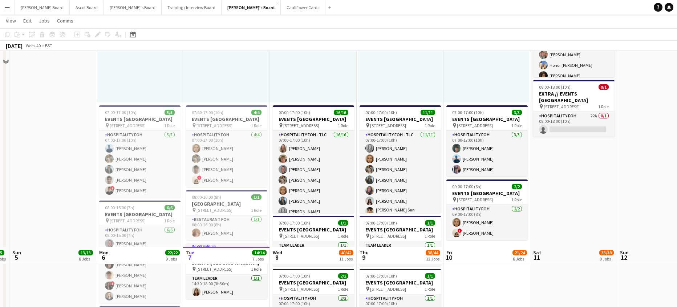
scroll to position [678, 0]
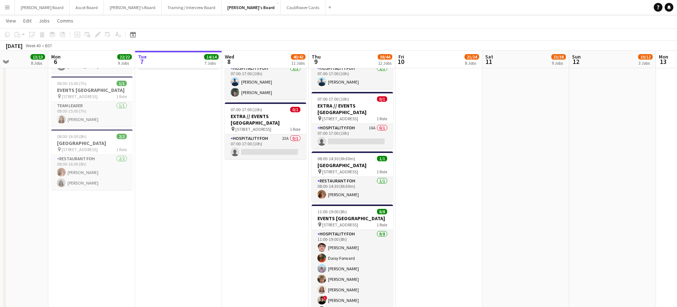
drag, startPoint x: 333, startPoint y: 207, endPoint x: 289, endPoint y: 207, distance: 44.7
click at [289, 207] on app-calendar-viewport "Fri 3 15/15 7 Jobs Sat 4 5/5 3 Jobs Sun 5 13/13 8 Jobs Mon 6 22/22 9 Jobs Tue 7…" at bounding box center [338, 173] width 677 height 1646
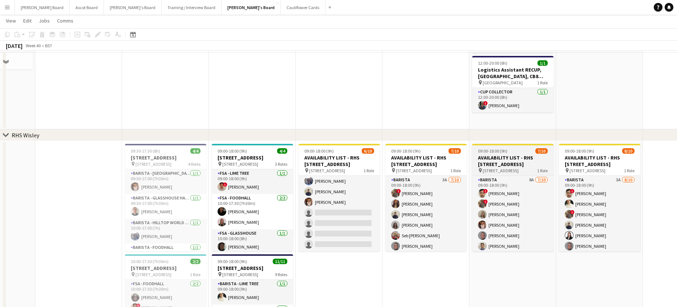
scroll to position [1222, 0]
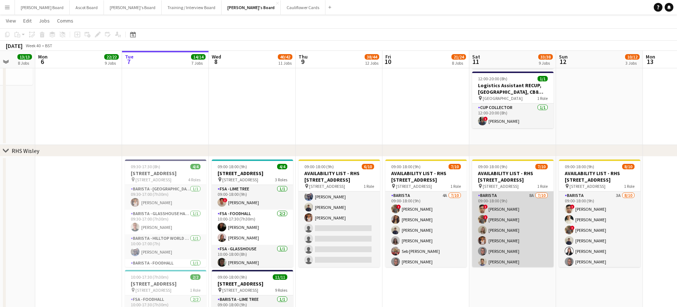
click at [512, 237] on app-card-role "Barista 8A 7/10 09:00-18:00 (9h) ! Eyhab Qureshi ! Luke Powell Annabel Dougans …" at bounding box center [512, 251] width 81 height 120
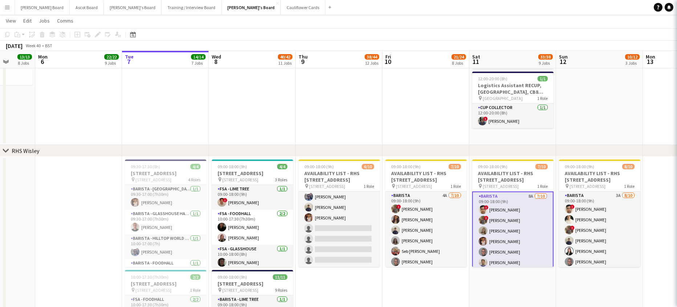
scroll to position [0, 225]
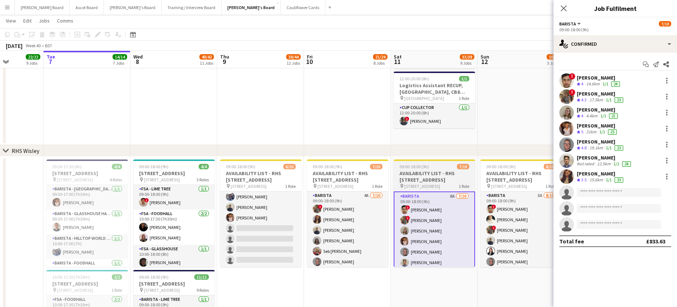
drag, startPoint x: 423, startPoint y: 220, endPoint x: 291, endPoint y: 218, distance: 132.3
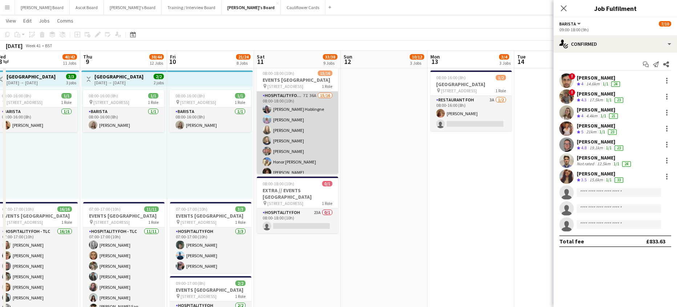
scroll to position [350, 0]
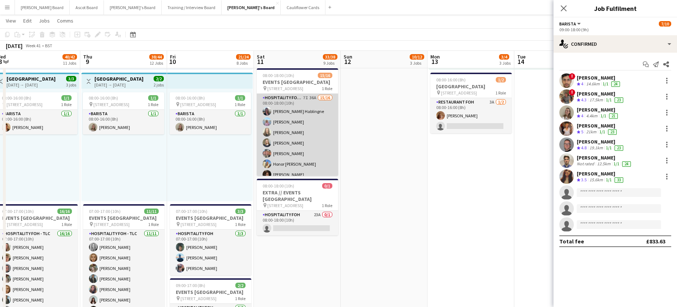
click at [293, 163] on app-card-role "Hospitality FOH - Open Day 7I 36A 15/16 08:00-18:00 (10h) Anett Varasdi Habling…" at bounding box center [297, 185] width 81 height 183
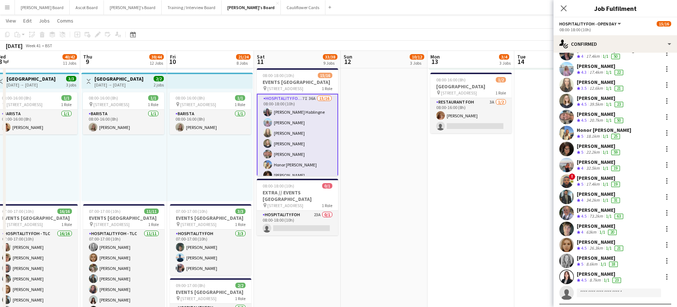
scroll to position [42, 0]
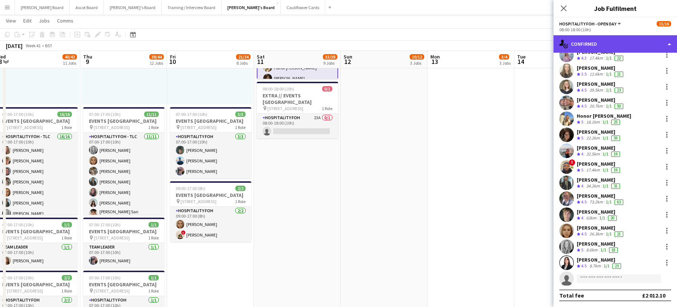
click at [584, 37] on div "single-neutral-actions-check-2 Confirmed" at bounding box center [616, 43] width 124 height 17
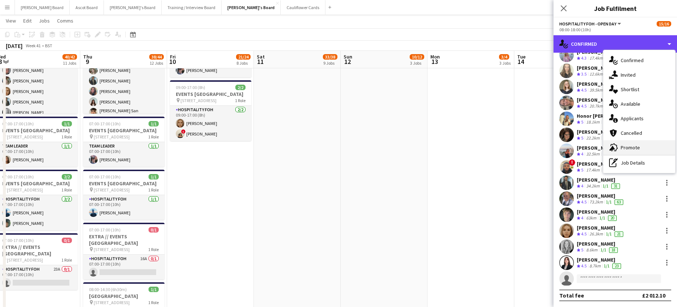
scroll to position [640, 0]
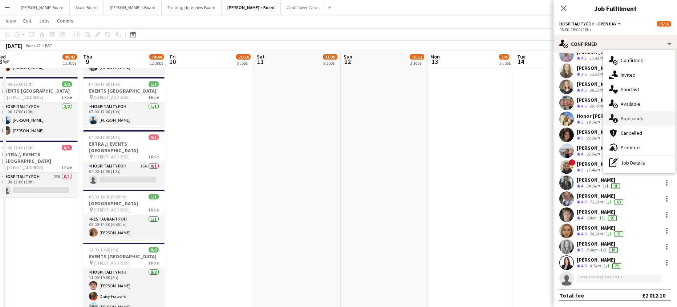
click at [643, 114] on div "single-neutral-actions-information Applicants" at bounding box center [640, 118] width 72 height 15
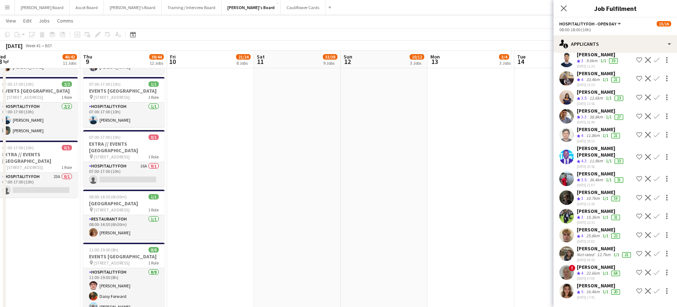
scroll to position [450, 0]
click at [495, 221] on app-date-cell "Toggle View McLaren Technology Centre 13-10-2025 → 17-10-2025 5/5 5 jobs 08:00-…" at bounding box center [471, 38] width 87 height 781
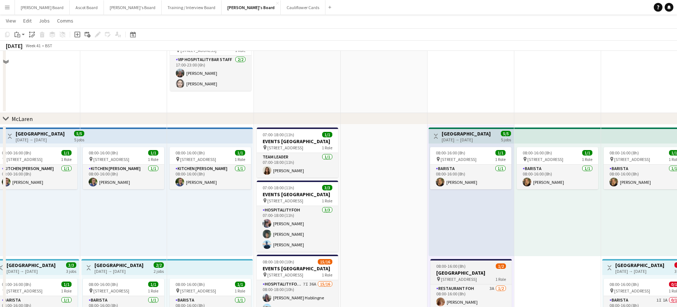
scroll to position [59, 0]
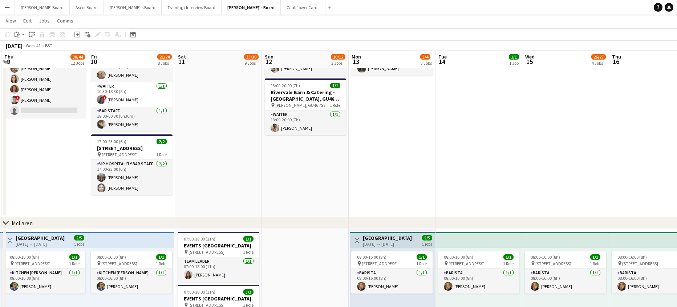
drag, startPoint x: 539, startPoint y: 198, endPoint x: 367, endPoint y: 198, distance: 171.9
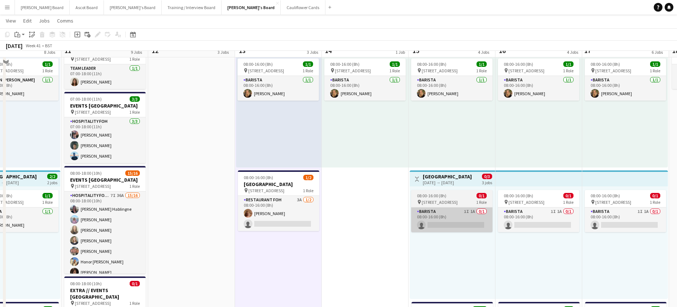
scroll to position [253, 0]
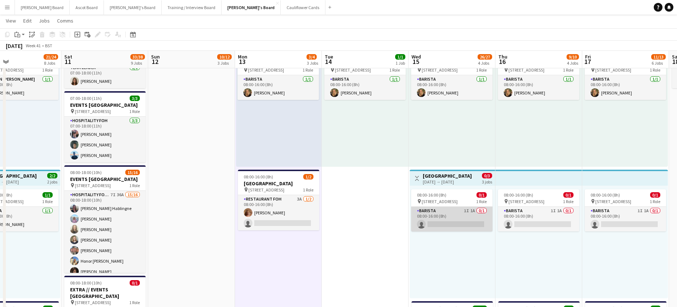
drag, startPoint x: 453, startPoint y: 224, endPoint x: 459, endPoint y: 224, distance: 5.5
click at [455, 224] on app-card-role "Barista 1I 1A 0/1 08:00-16:00 (8h) single-neutral-actions" at bounding box center [451, 219] width 81 height 25
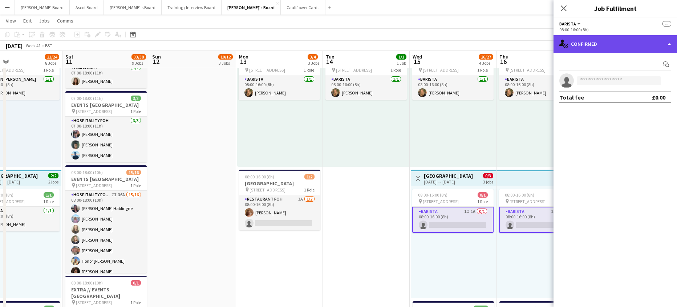
click at [583, 51] on div "single-neutral-actions-check-2 Confirmed" at bounding box center [616, 43] width 124 height 17
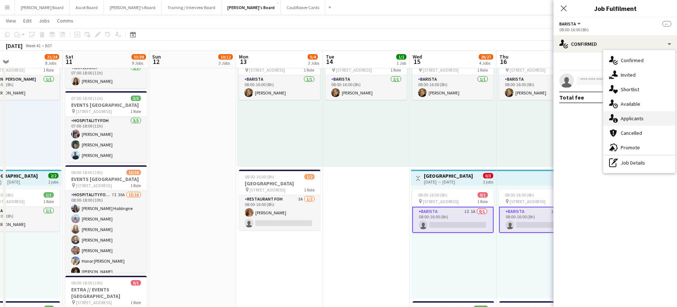
click at [629, 120] on span "Applicants" at bounding box center [632, 118] width 23 height 7
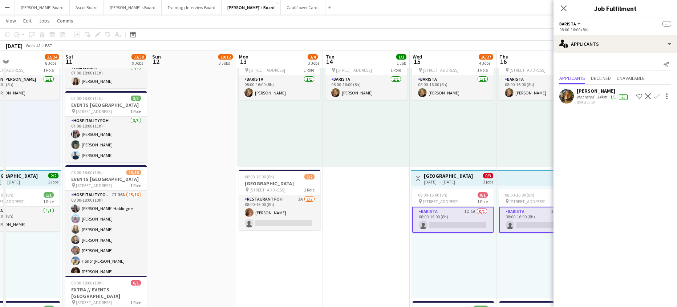
click at [581, 96] on div "Not rated" at bounding box center [586, 97] width 19 height 6
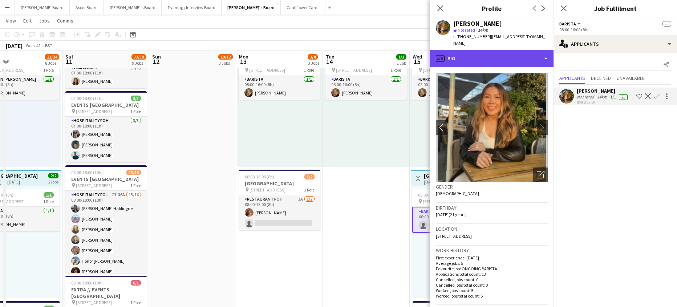
click at [506, 50] on div "profile Bio" at bounding box center [492, 58] width 124 height 17
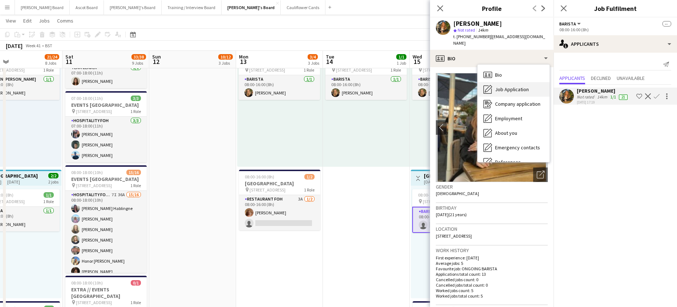
click at [525, 86] on span "Job Application" at bounding box center [512, 89] width 34 height 7
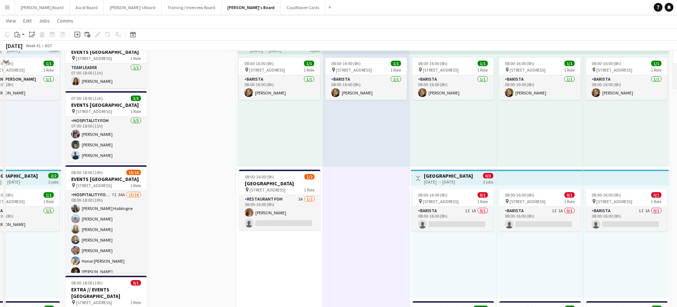
scroll to position [0, 0]
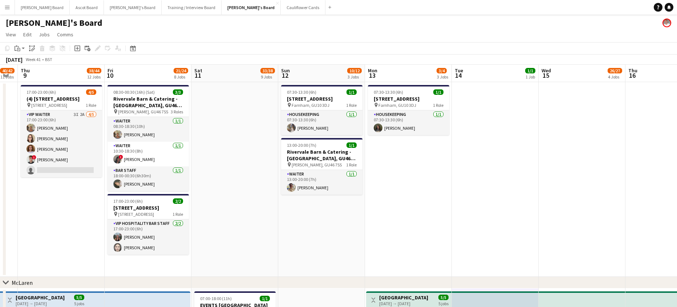
drag, startPoint x: 335, startPoint y: 205, endPoint x: 484, endPoint y: 194, distance: 149.7
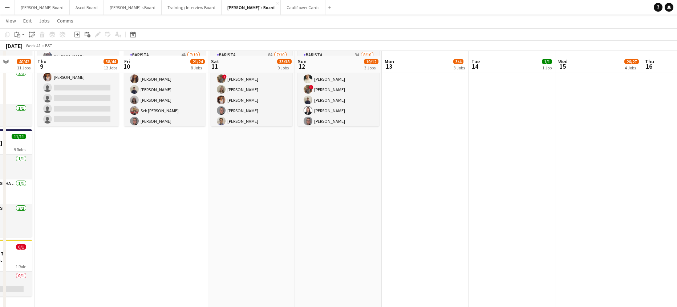
scroll to position [1367, 0]
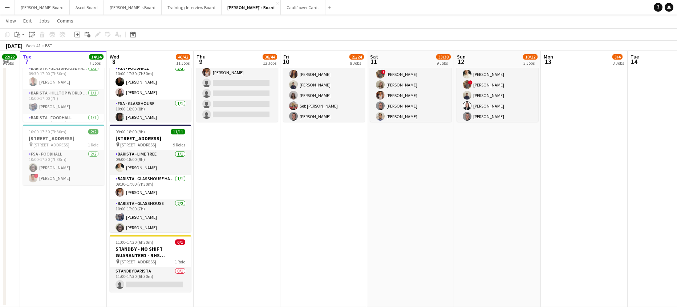
drag, startPoint x: 191, startPoint y: 229, endPoint x: 345, endPoint y: 225, distance: 154.5
click at [174, 269] on app-card-role "STANDBY BARISTA 0/1 11:00-17:30 (6h30m) single-neutral-actions" at bounding box center [150, 279] width 81 height 25
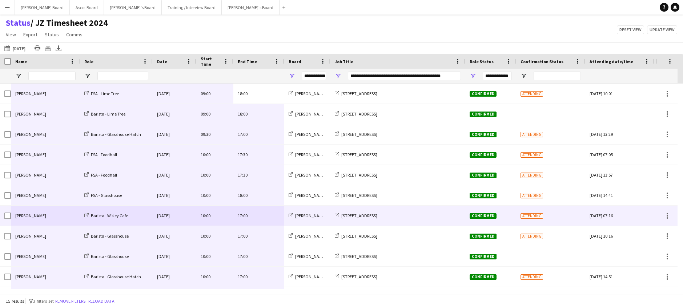
scroll to position [100, 0]
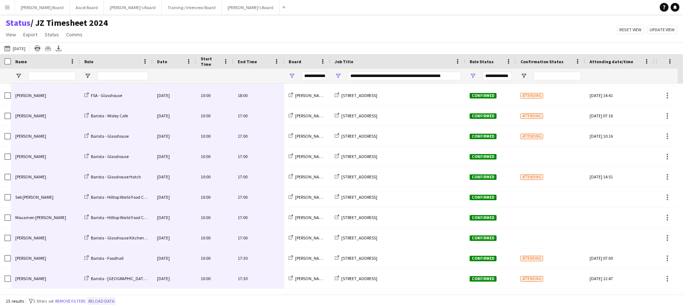
click at [106, 303] on button "Reload data" at bounding box center [101, 301] width 29 height 8
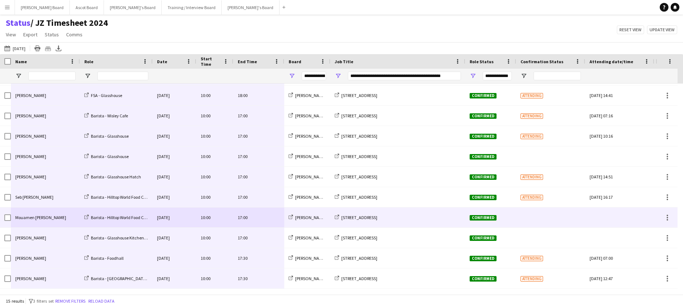
scroll to position [0, 0]
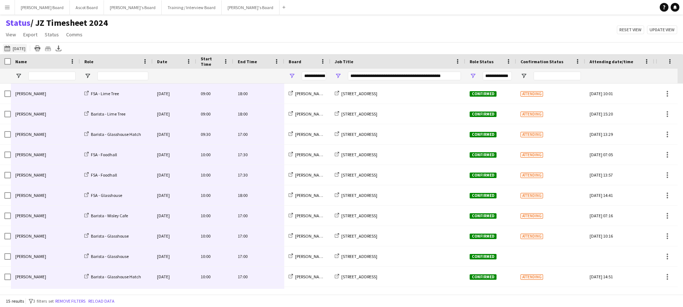
click at [27, 50] on button "07-10-2025 to 13-10-2025 Tomorrow" at bounding box center [15, 48] width 24 height 9
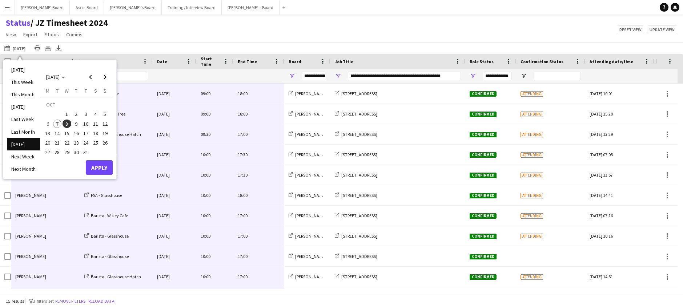
click at [65, 122] on span "8" at bounding box center [67, 124] width 9 height 9
click at [105, 135] on span "19" at bounding box center [105, 133] width 9 height 9
click at [98, 162] on button "Apply" at bounding box center [99, 167] width 27 height 15
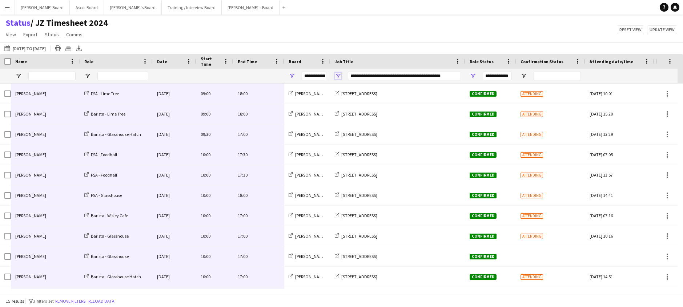
click at [336, 74] on span "Open Filter Menu" at bounding box center [338, 76] width 7 height 7
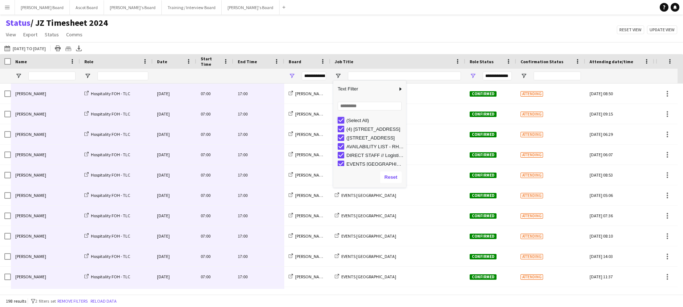
type input "***"
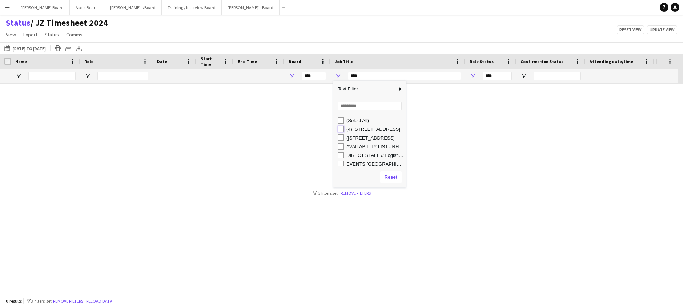
type input "**********"
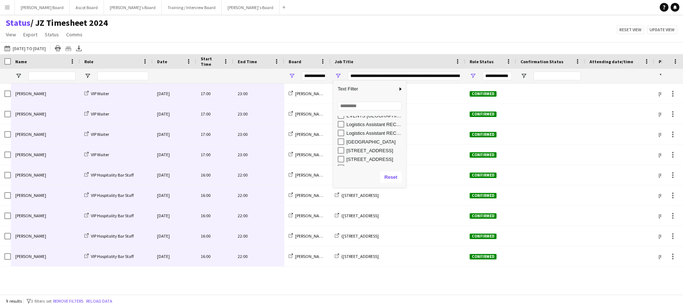
scroll to position [63, 0]
click at [348, 162] on div "[STREET_ADDRESS]" at bounding box center [374, 161] width 57 height 5
type input "**********"
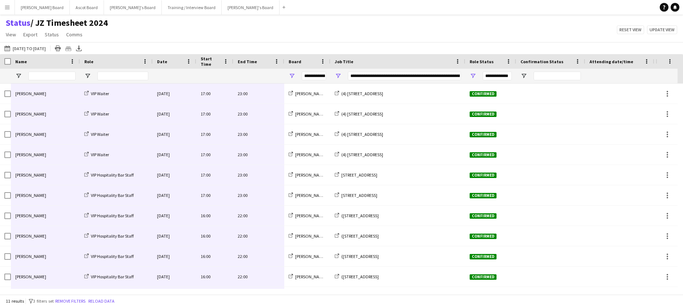
drag, startPoint x: 317, startPoint y: 39, endPoint x: 323, endPoint y: 41, distance: 5.7
click at [318, 39] on div "Status / JZ Timesheet 2024 View Views Default view Airshow Accreditation Airsho…" at bounding box center [341, 29] width 683 height 25
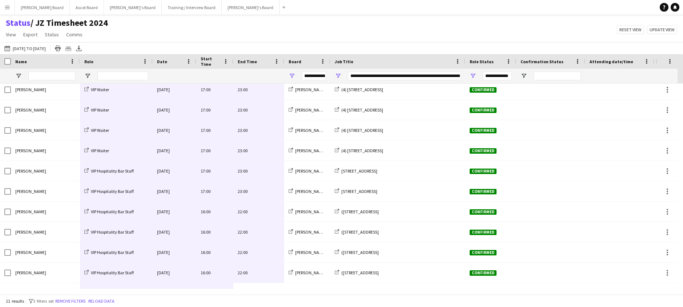
scroll to position [0, 0]
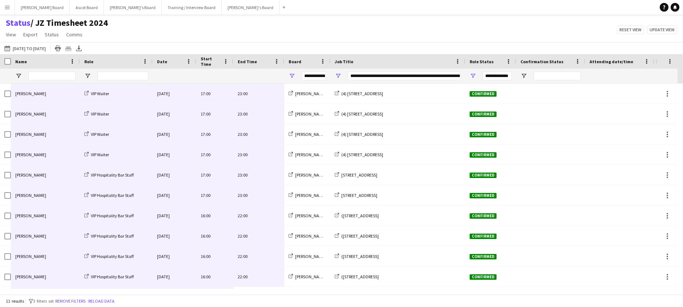
drag, startPoint x: 263, startPoint y: 282, endPoint x: 31, endPoint y: 97, distance: 296.3
click at [31, 97] on div "Jacqueline Whitehorn-Scott VIP Waiter Thu, 9 Oct 2025 17:00 23:00 Jakub's Board…" at bounding box center [392, 196] width 785 height 224
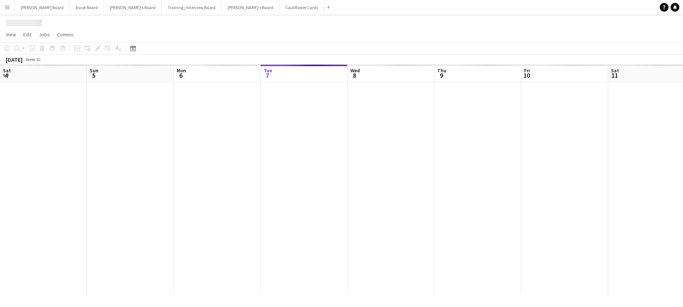
scroll to position [0, 174]
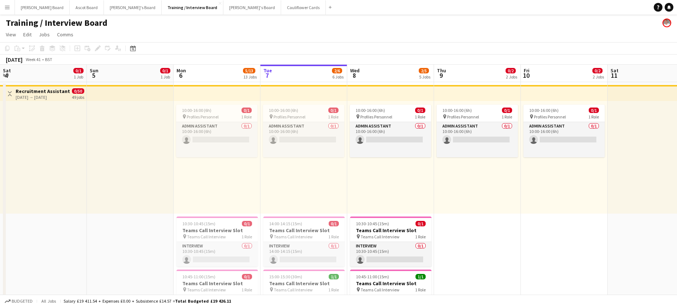
scroll to position [0, 174]
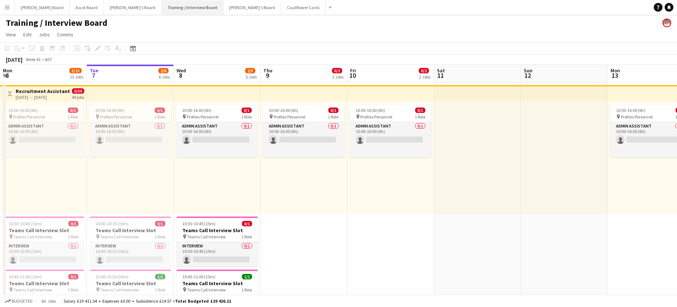
click at [174, 6] on button "Training / Interview Board Close" at bounding box center [193, 7] width 62 height 14
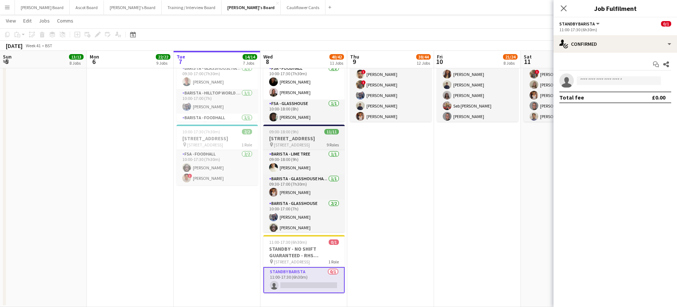
scroll to position [44, 0]
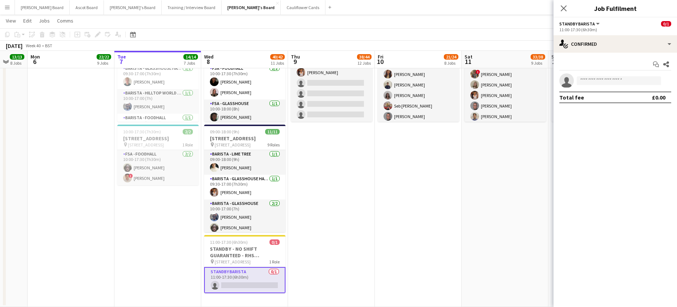
drag, startPoint x: 94, startPoint y: 219, endPoint x: 198, endPoint y: 215, distance: 104.0
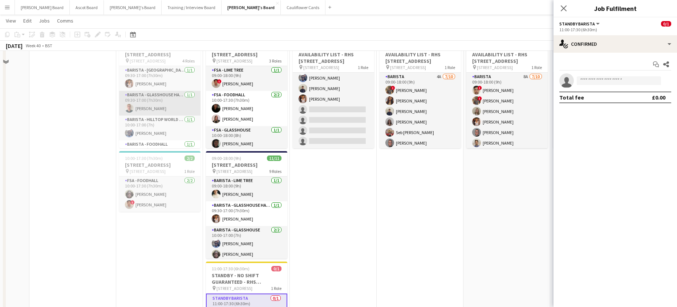
scroll to position [1319, 0]
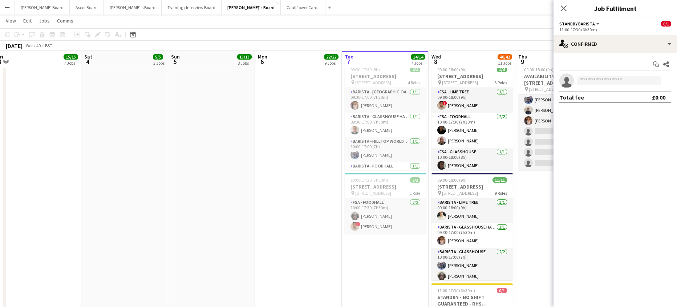
drag, startPoint x: 48, startPoint y: 170, endPoint x: 291, endPoint y: 174, distance: 243.1
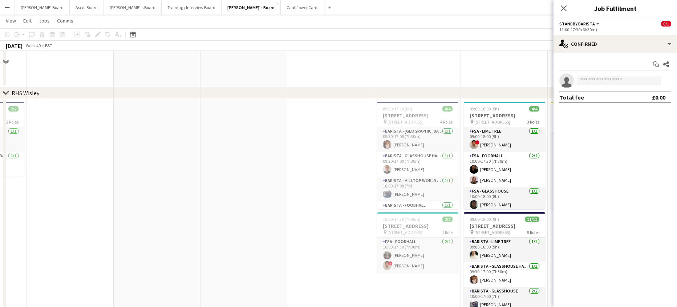
scroll to position [1222, 0]
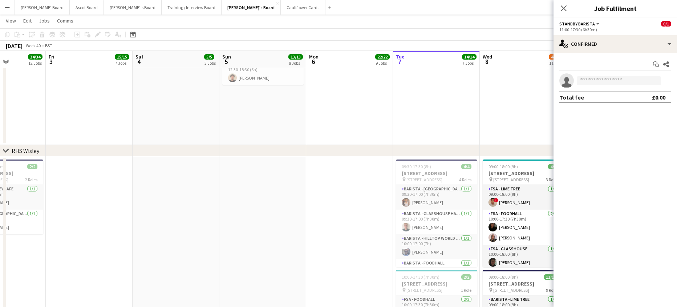
drag, startPoint x: 163, startPoint y: 178, endPoint x: 303, endPoint y: 193, distance: 140.8
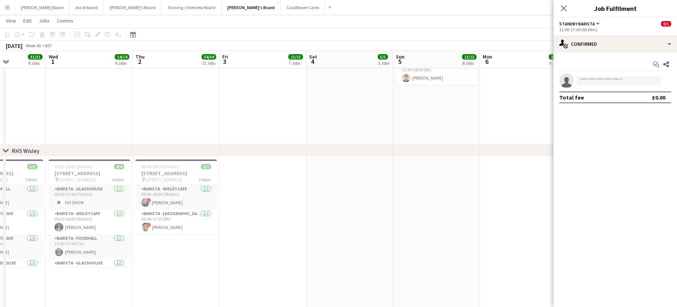
scroll to position [0, 215]
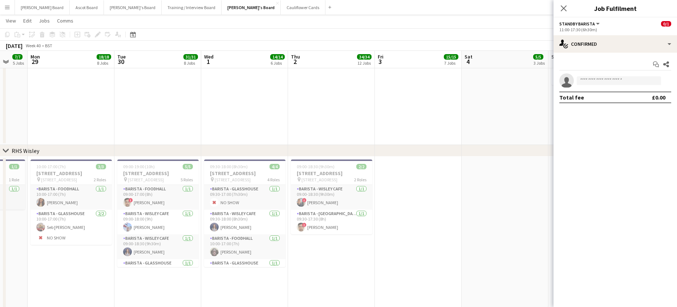
drag, startPoint x: 146, startPoint y: 247, endPoint x: 220, endPoint y: 251, distance: 74.3
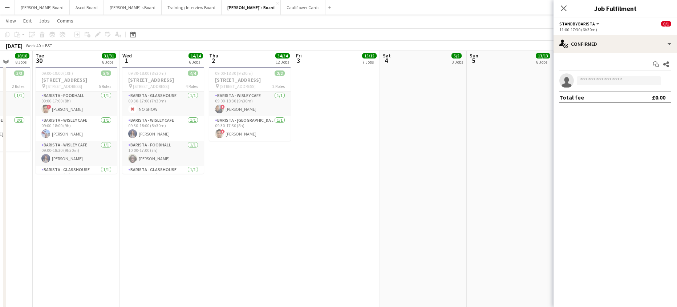
scroll to position [1415, 0]
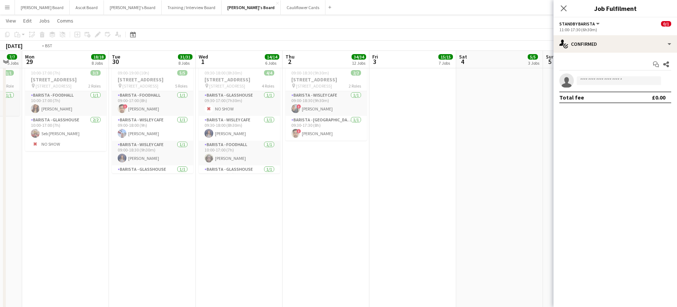
drag, startPoint x: 157, startPoint y: 239, endPoint x: 339, endPoint y: 241, distance: 181.7
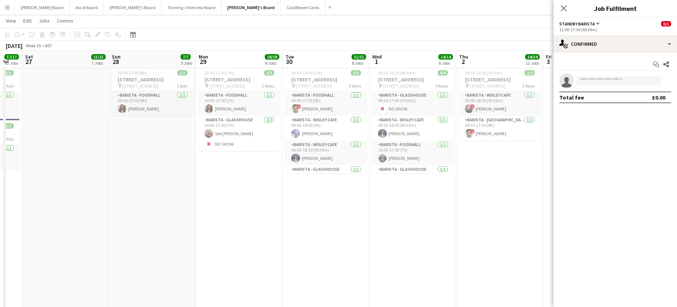
scroll to position [0, 220]
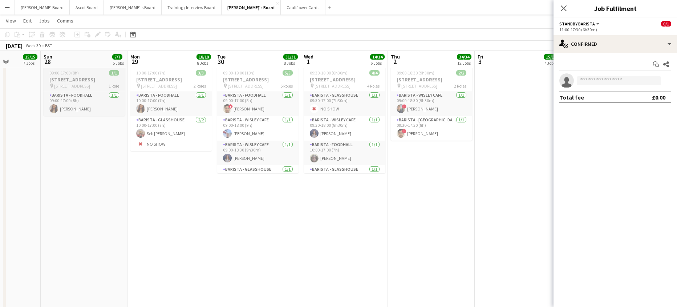
click at [70, 89] on span "[STREET_ADDRESS]" at bounding box center [72, 85] width 36 height 5
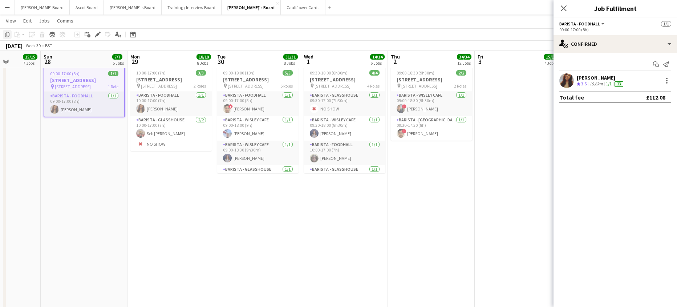
click at [5, 33] on icon "Copy" at bounding box center [7, 35] width 6 height 6
drag, startPoint x: -17, startPoint y: 140, endPoint x: -150, endPoint y: 130, distance: 133.0
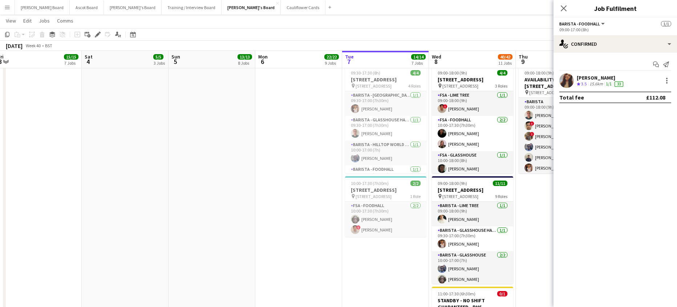
drag, startPoint x: 238, startPoint y: 152, endPoint x: 85, endPoint y: 150, distance: 153.4
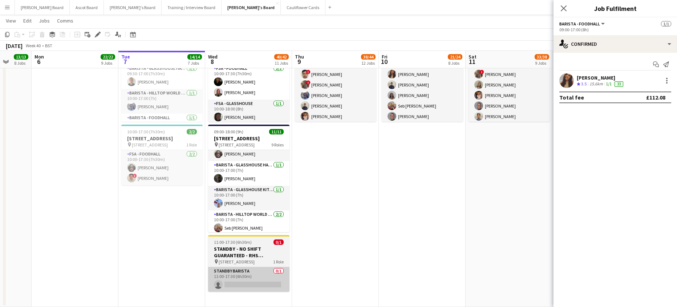
scroll to position [145, 0]
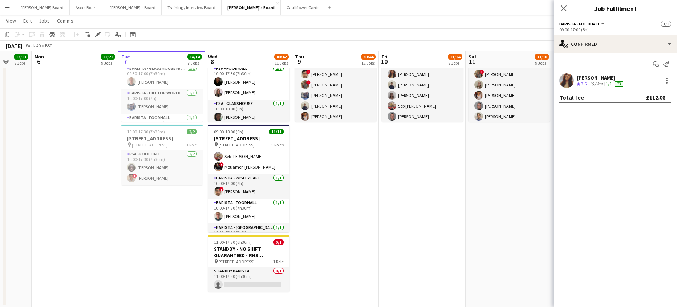
click at [246, 297] on app-date-cell "09:00-18:00 (9h) [STREET_ADDRESS] pin Woking, GU23 6QB 3 Roles FSA - Lime Tree …" at bounding box center [248, 159] width 87 height 296
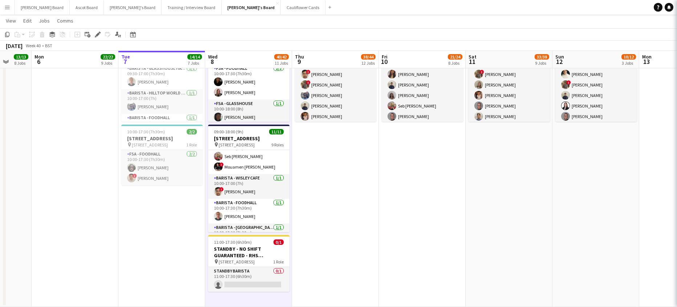
scroll to position [0, 229]
click at [16, 36] on icon "Paste" at bounding box center [18, 35] width 6 height 6
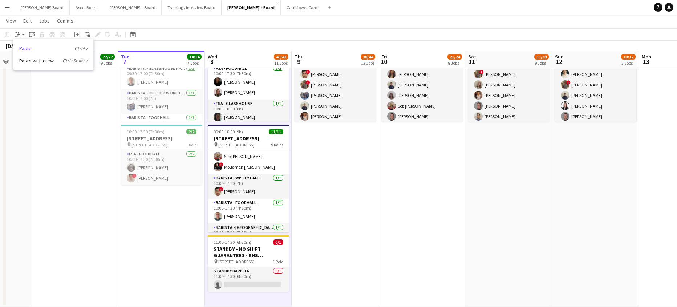
click at [27, 49] on link "Paste Ctrl+V" at bounding box center [53, 48] width 68 height 7
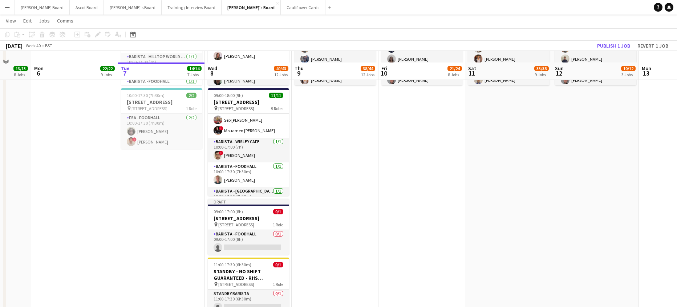
scroll to position [1515, 0]
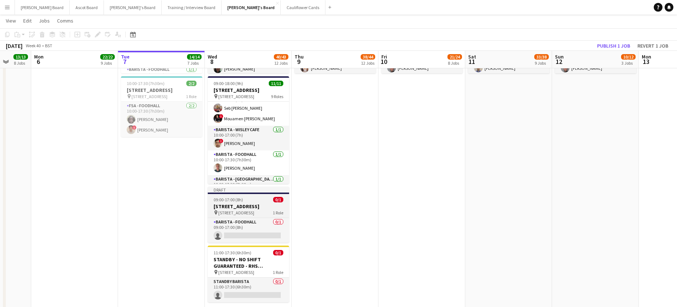
click at [240, 201] on span "09:00-17:00 (8h)" at bounding box center [228, 199] width 29 height 5
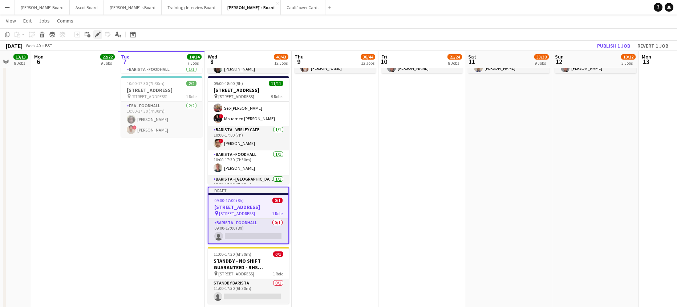
click at [94, 36] on div "Edit" at bounding box center [97, 34] width 9 height 9
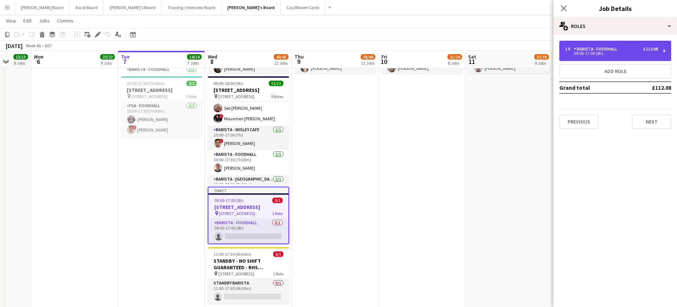
click at [594, 48] on div "Barista - Foodhall" at bounding box center [597, 49] width 47 height 5
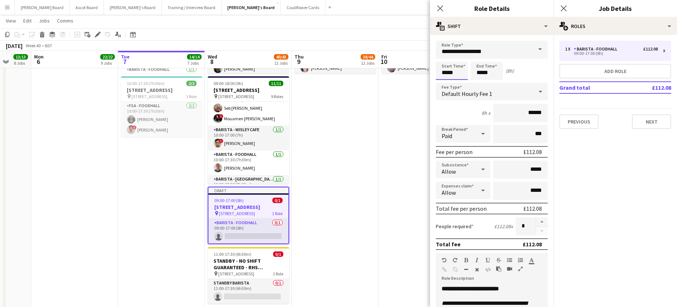
click at [449, 69] on input "*****" at bounding box center [452, 71] width 32 height 18
click at [447, 59] on div at bounding box center [445, 58] width 15 height 7
click at [461, 59] on div at bounding box center [459, 58] width 15 height 7
type input "*****"
click at [461, 59] on div at bounding box center [459, 58] width 15 height 7
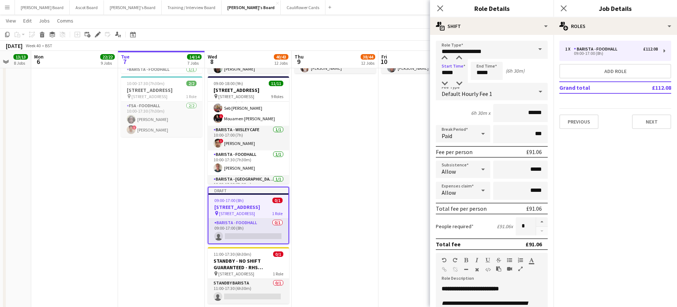
click at [469, 137] on div "Paid" at bounding box center [456, 133] width 40 height 17
click at [451, 174] on span "Unpaid" at bounding box center [462, 172] width 40 height 7
click at [503, 137] on input "***" at bounding box center [520, 134] width 55 height 18
type input "****"
click at [375, 178] on app-date-cell "09:00-18:00 (9h) 6/10 AVAILABILITY LIST - RHS [STREET_ADDRESS] pin Woking, GU23…" at bounding box center [335, 144] width 87 height 362
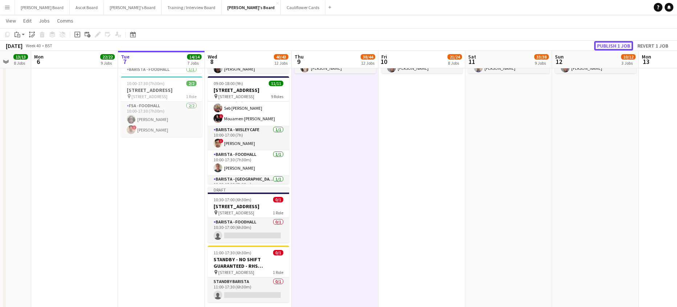
click at [608, 45] on button "Publish 1 job" at bounding box center [613, 45] width 39 height 9
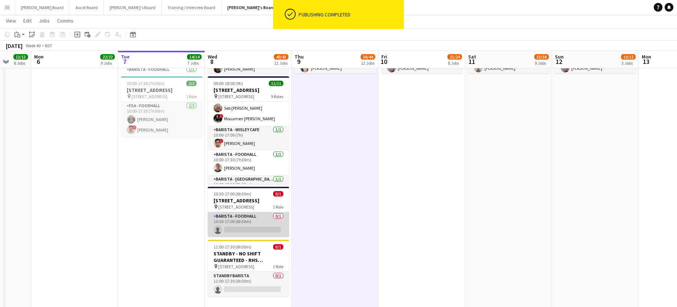
click at [235, 221] on app-card-role "Barista - Foodhall 0/1 10:30-17:00 (6h30m) single-neutral-actions" at bounding box center [248, 224] width 81 height 25
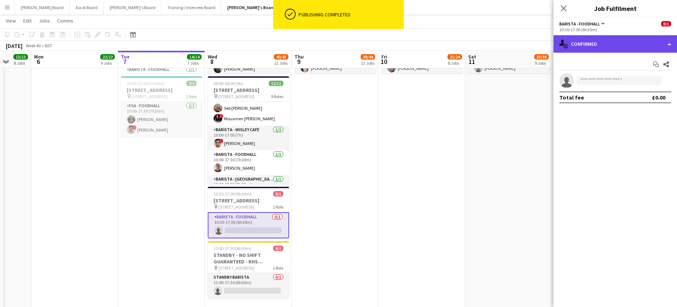
click at [640, 43] on div "single-neutral-actions-check-2 Confirmed" at bounding box center [616, 43] width 124 height 17
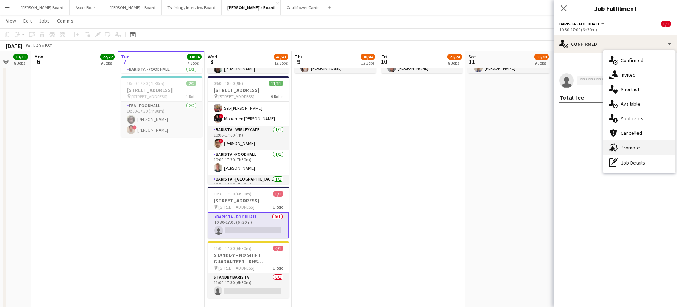
click at [626, 147] on span "Promote" at bounding box center [630, 147] width 19 height 7
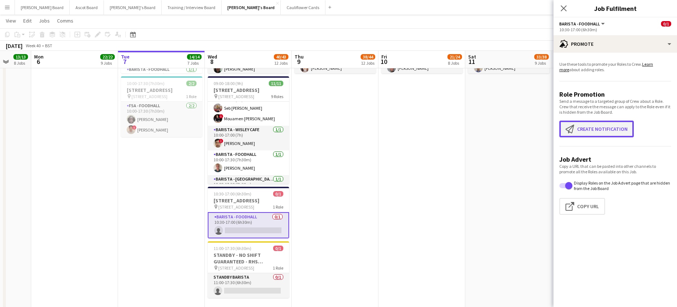
click at [585, 123] on button "Create notification Create notification" at bounding box center [597, 129] width 74 height 17
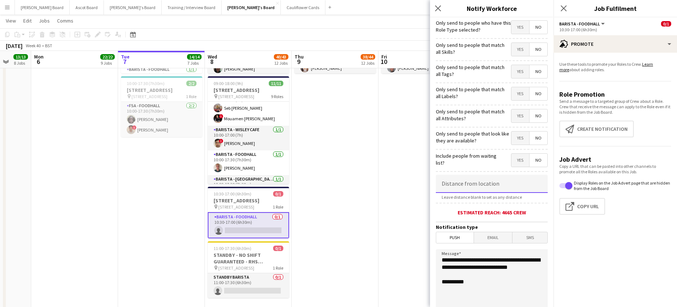
click at [465, 183] on input at bounding box center [492, 184] width 112 height 18
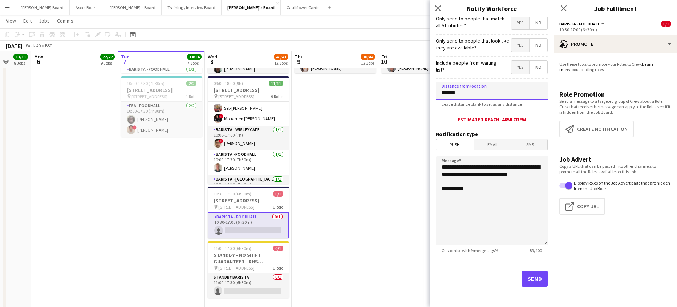
type input "******"
click at [522, 275] on button "Send" at bounding box center [535, 279] width 26 height 16
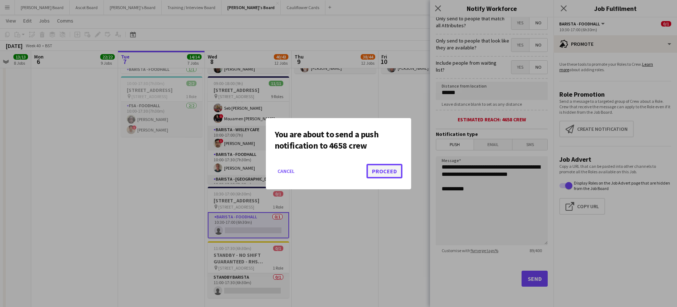
click at [386, 165] on button "Proceed" at bounding box center [385, 171] width 36 height 15
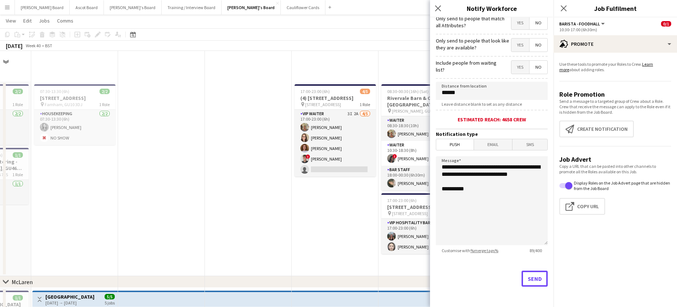
scroll to position [1515, 0]
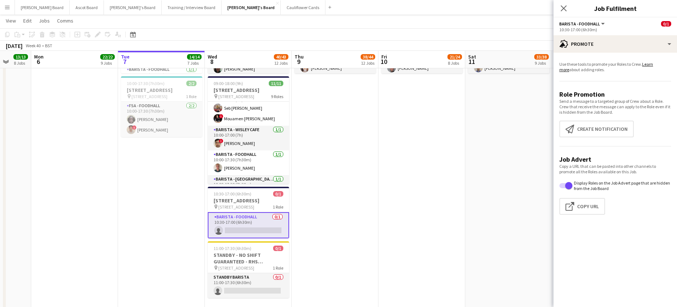
click at [358, 239] on app-date-cell "09:00-18:00 (9h) 6/10 AVAILABILITY LIST - RHS [STREET_ADDRESS] pin Woking, GU23…" at bounding box center [335, 141] width 87 height 356
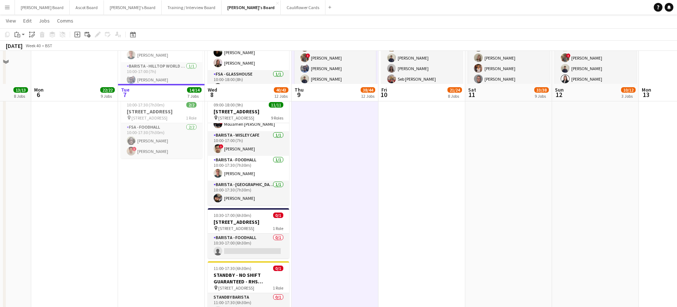
scroll to position [1479, 0]
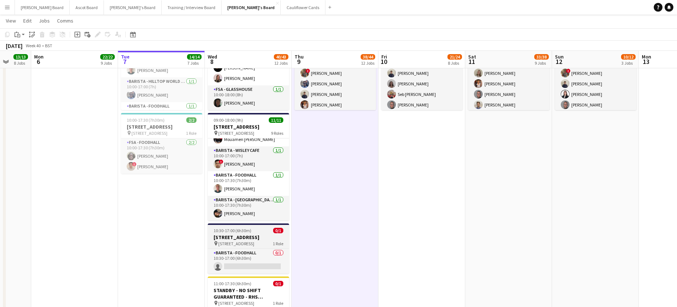
click at [237, 233] on span "10:30-17:00 (6h30m)" at bounding box center [233, 230] width 38 height 5
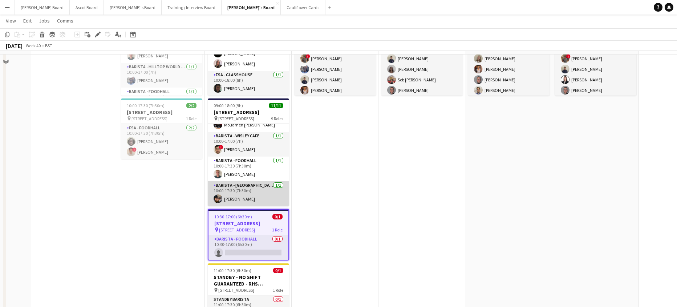
scroll to position [1527, 0]
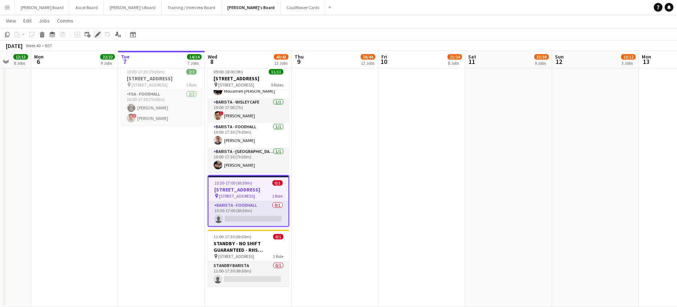
click at [95, 33] on icon "Edit" at bounding box center [98, 35] width 6 height 6
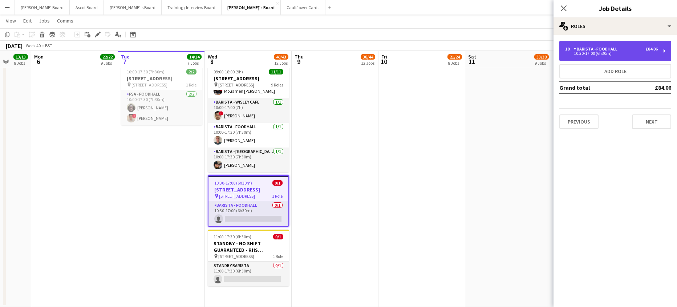
click at [605, 53] on div "10:30-17:00 (6h30m)" at bounding box center [611, 54] width 93 height 4
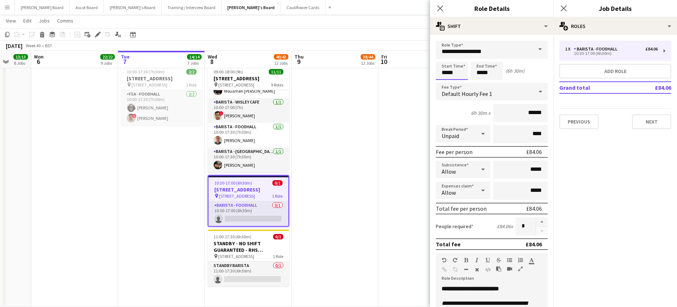
drag, startPoint x: 444, startPoint y: 67, endPoint x: 446, endPoint y: 78, distance: 11.8
click at [444, 67] on input "*****" at bounding box center [452, 71] width 32 height 18
type input "*****"
click at [446, 82] on div at bounding box center [445, 83] width 15 height 7
click at [487, 77] on input "*****" at bounding box center [487, 71] width 32 height 18
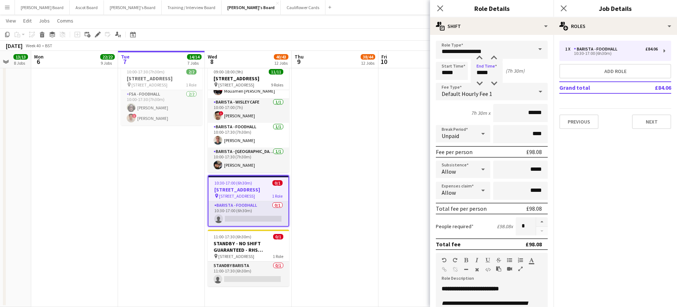
click at [398, 133] on app-date-cell "09:00-18:00 (9h) 7/10 AVAILABILITY LIST - RHS [STREET_ADDRESS] pin Woking, GU23…" at bounding box center [422, 129] width 87 height 356
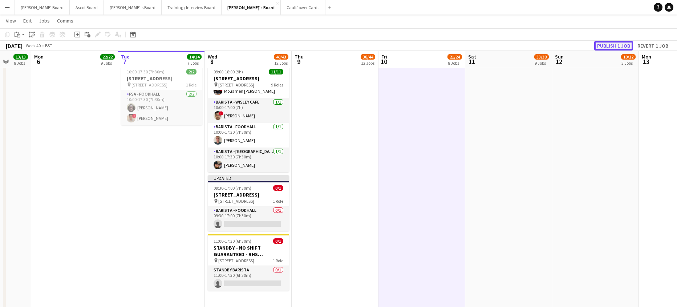
click at [617, 46] on button "Publish 1 job" at bounding box center [613, 45] width 39 height 9
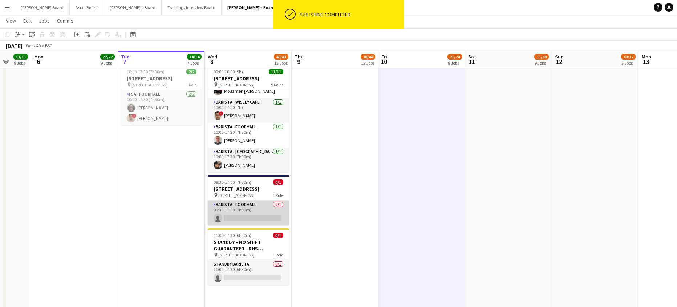
click at [255, 215] on app-card-role "Barista - Foodhall 0/1 09:30-17:00 (7h30m) single-neutral-actions" at bounding box center [248, 213] width 81 height 25
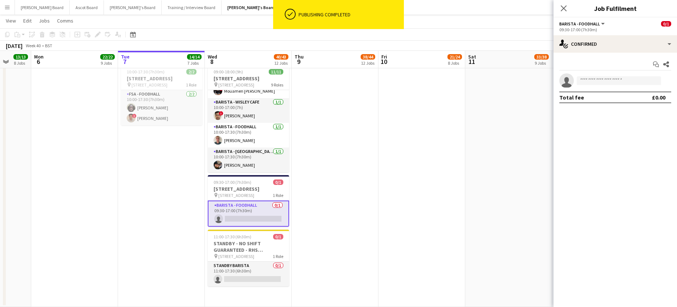
click at [461, 154] on app-date-cell "09:00-18:00 (9h) 7/10 AVAILABILITY LIST - RHS [STREET_ADDRESS] pin Woking, GU23…" at bounding box center [422, 129] width 87 height 356
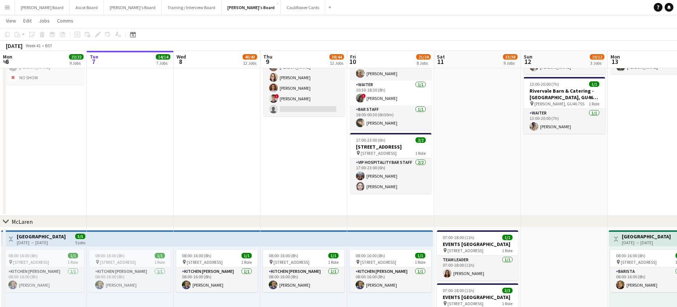
scroll to position [194, 0]
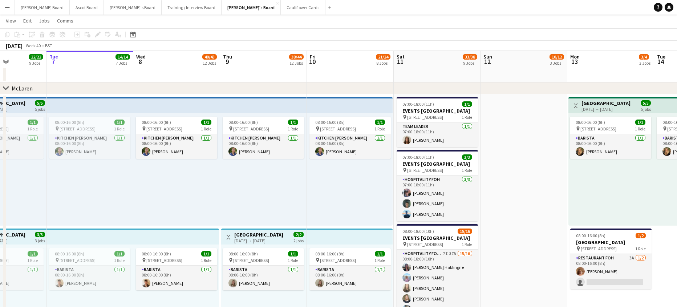
drag, startPoint x: 552, startPoint y: 203, endPoint x: 437, endPoint y: 199, distance: 115.3
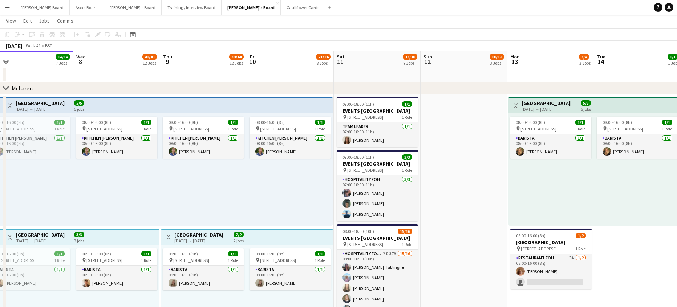
drag, startPoint x: 595, startPoint y: 235, endPoint x: 303, endPoint y: 222, distance: 292.8
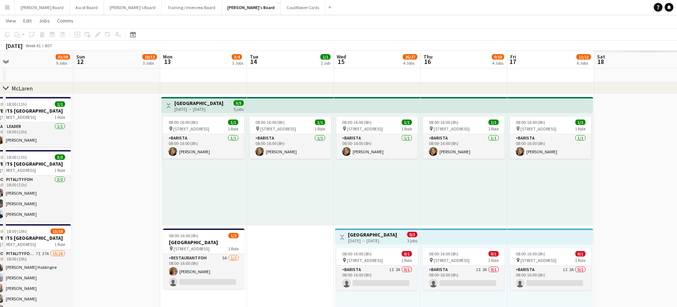
scroll to position [0, 262]
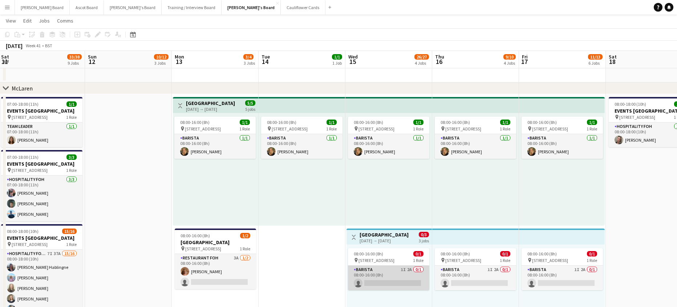
click at [400, 269] on app-card-role "Barista 1I 2A 0/1 08:00-16:00 (8h) single-neutral-actions" at bounding box center [388, 278] width 81 height 25
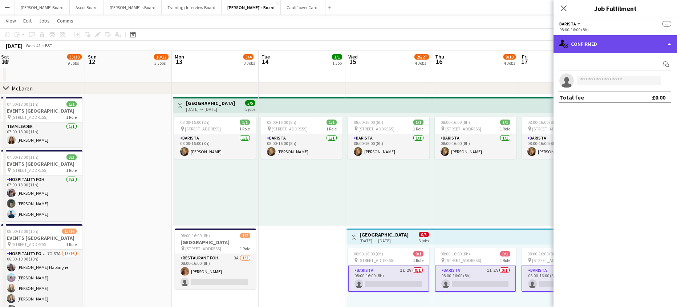
click at [633, 48] on div "single-neutral-actions-check-2 Confirmed" at bounding box center [616, 43] width 124 height 17
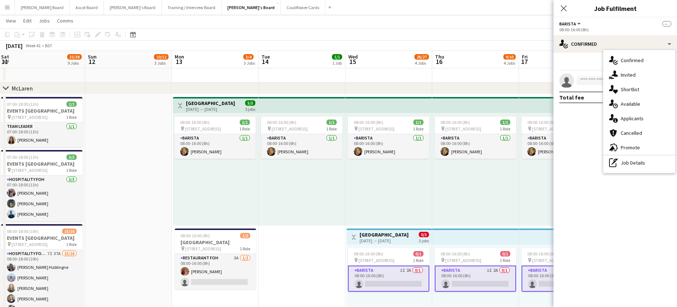
click at [648, 115] on div "single-neutral-actions-information Applicants" at bounding box center [640, 118] width 72 height 15
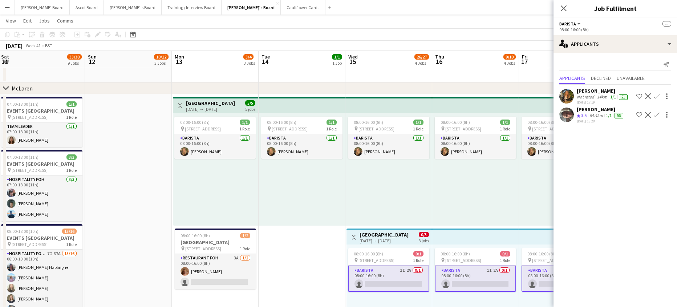
click at [645, 118] on app-icon "Decline" at bounding box center [648, 115] width 6 height 6
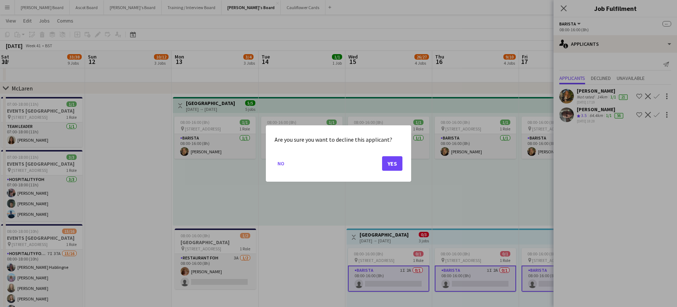
scroll to position [0, 0]
click at [389, 162] on button "Yes" at bounding box center [392, 163] width 20 height 15
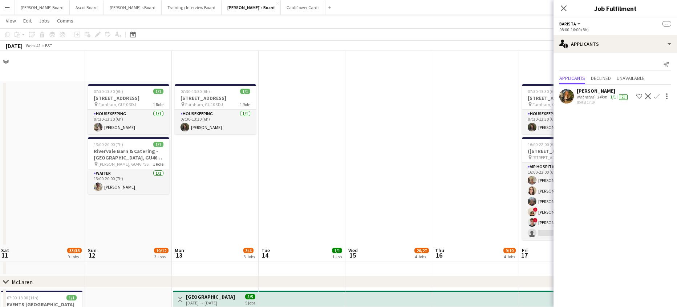
scroll to position [194, 0]
